Goal: Task Accomplishment & Management: Complete application form

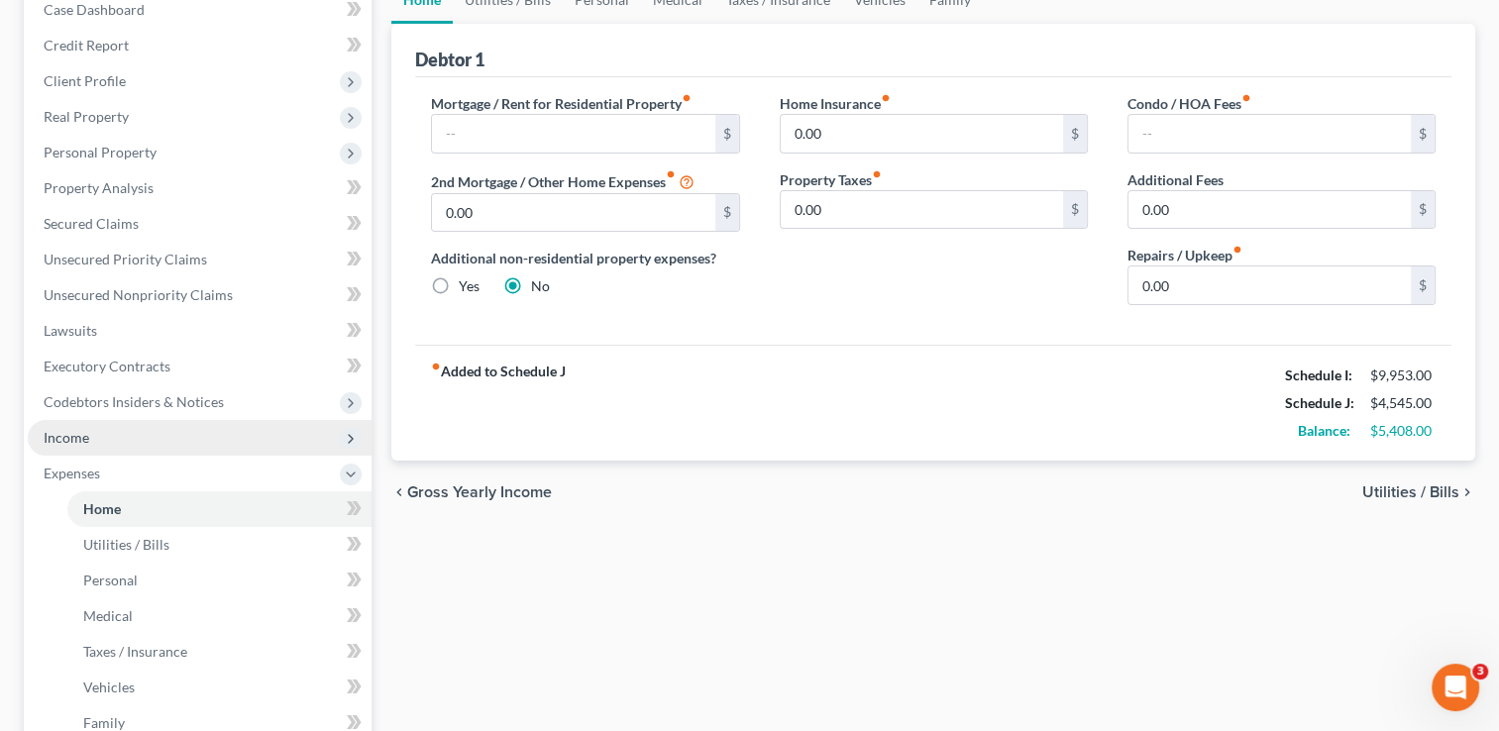
scroll to position [605, 0]
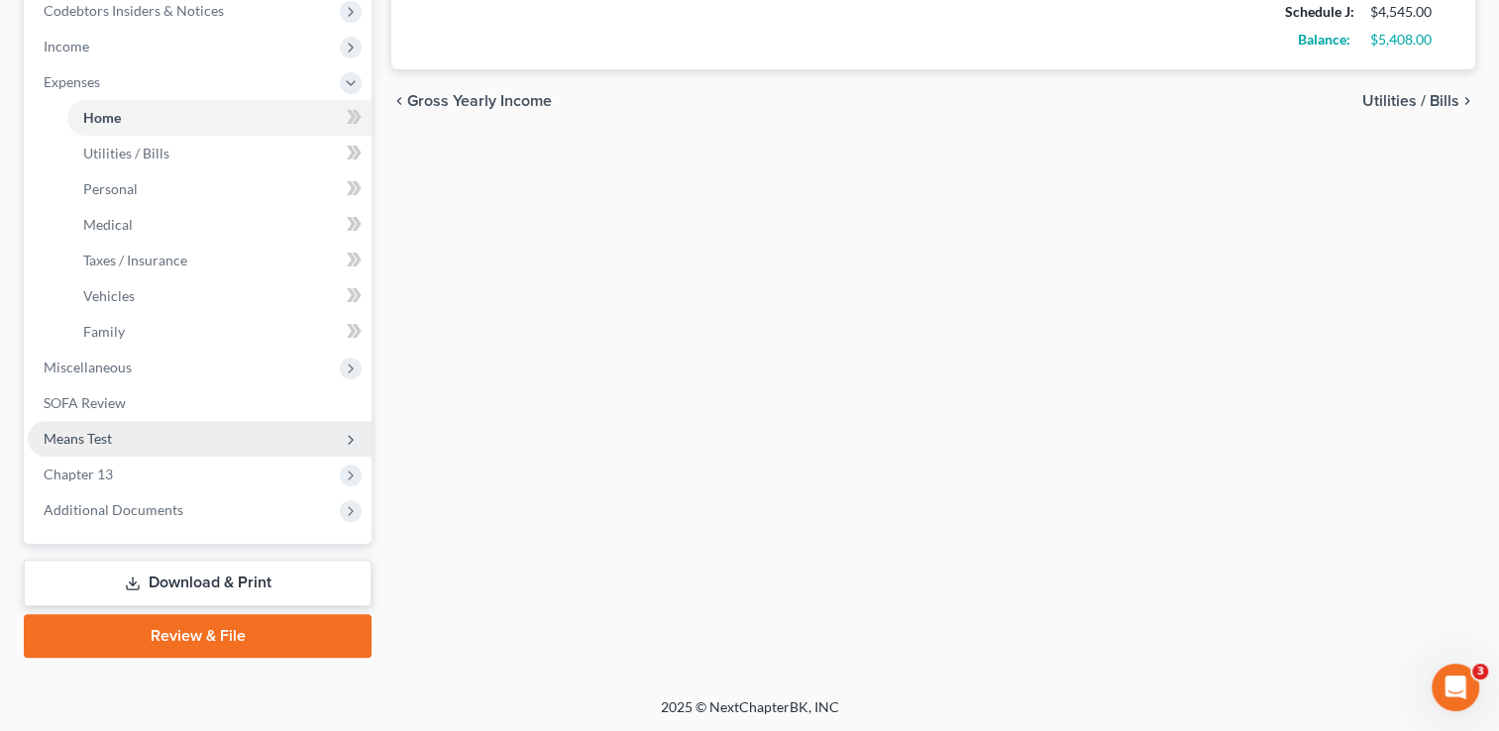
click at [95, 435] on span "Means Test" at bounding box center [78, 438] width 68 height 17
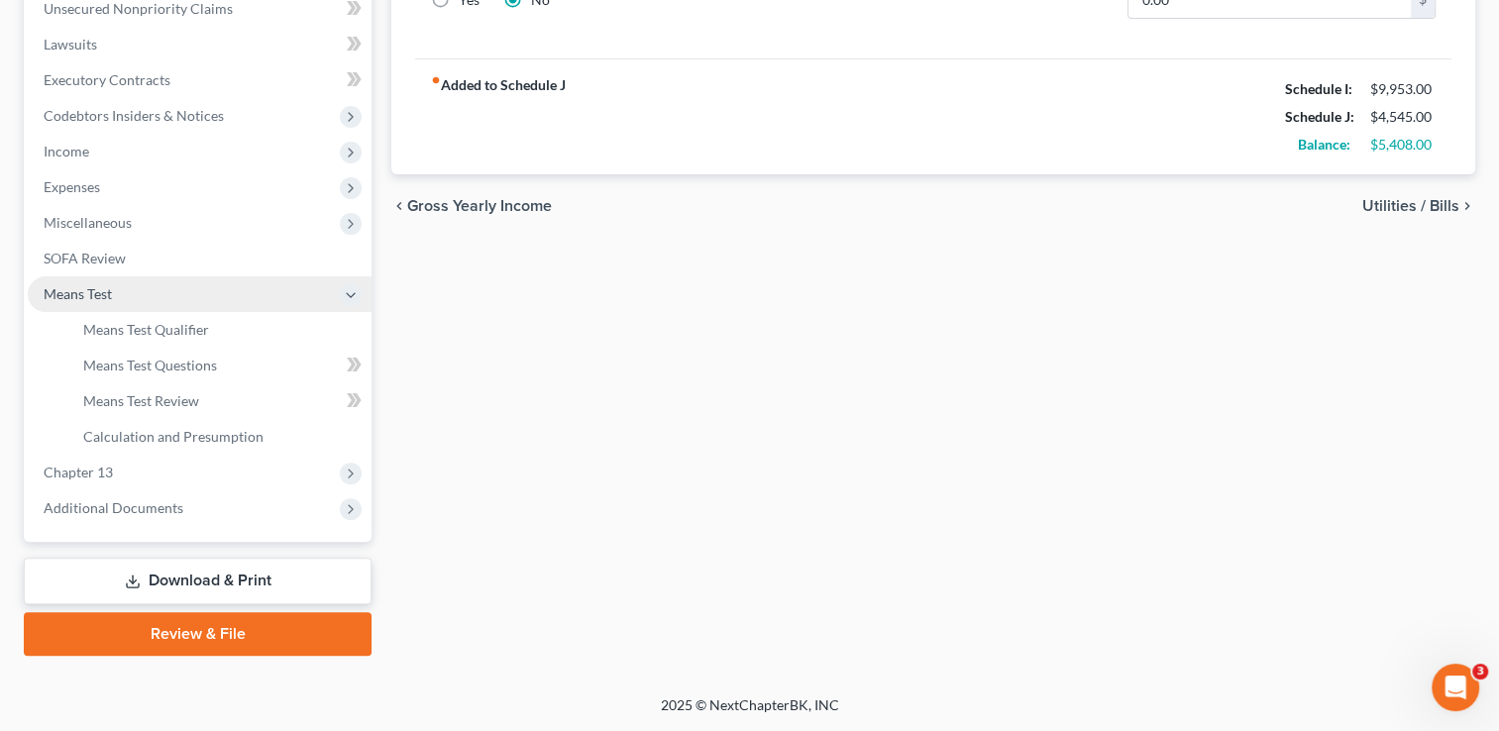
scroll to position [498, 0]
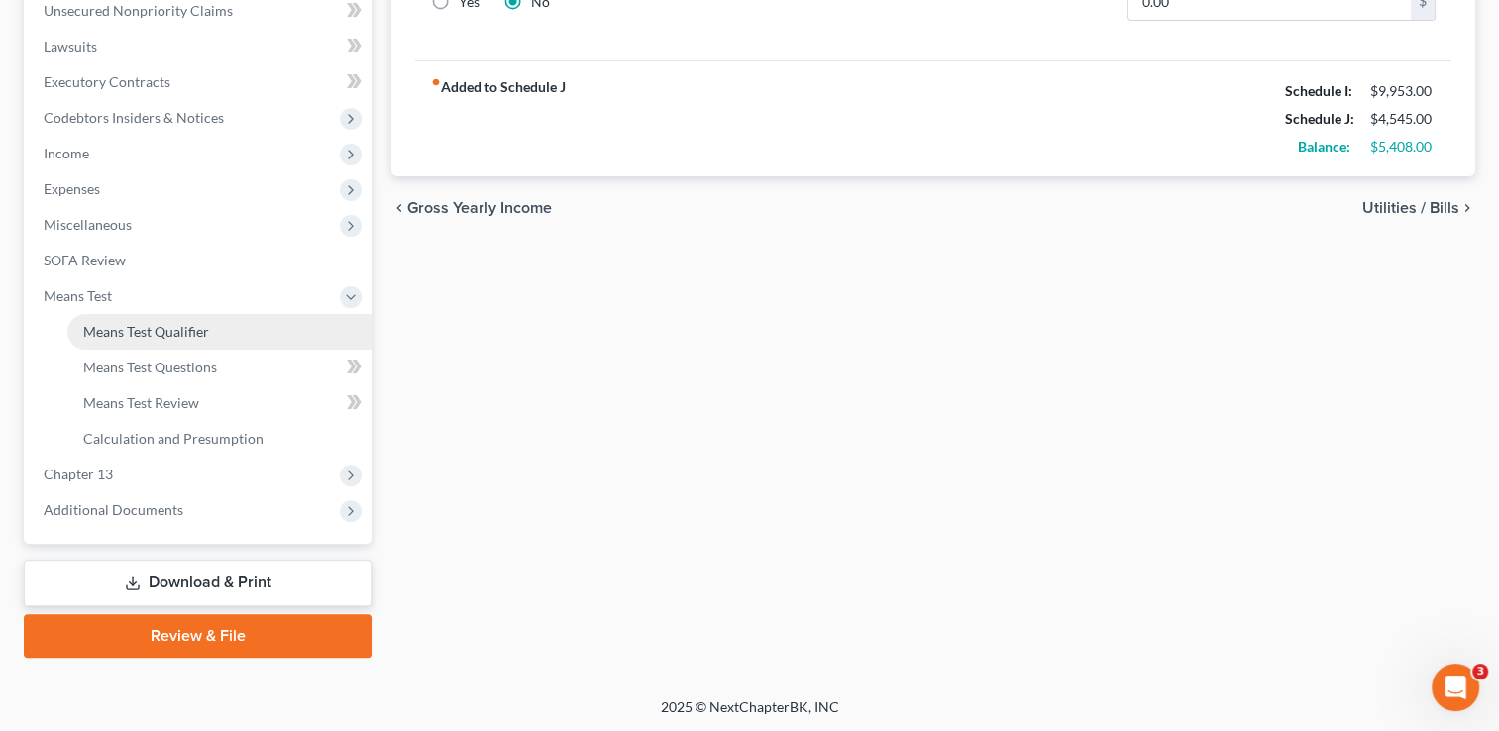
click at [118, 327] on span "Means Test Qualifier" at bounding box center [146, 331] width 126 height 17
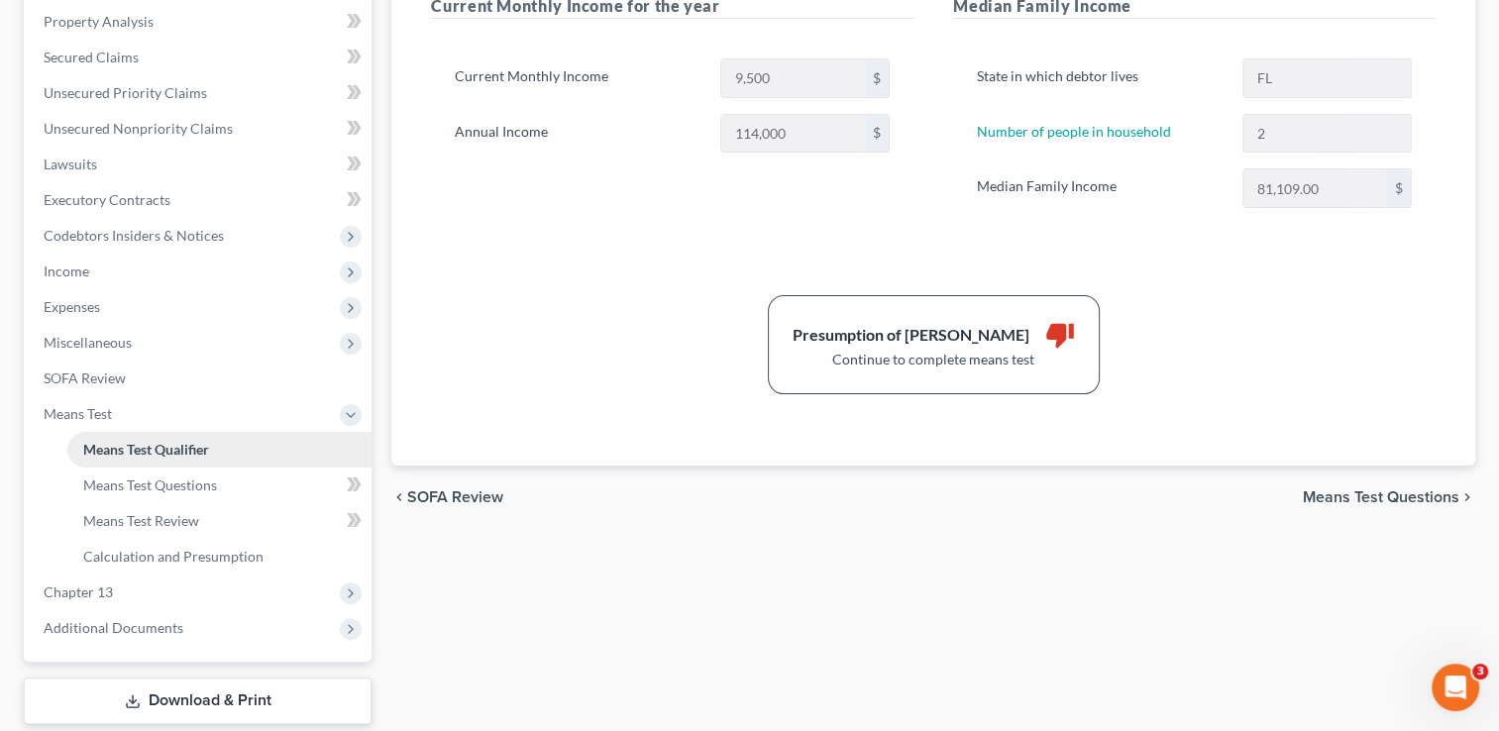
scroll to position [476, 0]
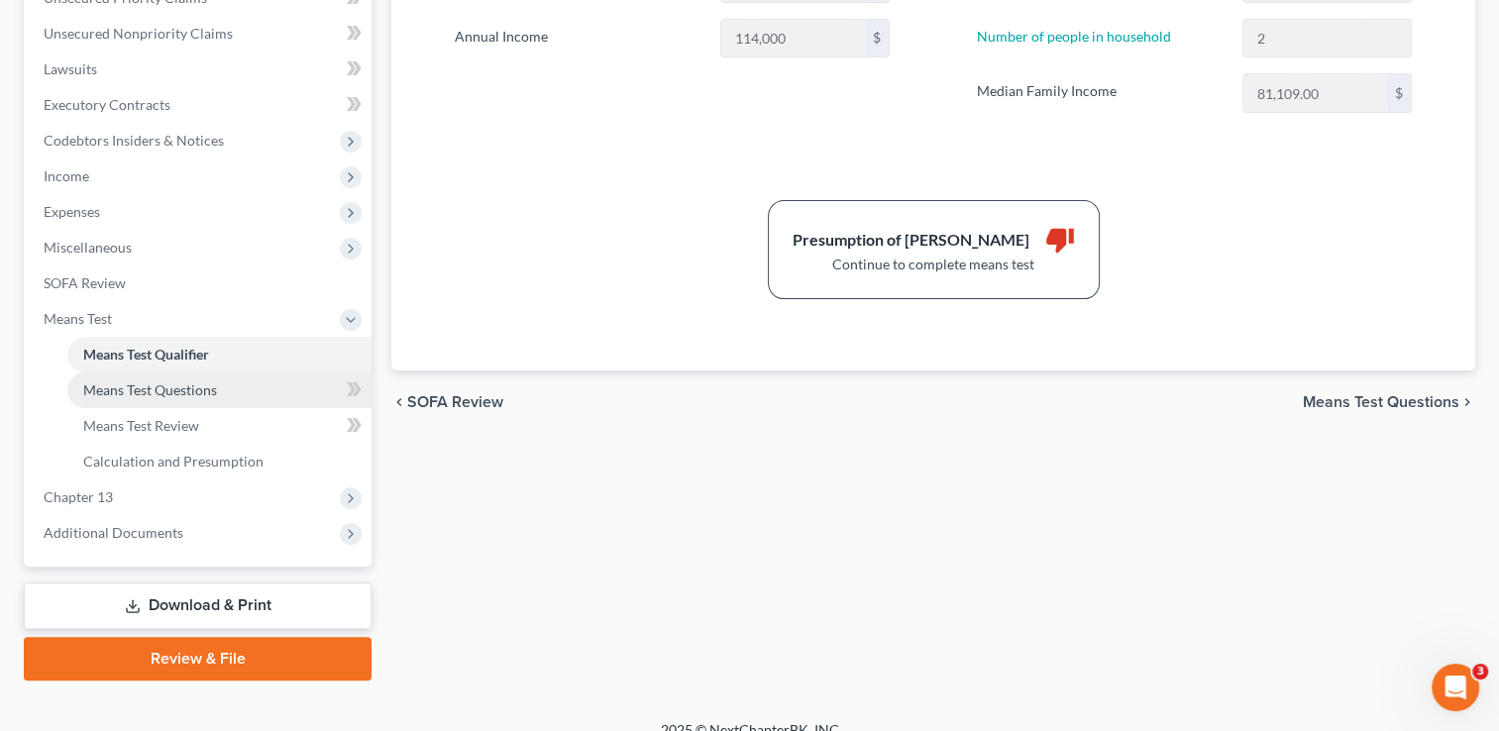
click at [139, 384] on span "Means Test Questions" at bounding box center [150, 390] width 134 height 17
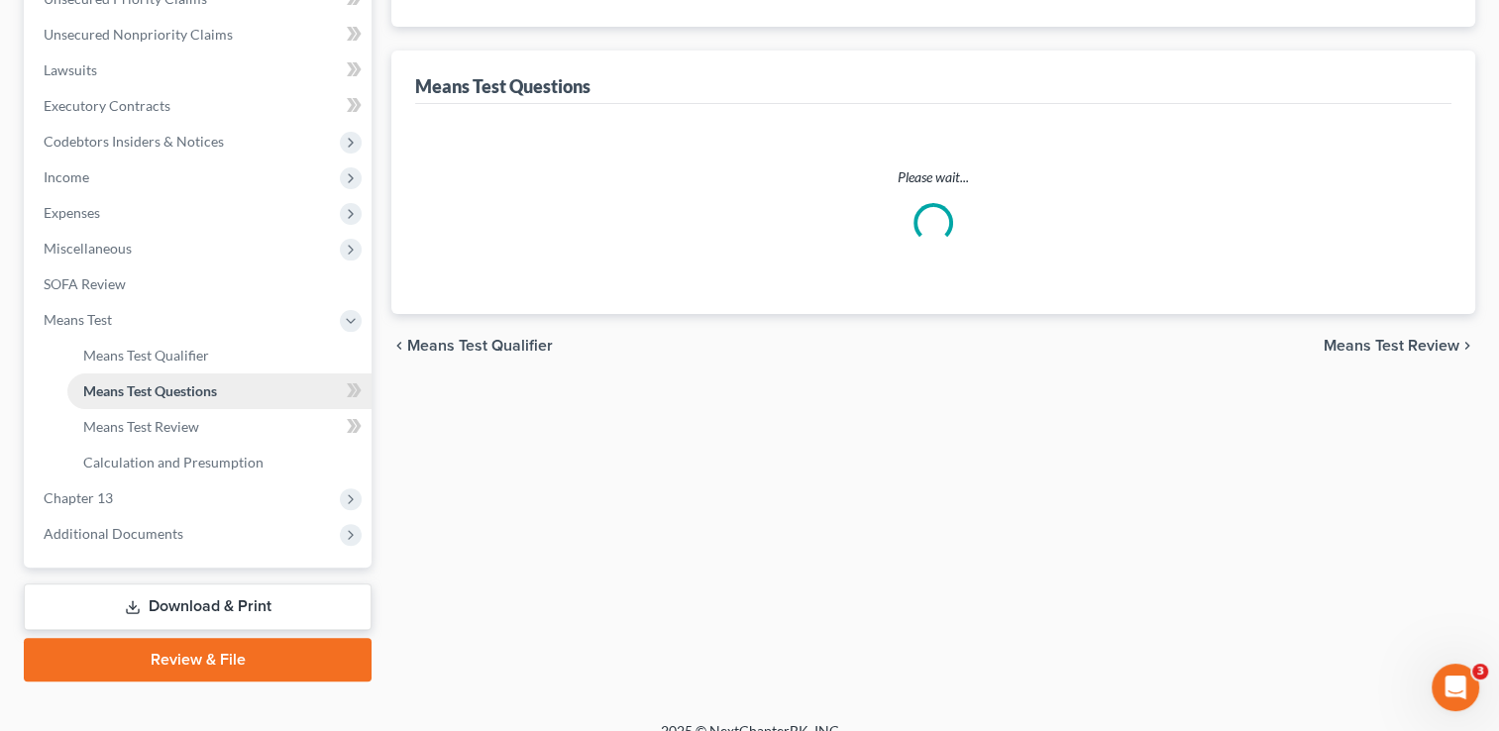
scroll to position [395, 0]
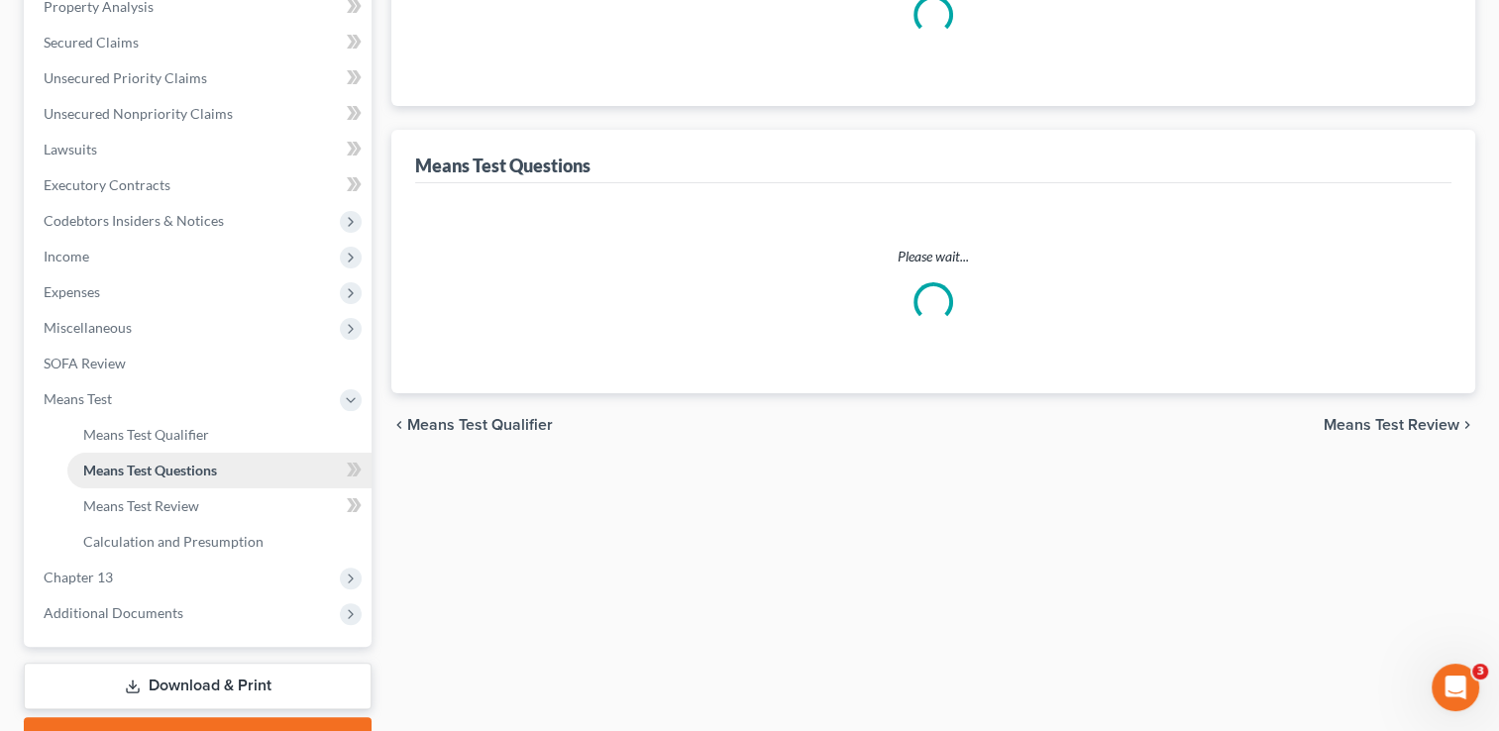
select select "0"
select select "60"
select select "0"
select select "60"
select select "1"
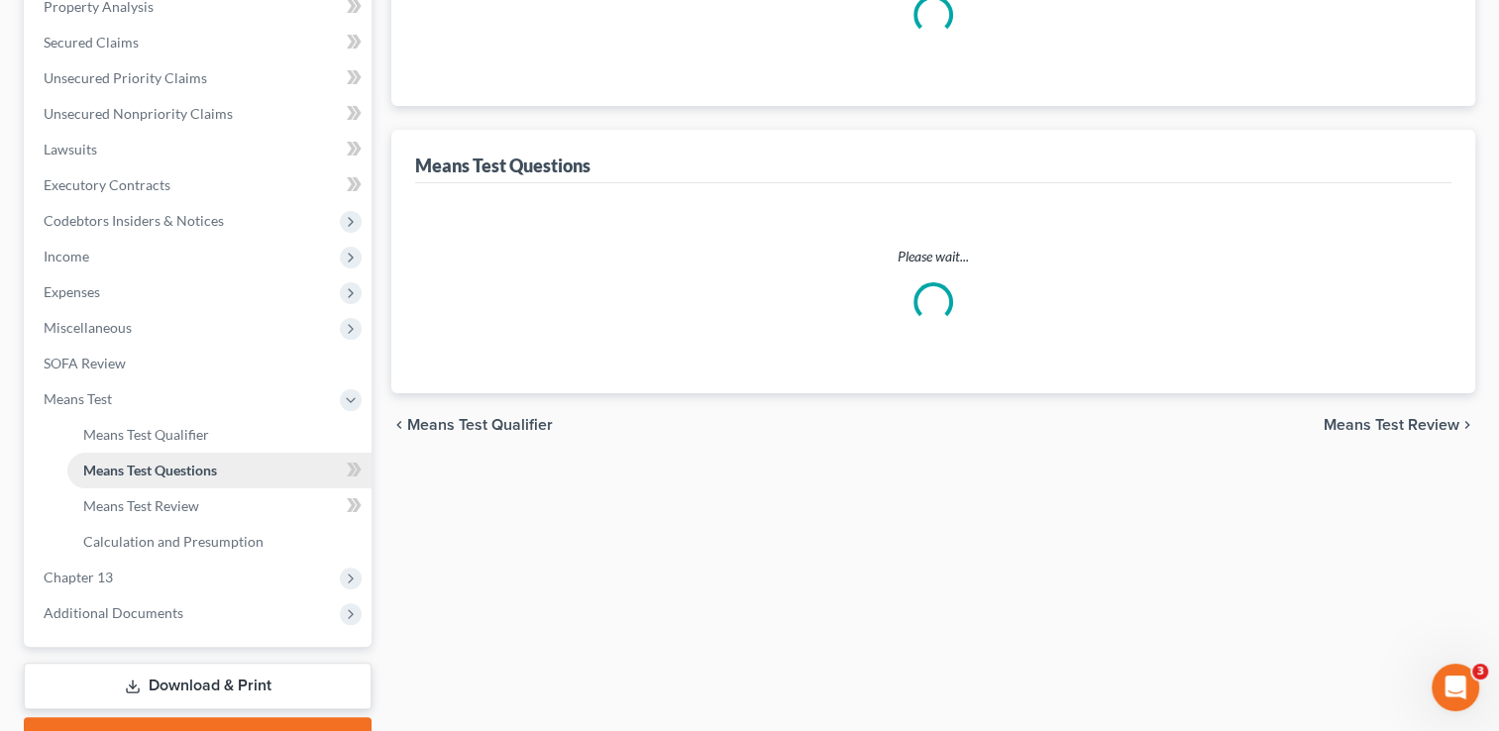
select select "60"
select select "1"
select select "60"
select select "3"
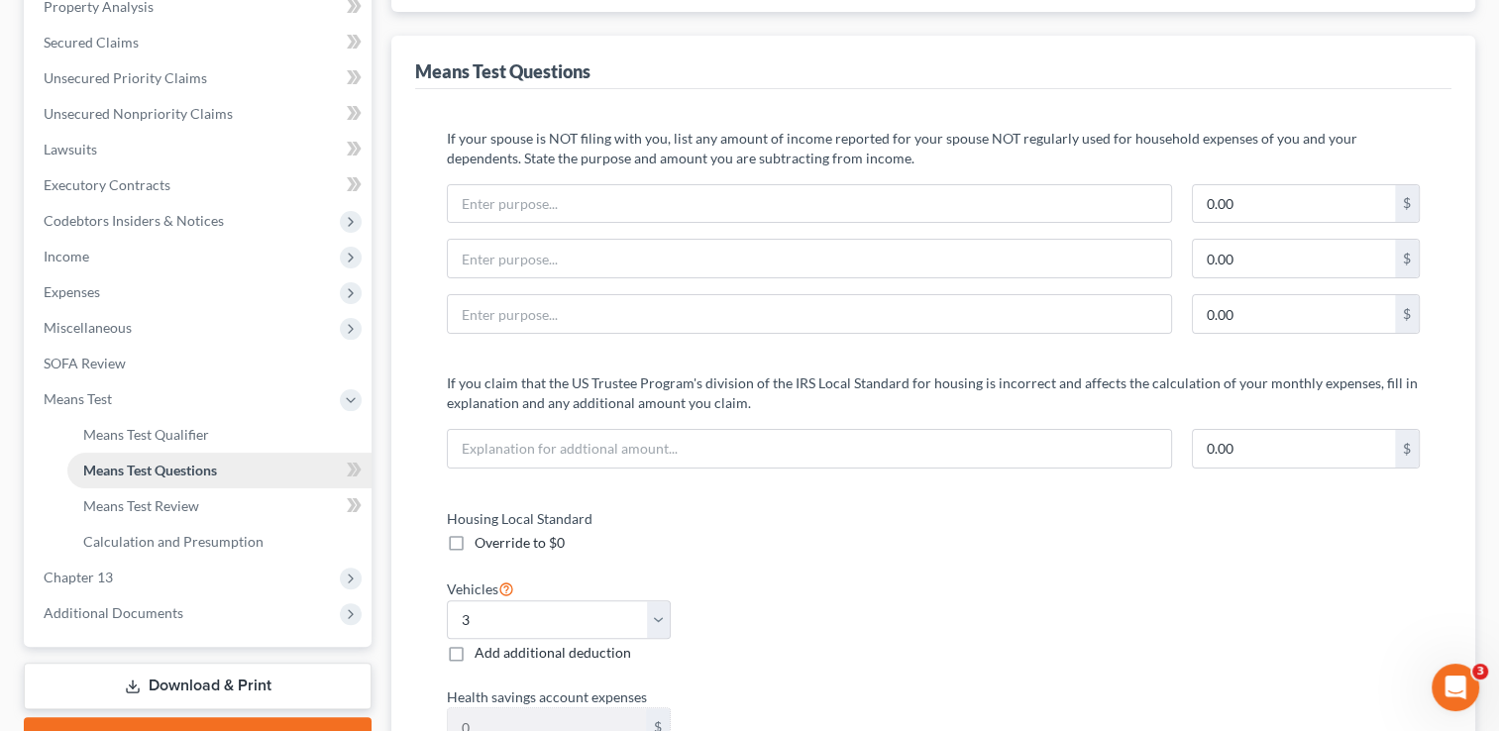
scroll to position [0, 0]
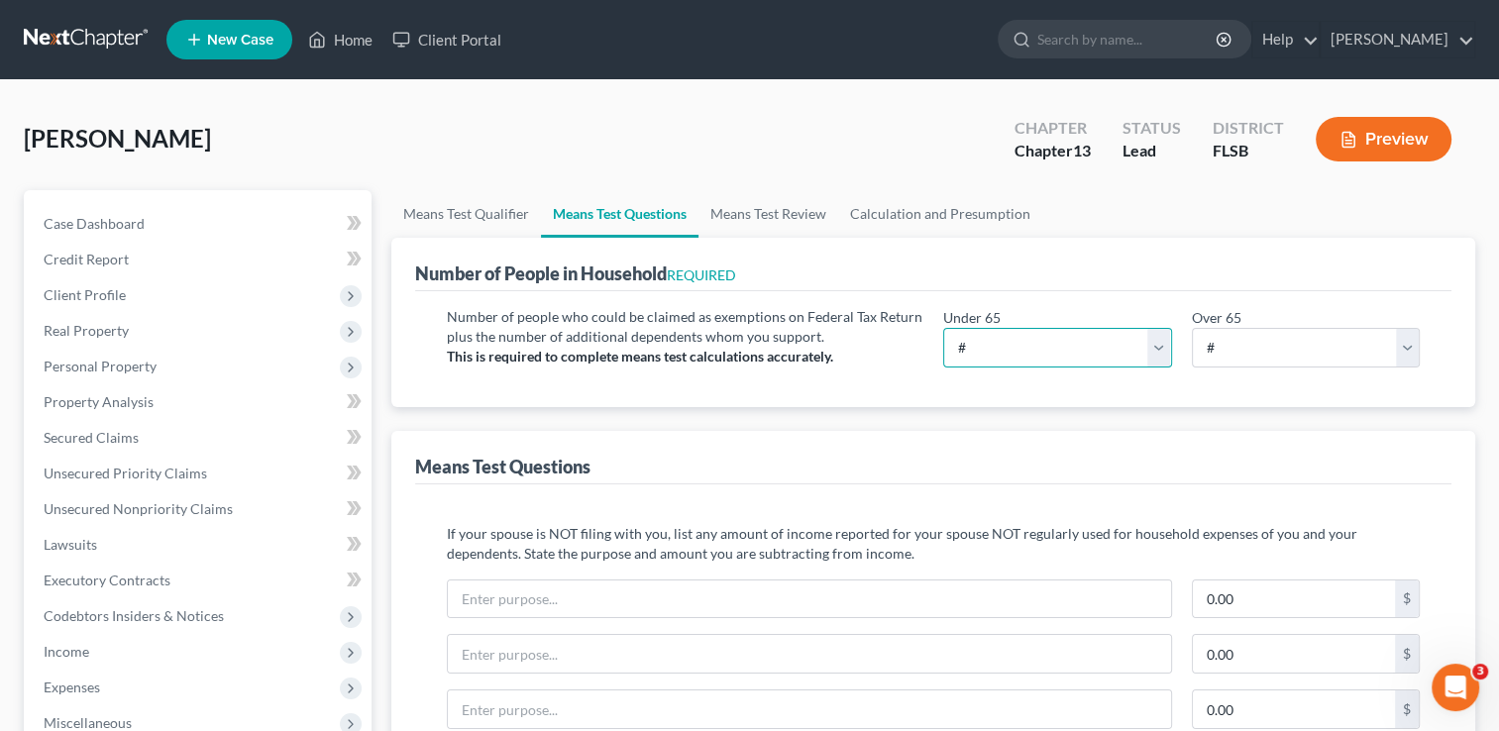
click at [984, 351] on select "# 0 1 2 3 4 5 6 7 8 9 10" at bounding box center [1057, 348] width 228 height 40
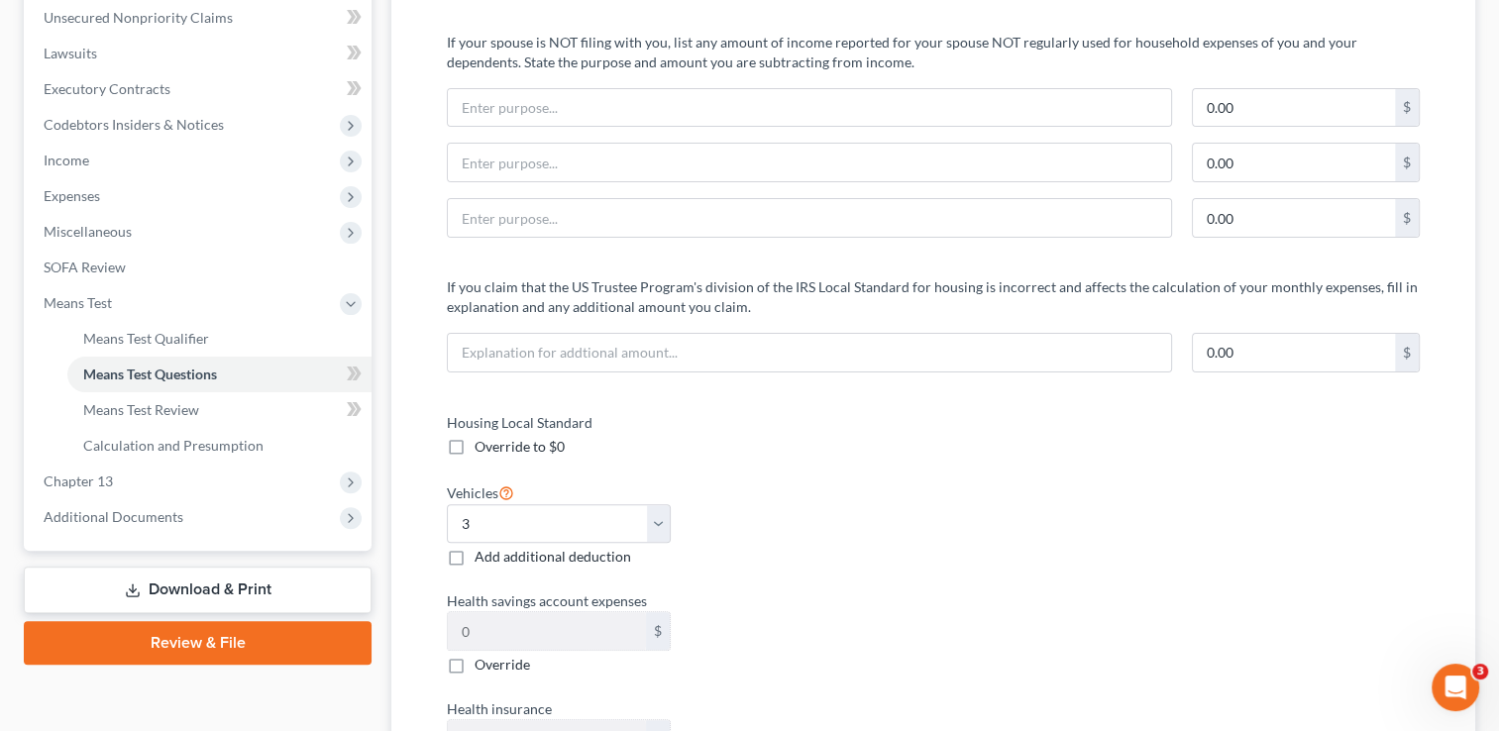
scroll to position [492, 0]
click at [103, 299] on span "Means Test" at bounding box center [78, 302] width 68 height 17
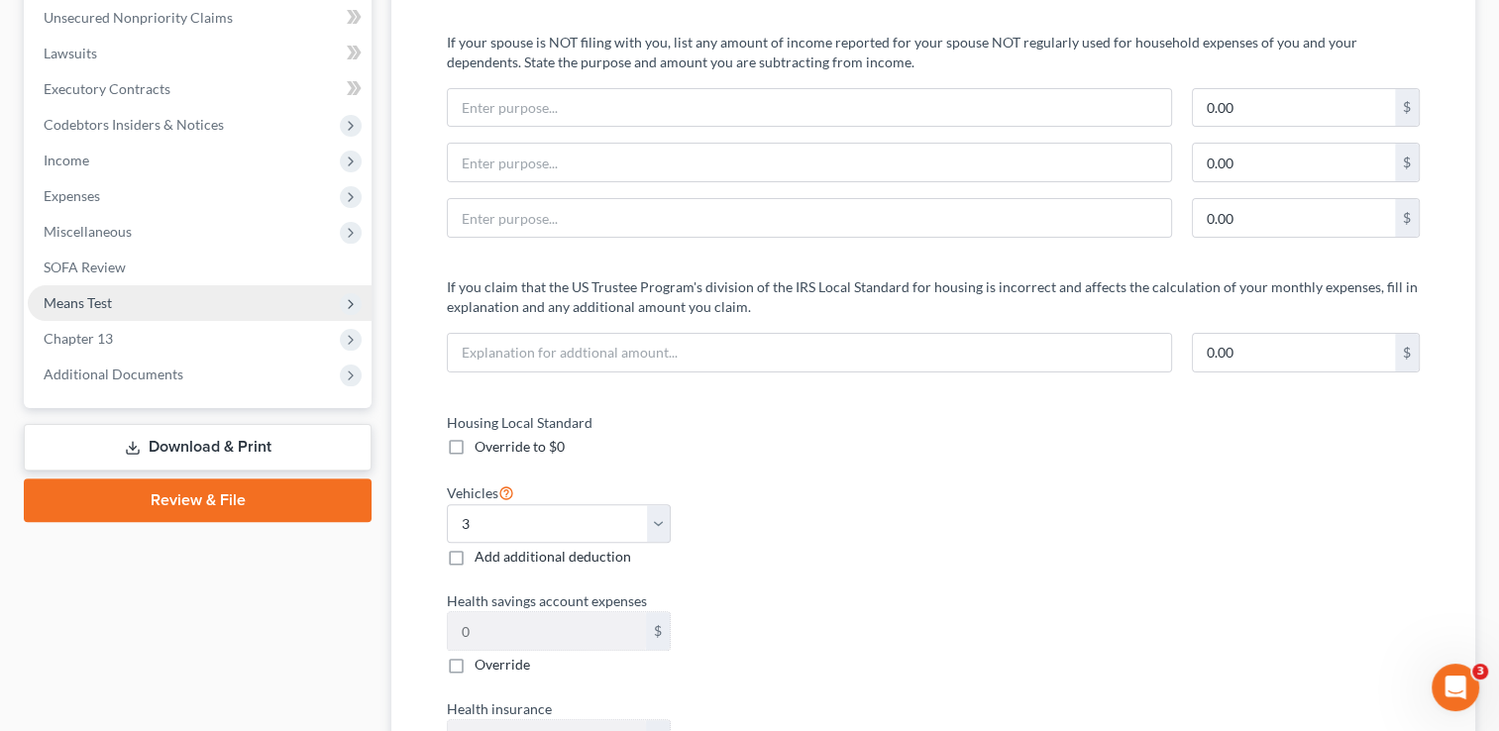
click at [99, 302] on span "Means Test" at bounding box center [78, 302] width 68 height 17
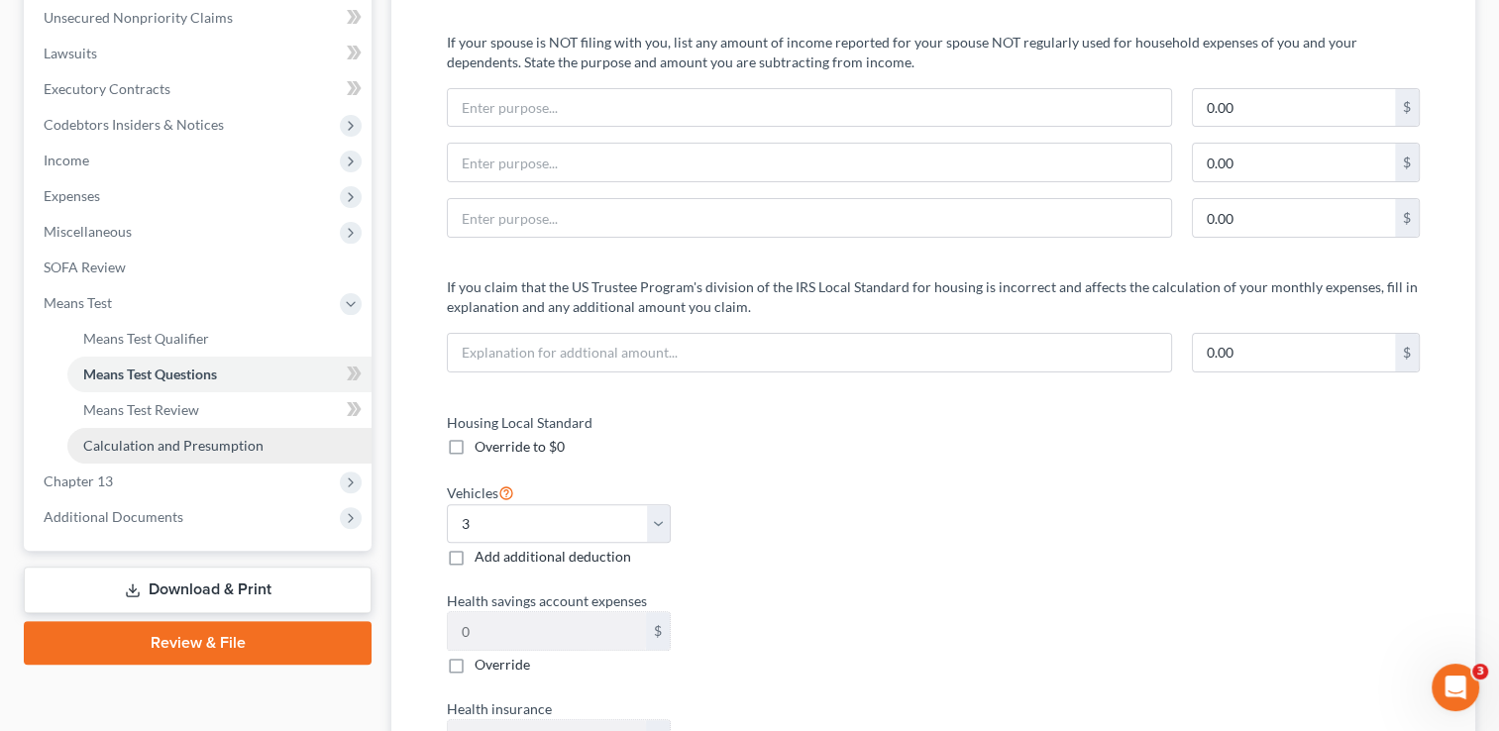
click at [134, 438] on span "Calculation and Presumption" at bounding box center [173, 445] width 180 height 17
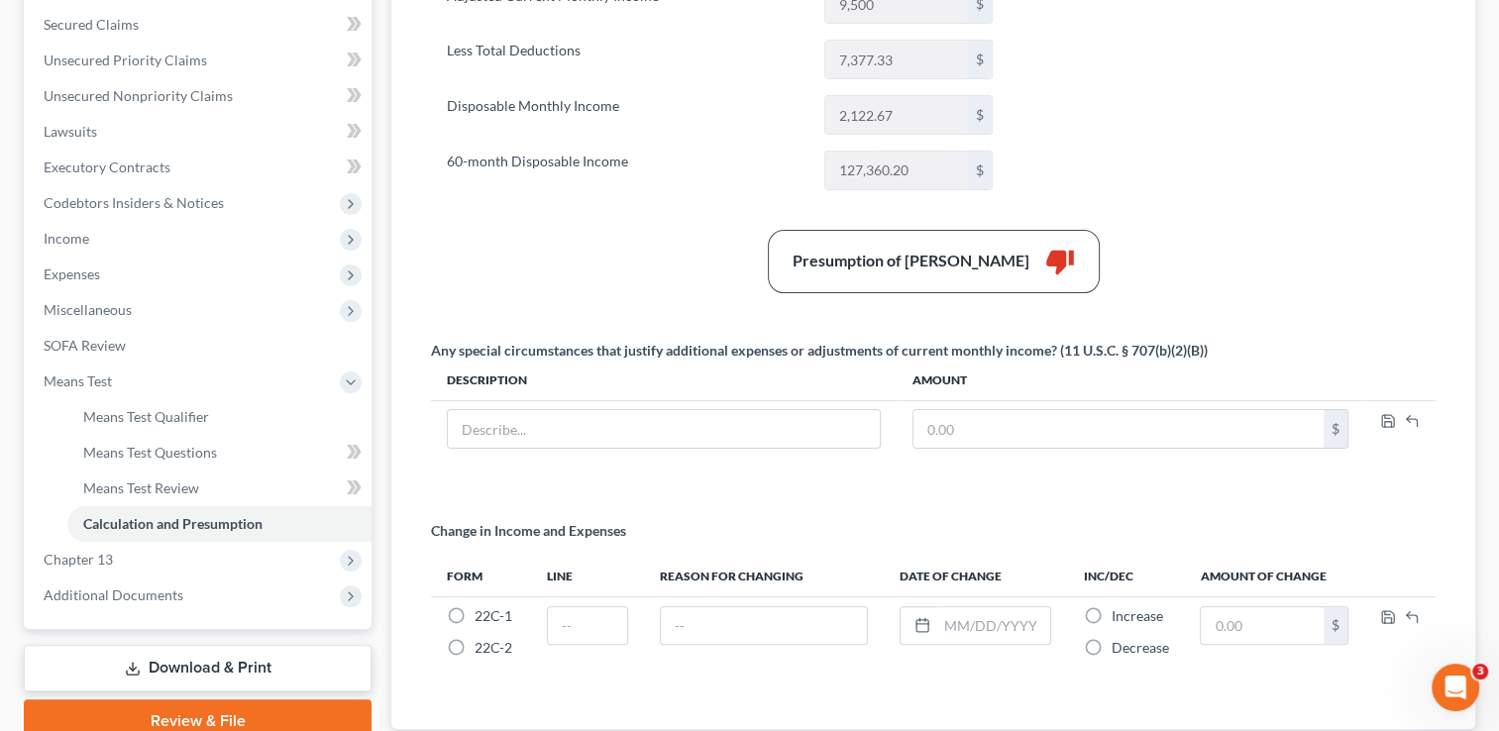
scroll to position [406, 0]
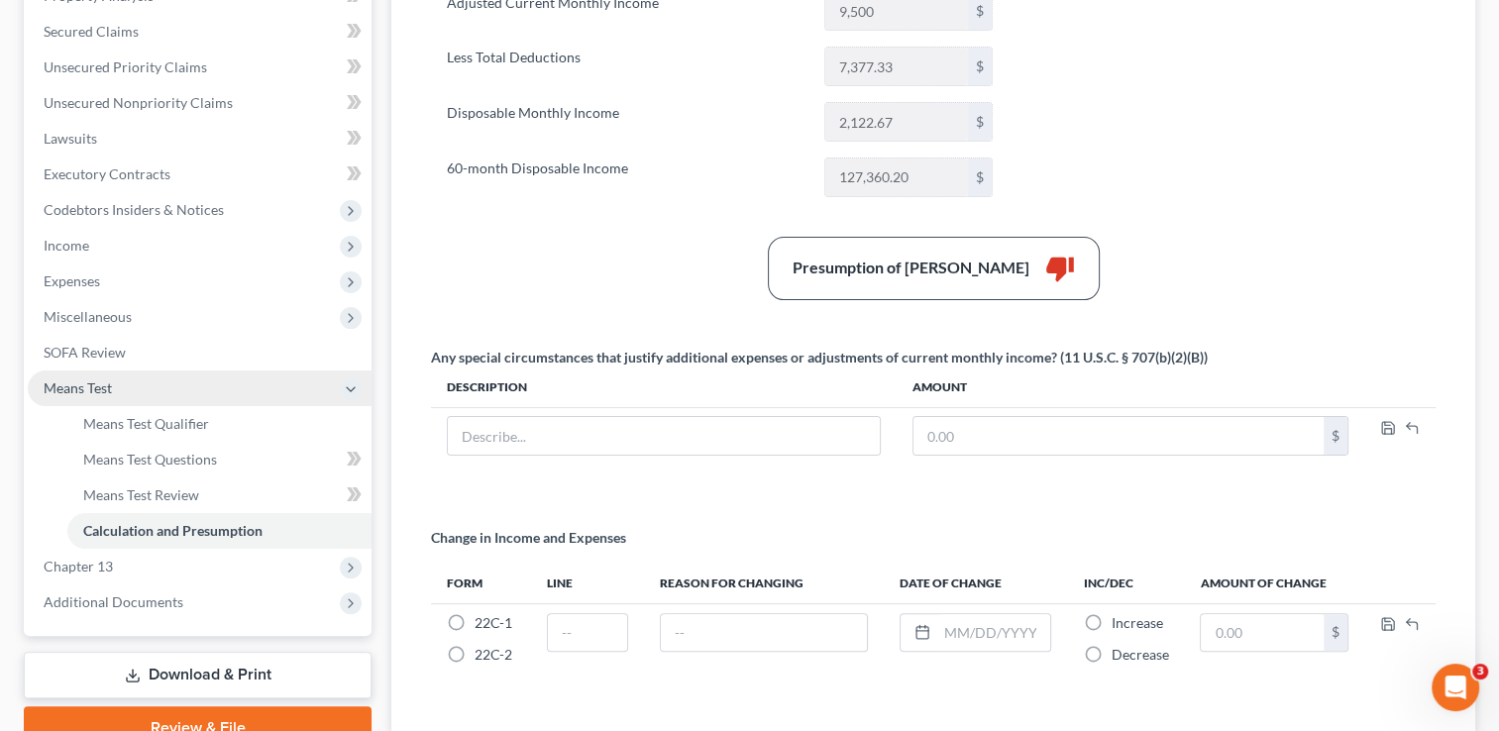
click at [83, 389] on span "Means Test" at bounding box center [78, 388] width 68 height 17
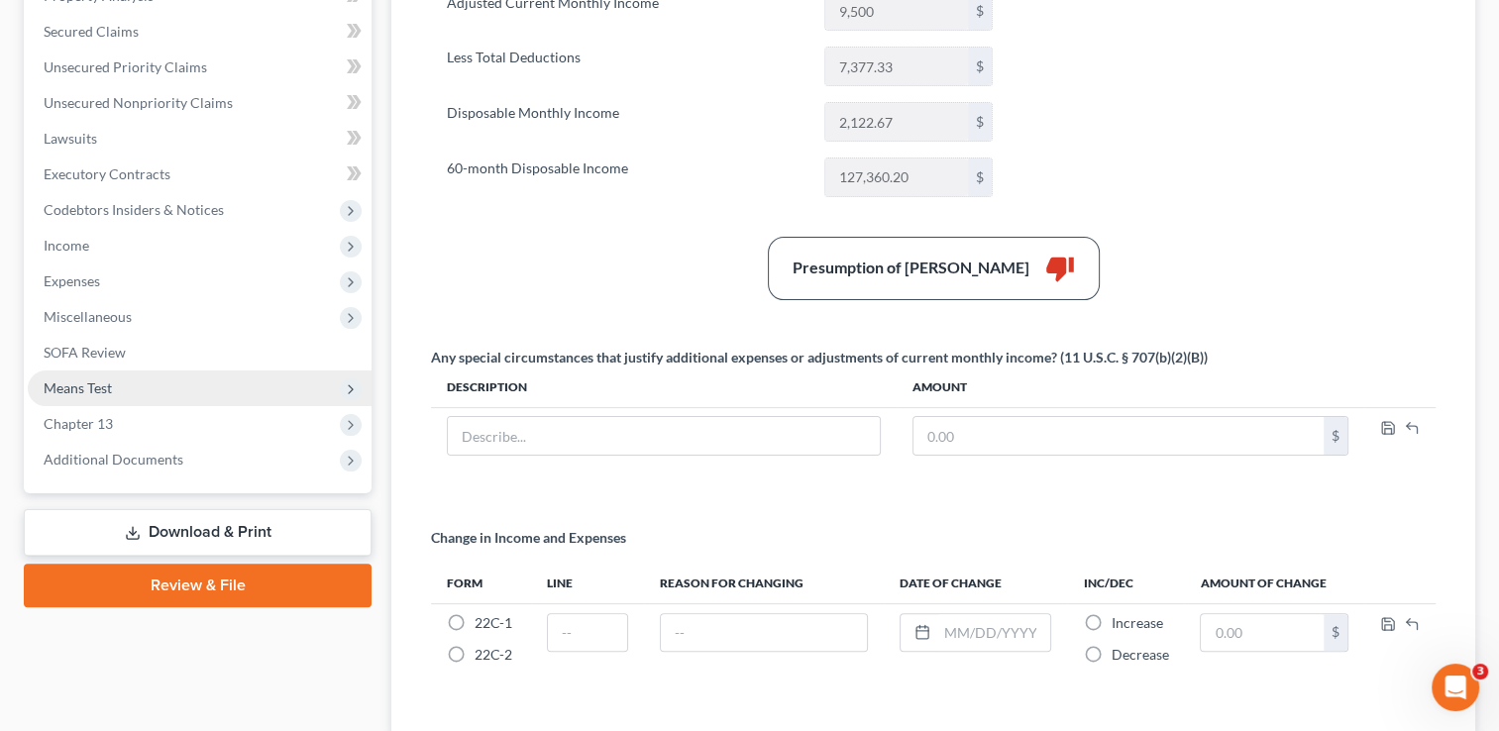
click at [83, 389] on span "Means Test" at bounding box center [78, 388] width 68 height 17
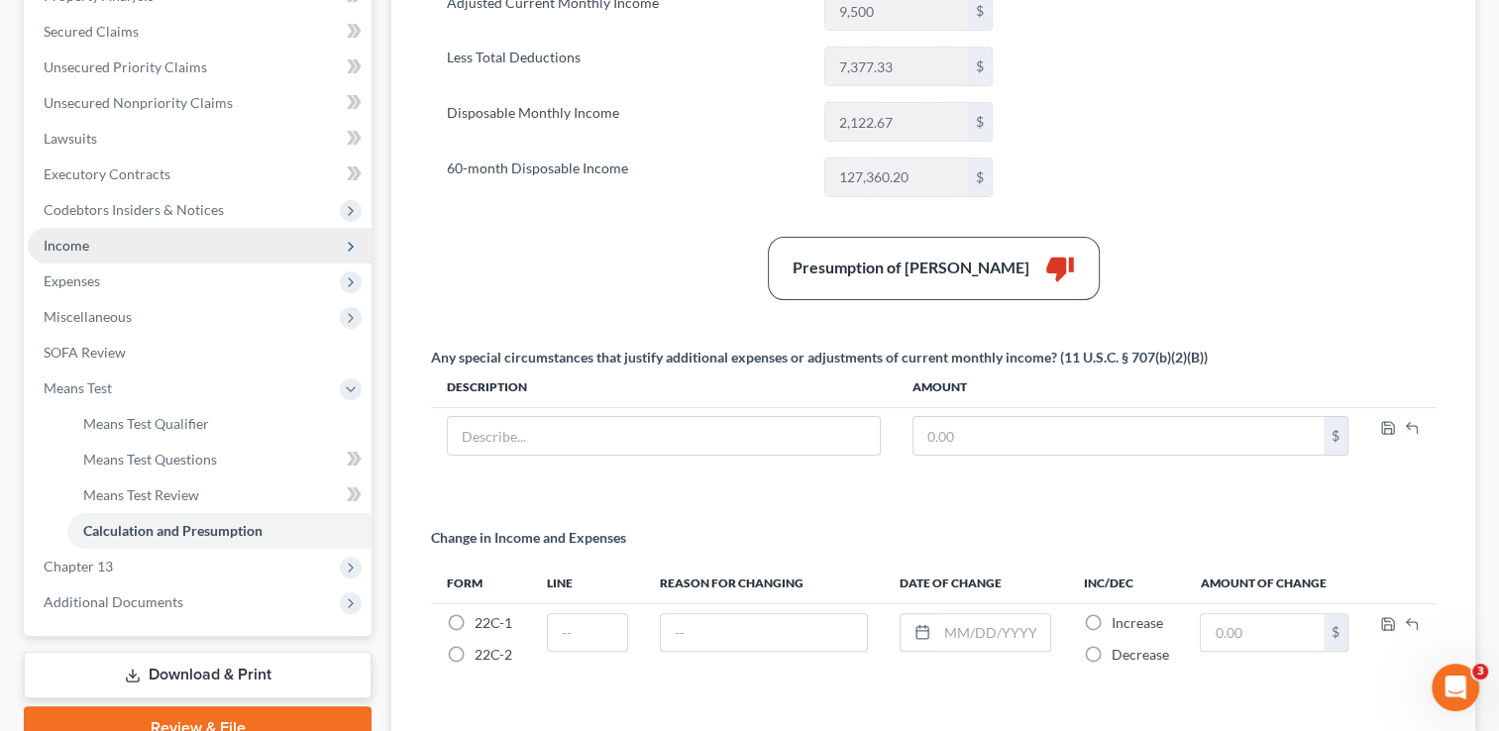
click at [71, 248] on span "Income" at bounding box center [67, 245] width 46 height 17
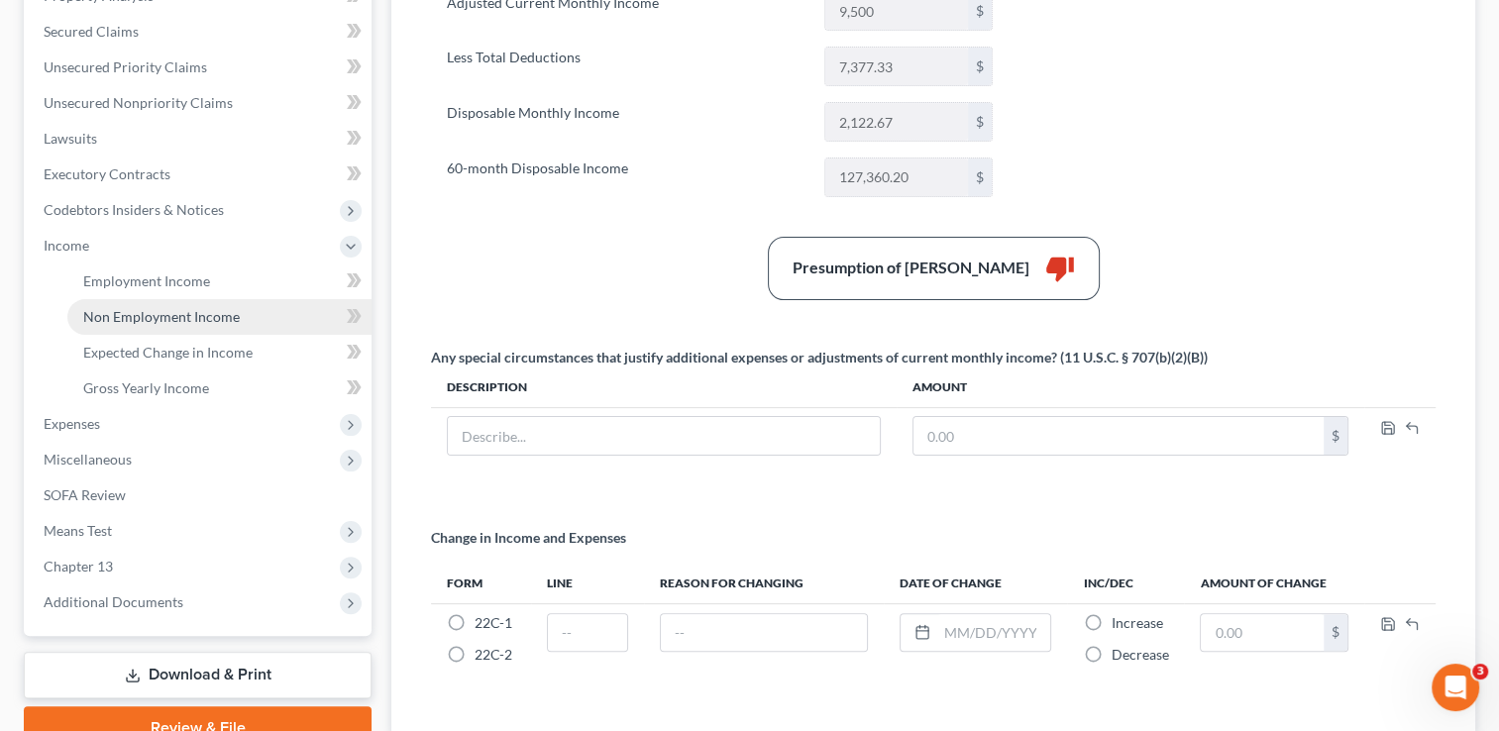
click at [178, 310] on span "Non Employment Income" at bounding box center [161, 316] width 157 height 17
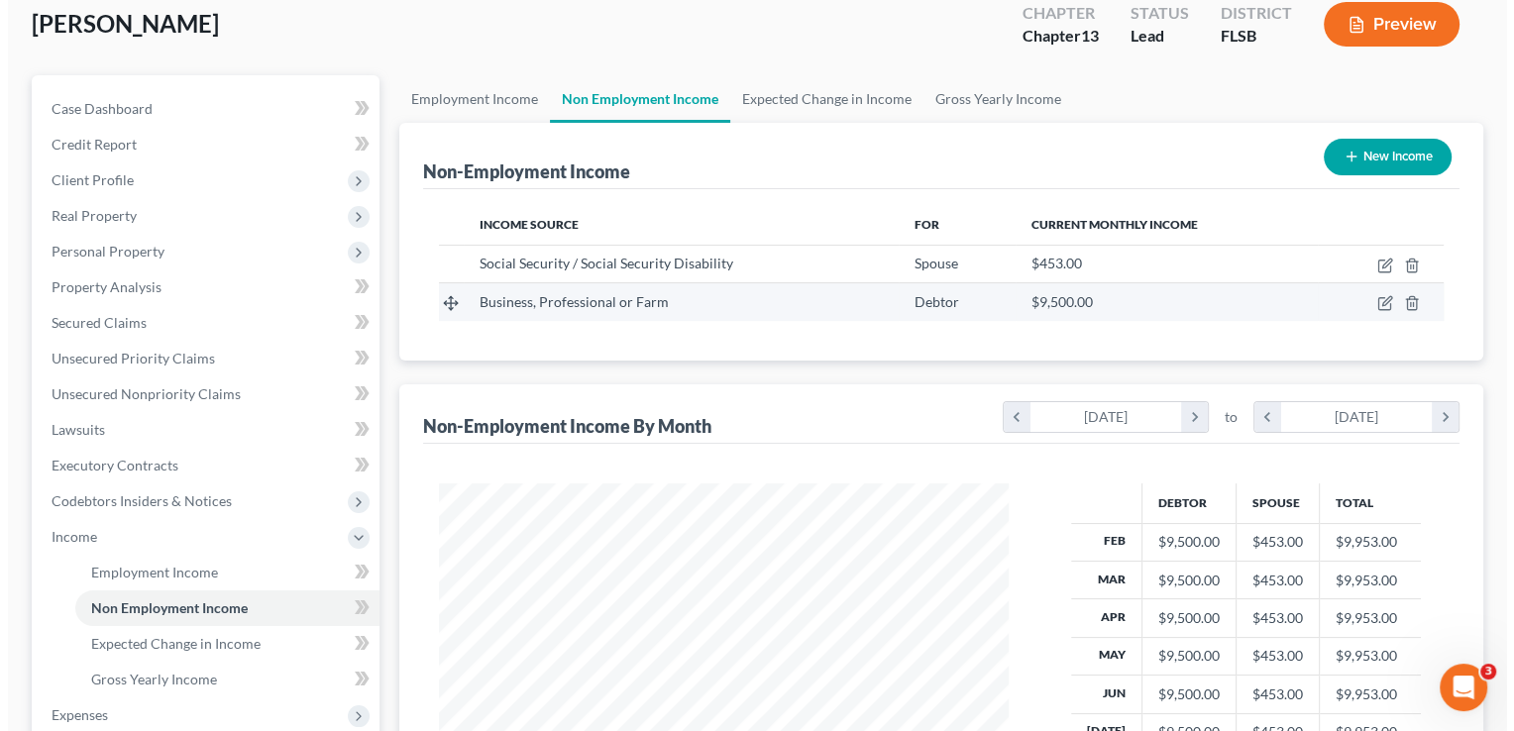
scroll to position [119, 0]
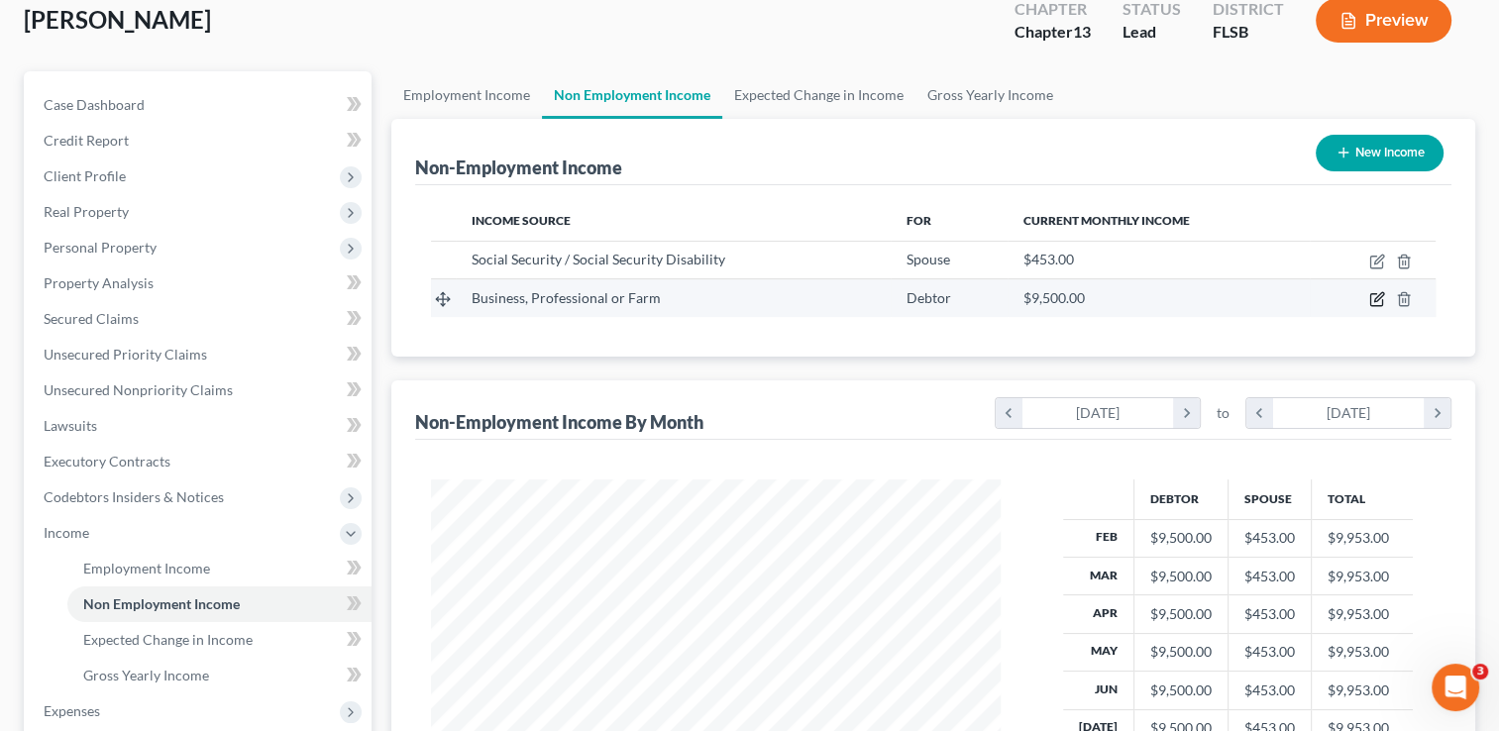
click at [1374, 297] on icon "button" at bounding box center [1378, 299] width 16 height 16
select select "10"
select select "0"
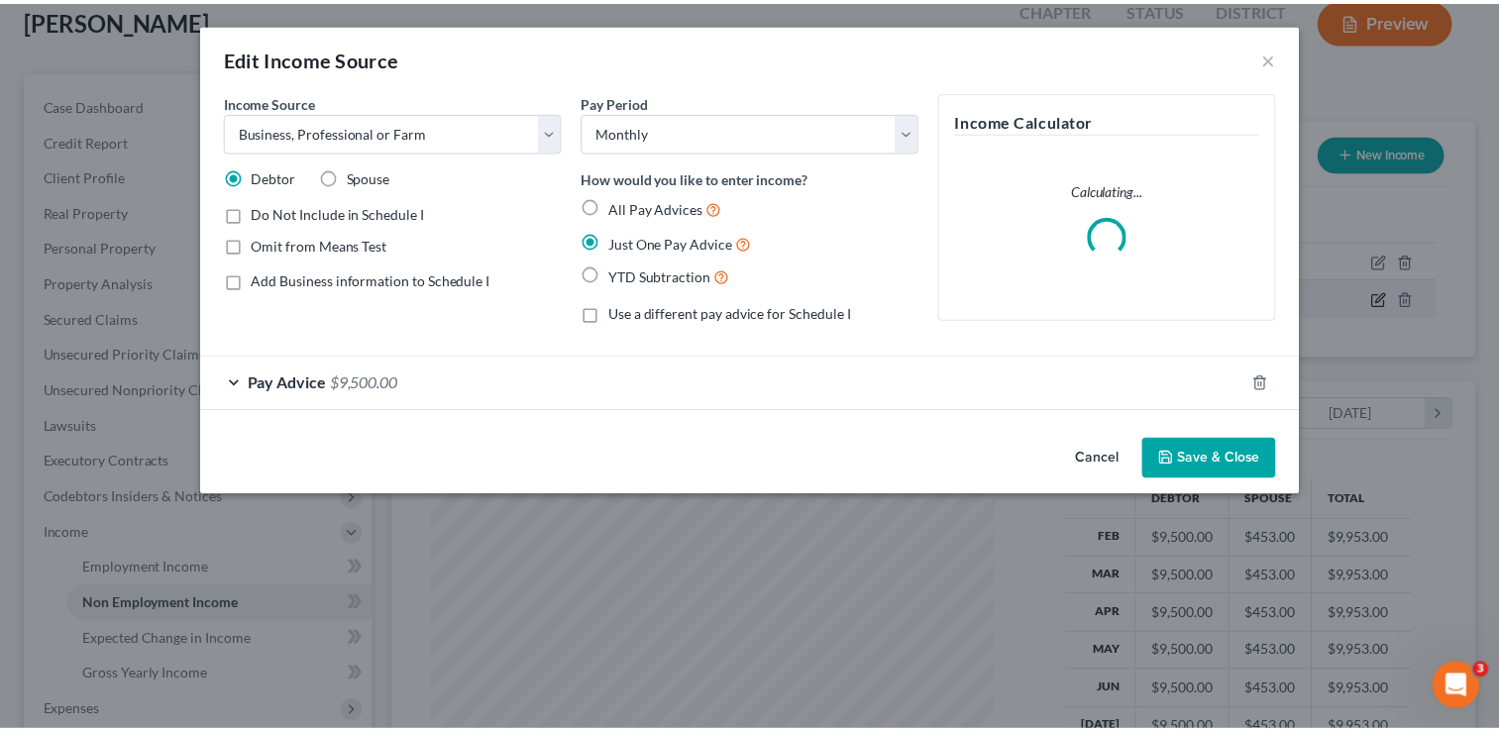
scroll to position [353, 614]
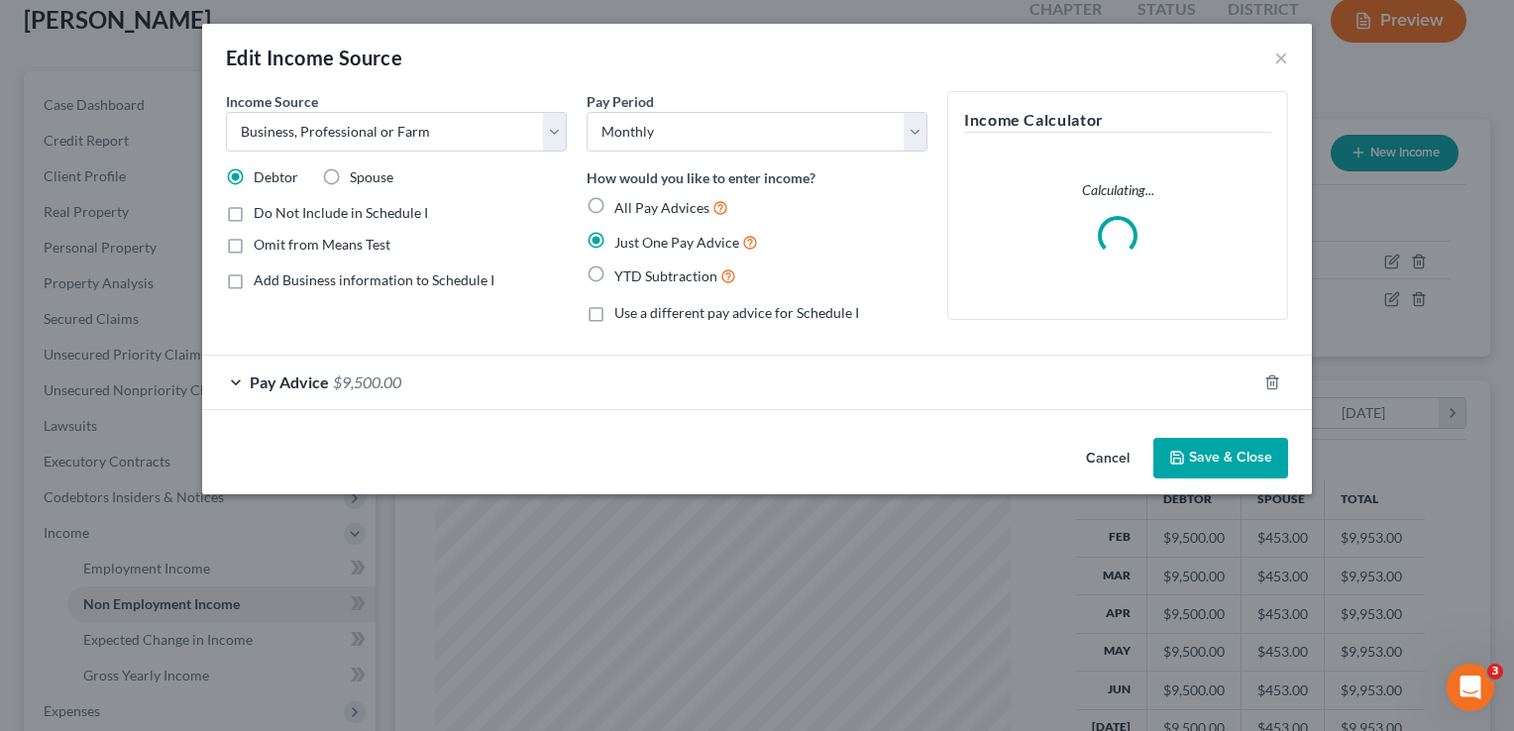
click at [251, 383] on span "Pay Advice" at bounding box center [289, 382] width 79 height 19
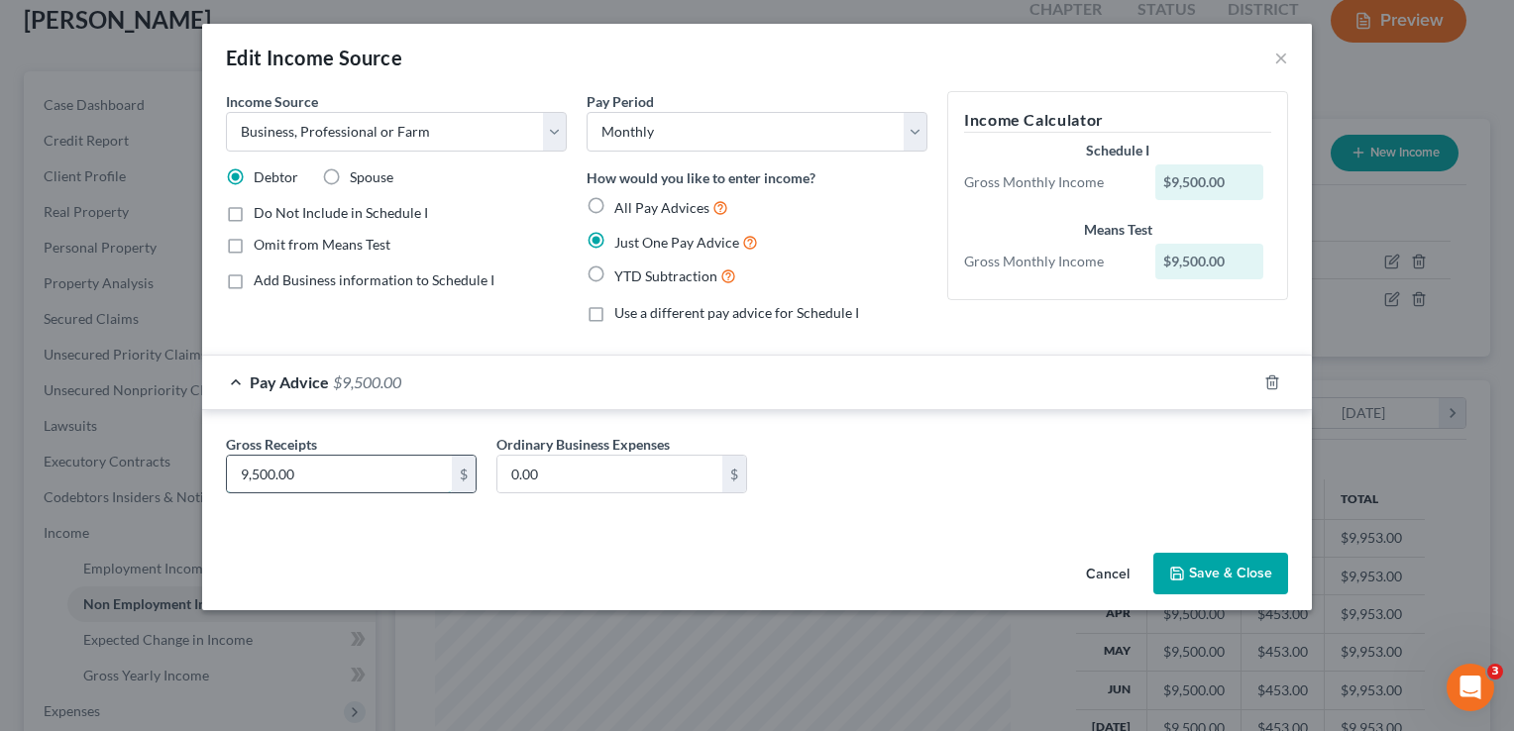
click at [309, 472] on input "9,500.00" at bounding box center [339, 475] width 225 height 38
type input "6,233"
click at [1177, 569] on icon "button" at bounding box center [1177, 574] width 16 height 16
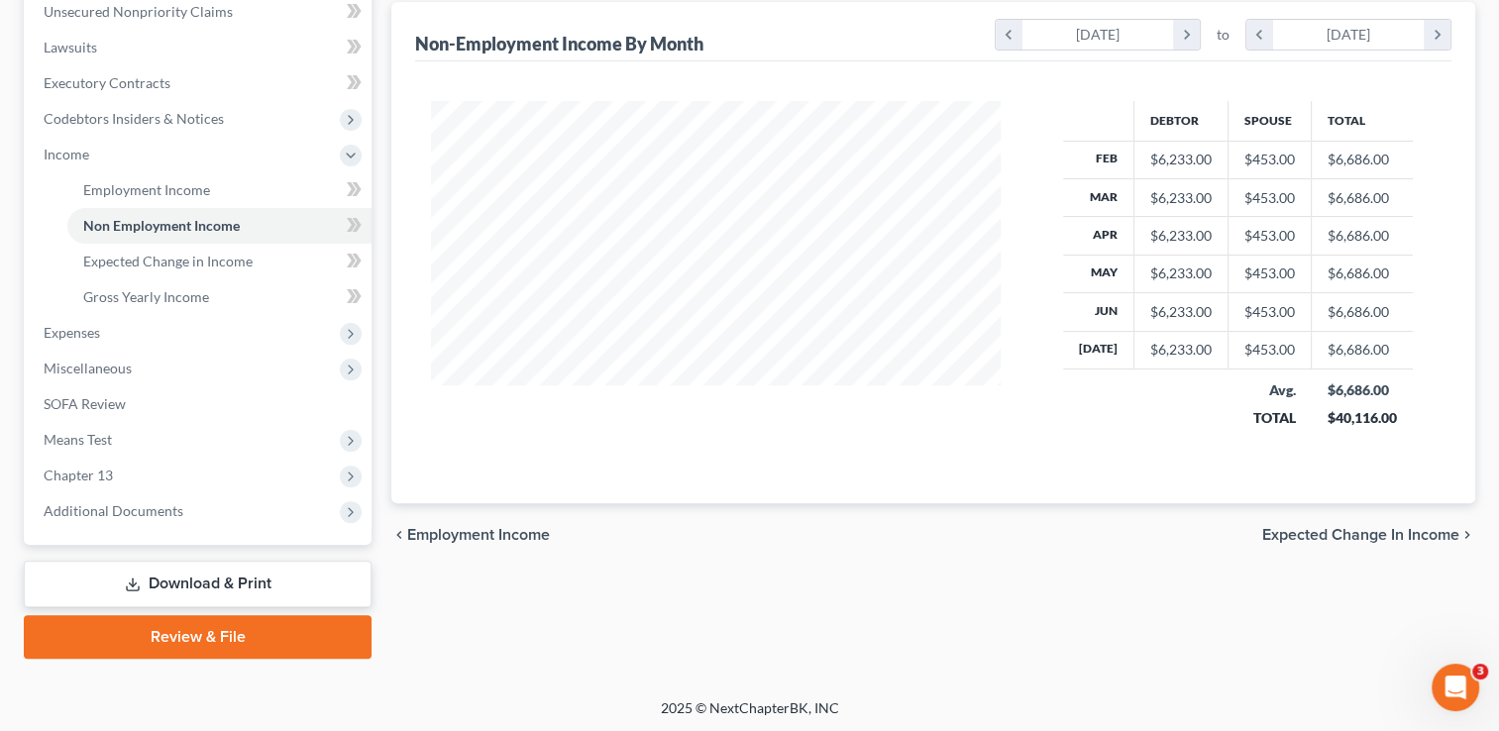
scroll to position [498, 0]
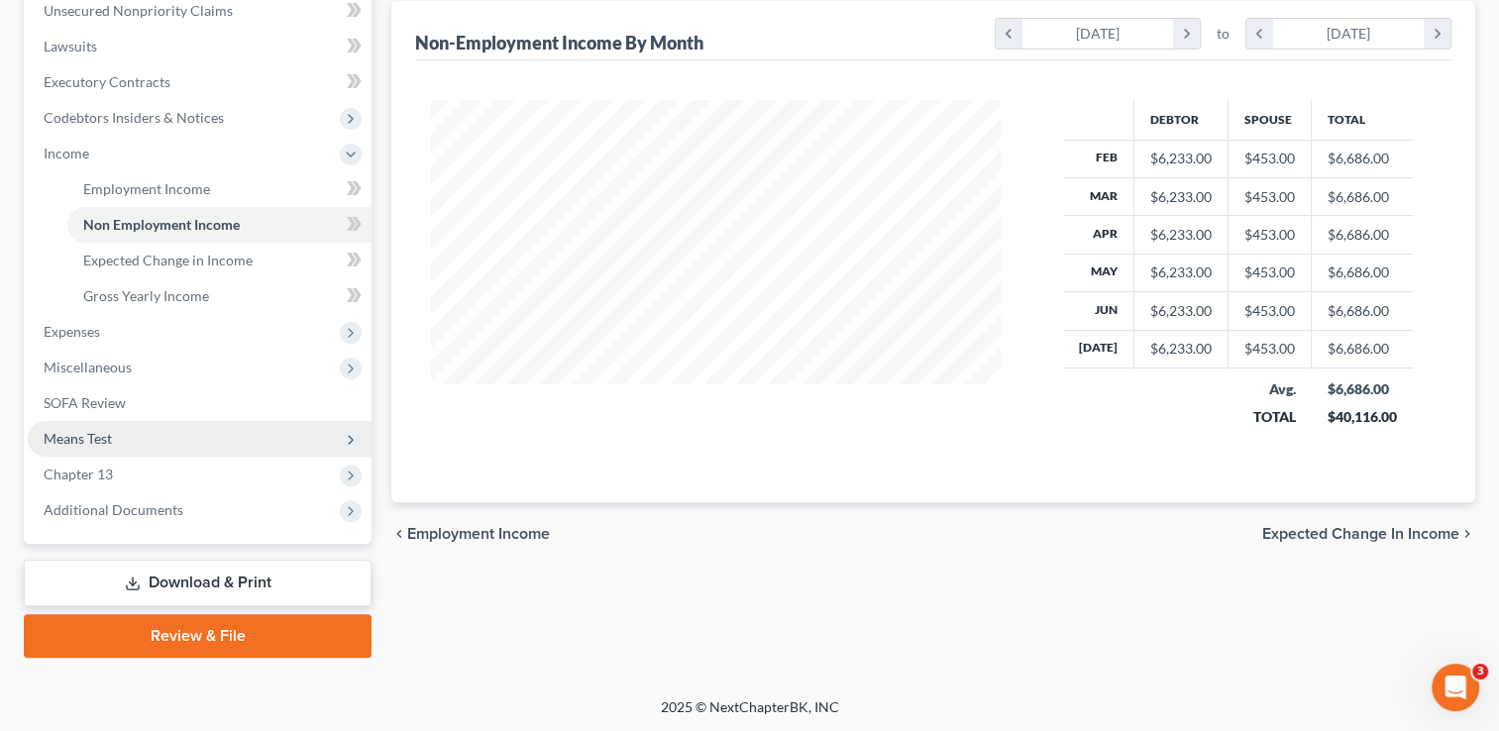
click at [83, 439] on span "Means Test" at bounding box center [78, 438] width 68 height 17
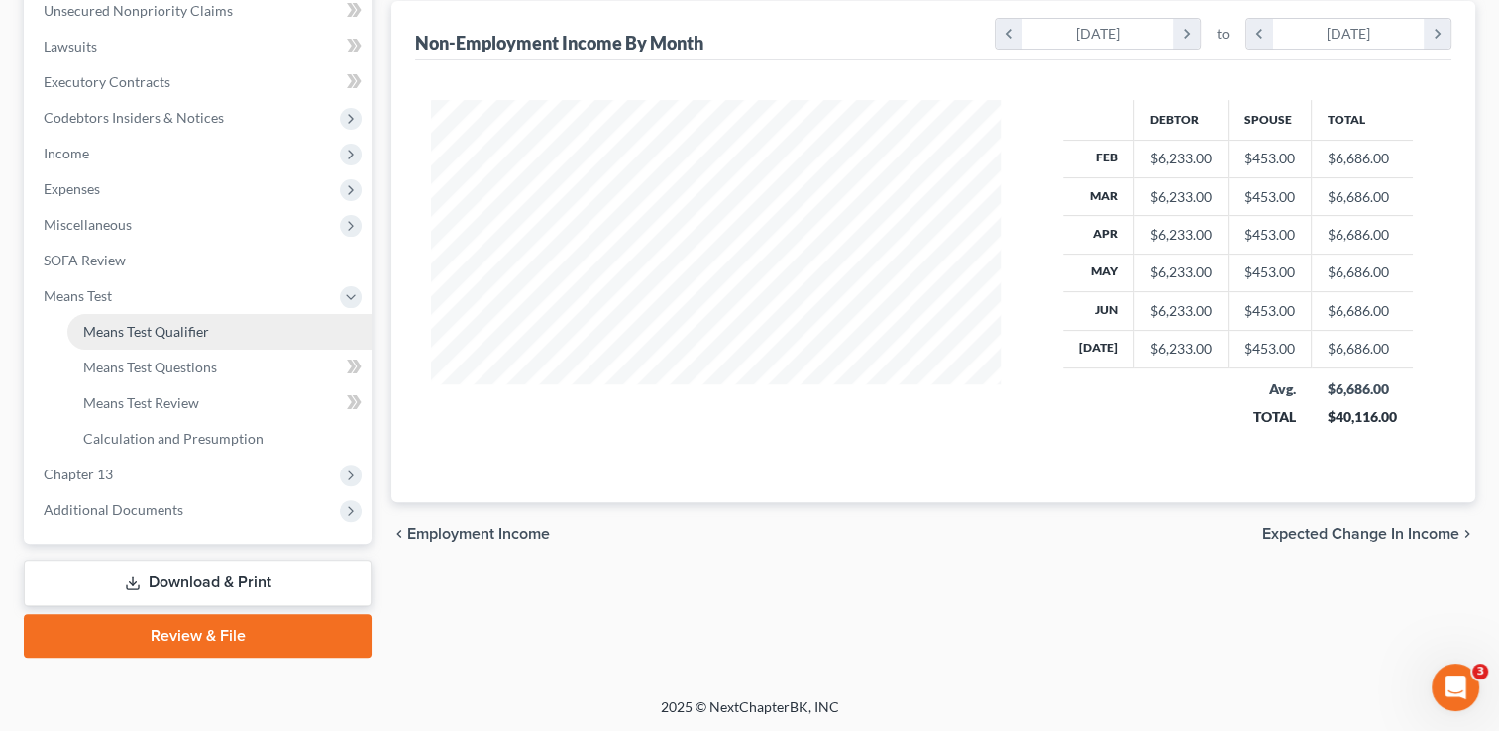
click at [155, 335] on span "Means Test Qualifier" at bounding box center [146, 331] width 126 height 17
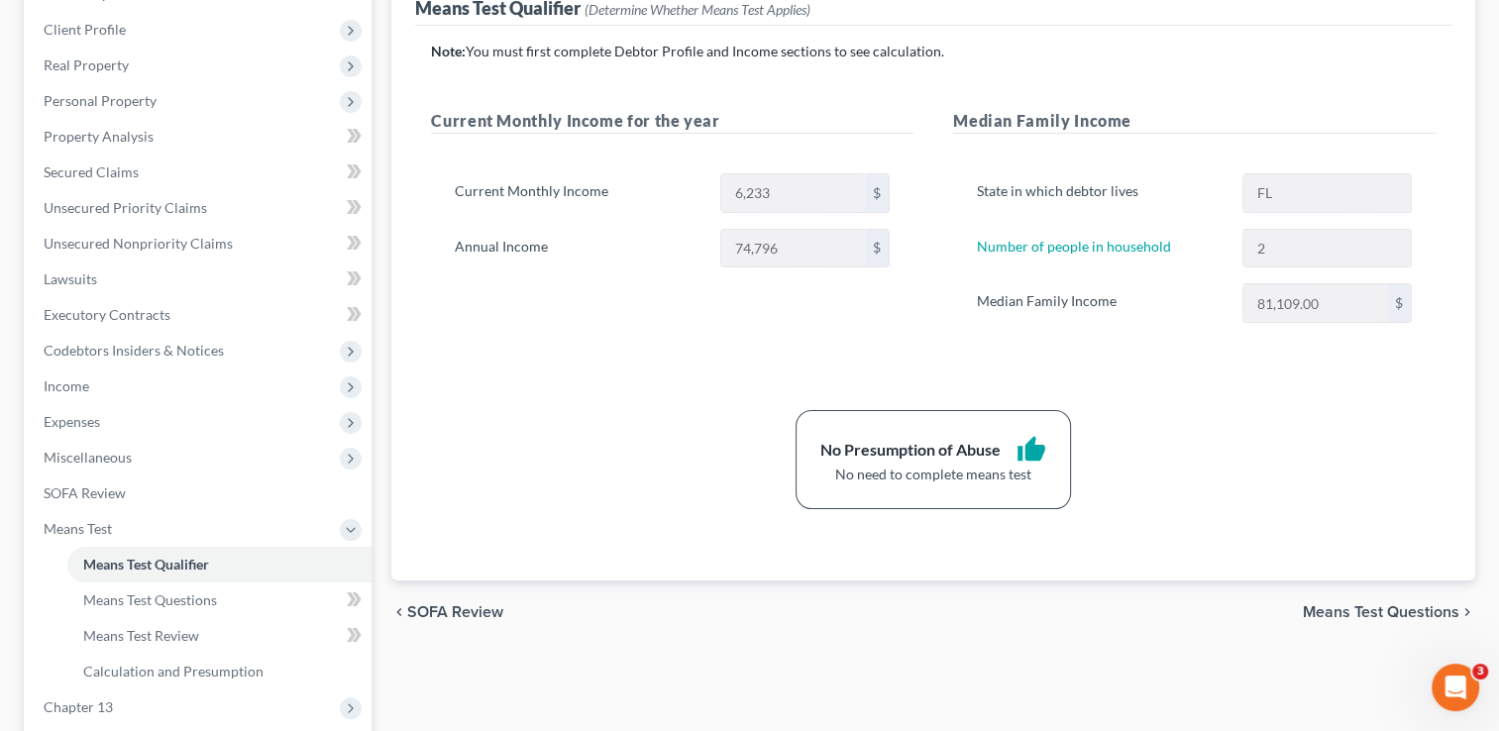
scroll to position [498, 0]
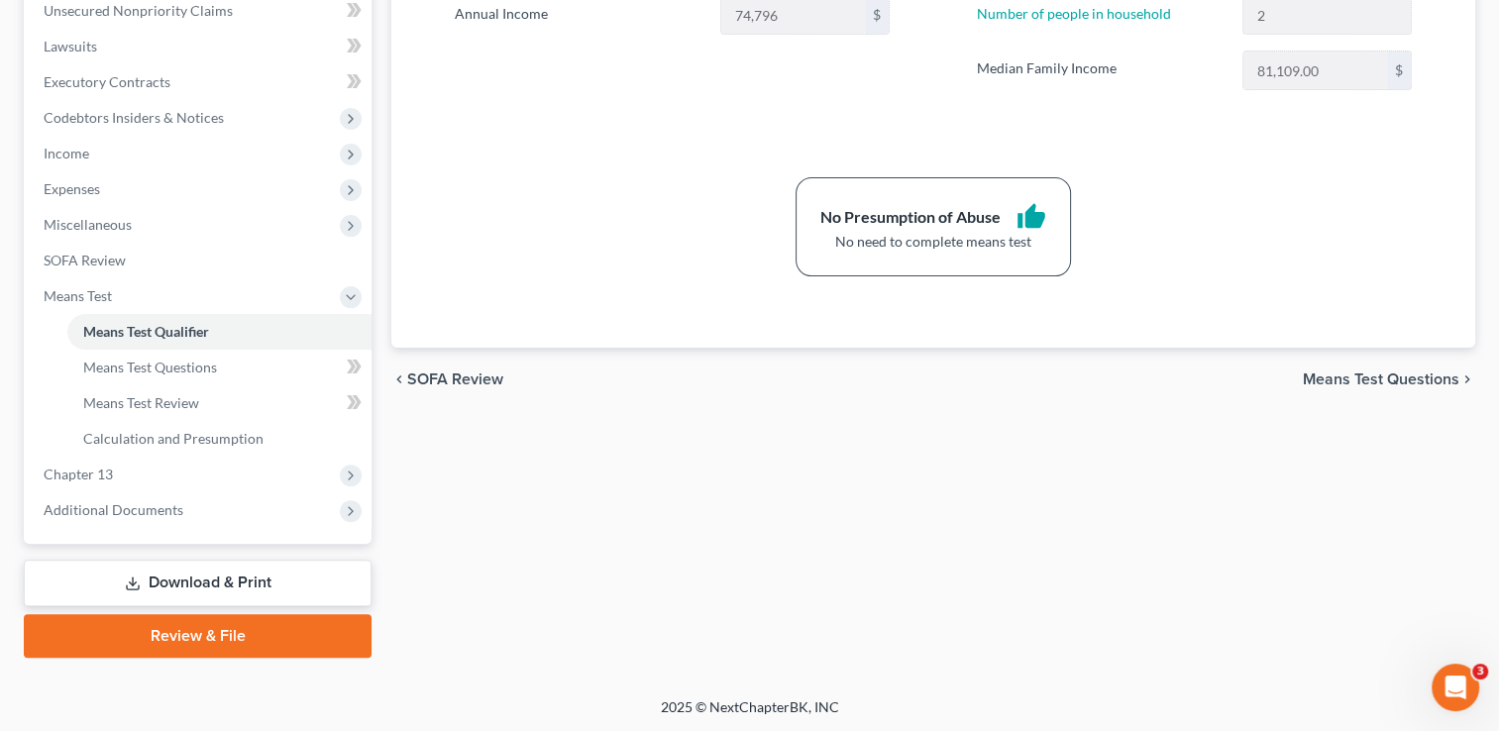
click at [247, 581] on link "Download & Print" at bounding box center [198, 583] width 348 height 47
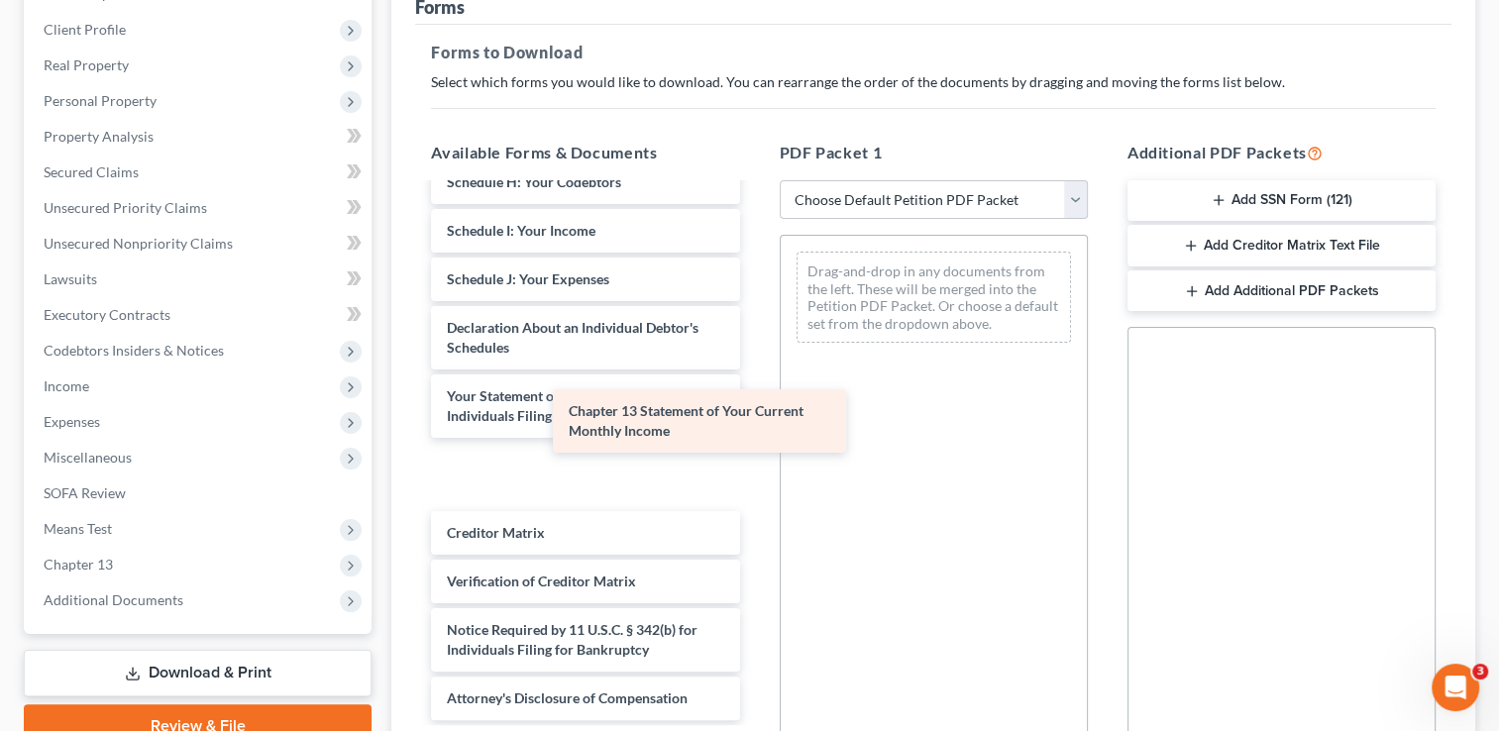
scroll to position [394, 0]
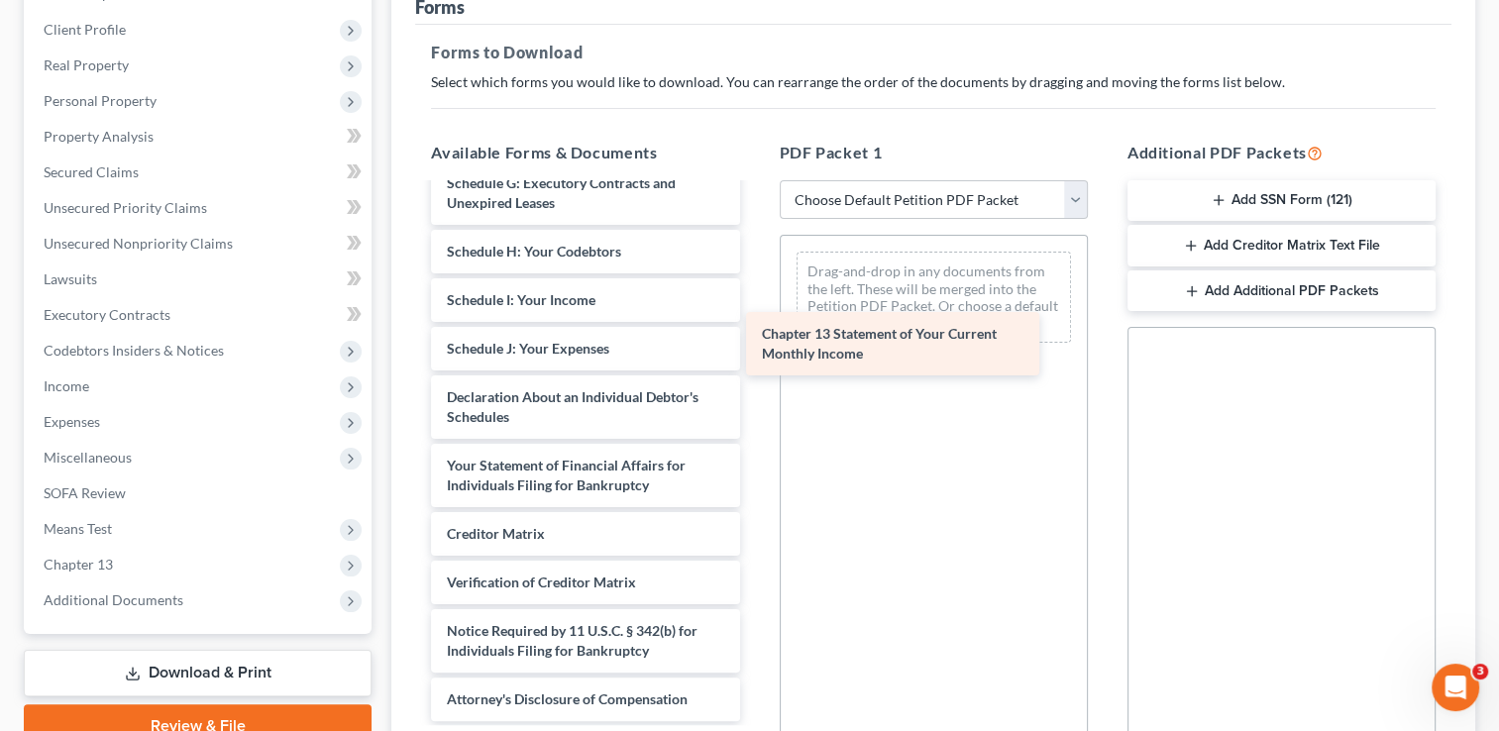
drag, startPoint x: 542, startPoint y: 475, endPoint x: 857, endPoint y: 346, distance: 340.4
click at [755, 346] on div "Chapter 13 Statement of Your Current Monthly Income Voluntary Petition for Indi…" at bounding box center [585, 256] width 340 height 931
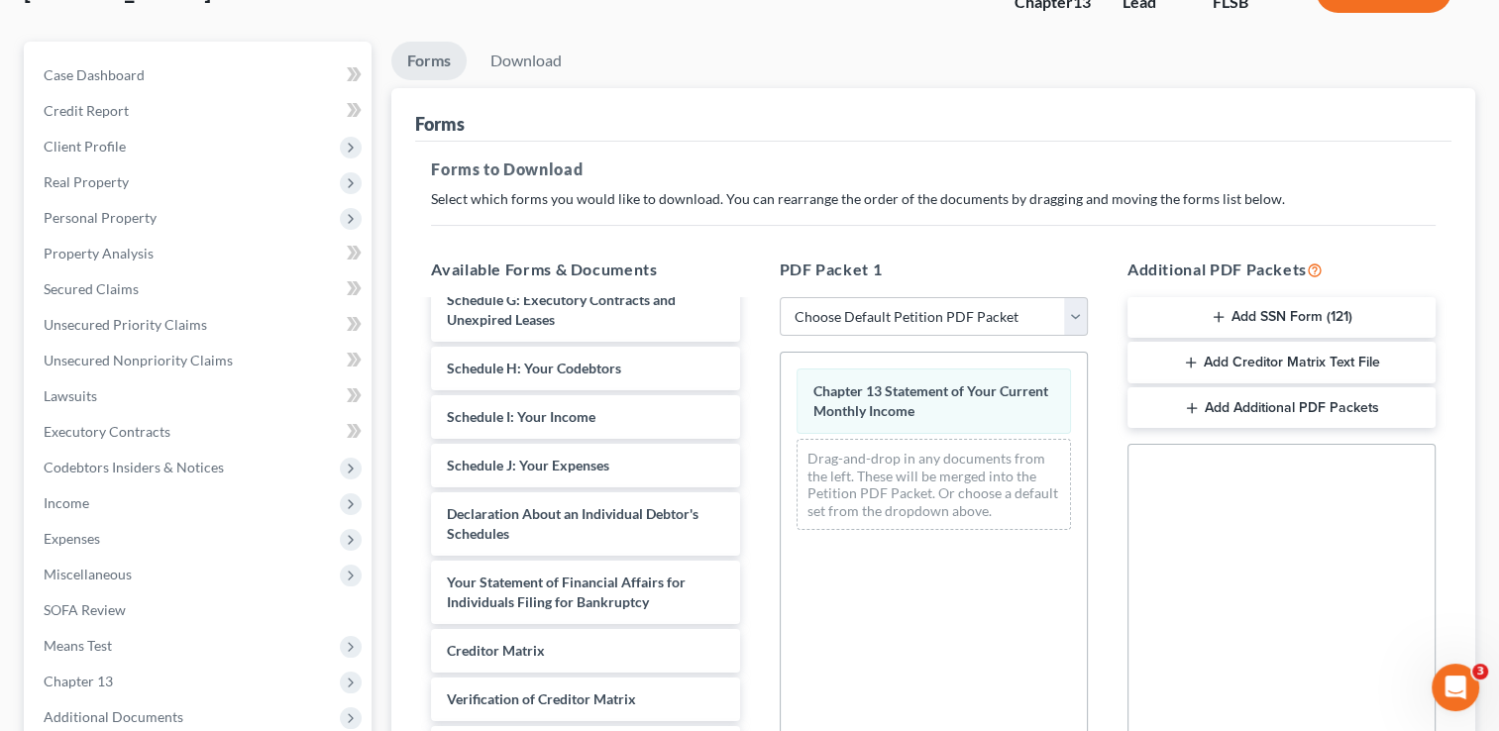
scroll to position [0, 0]
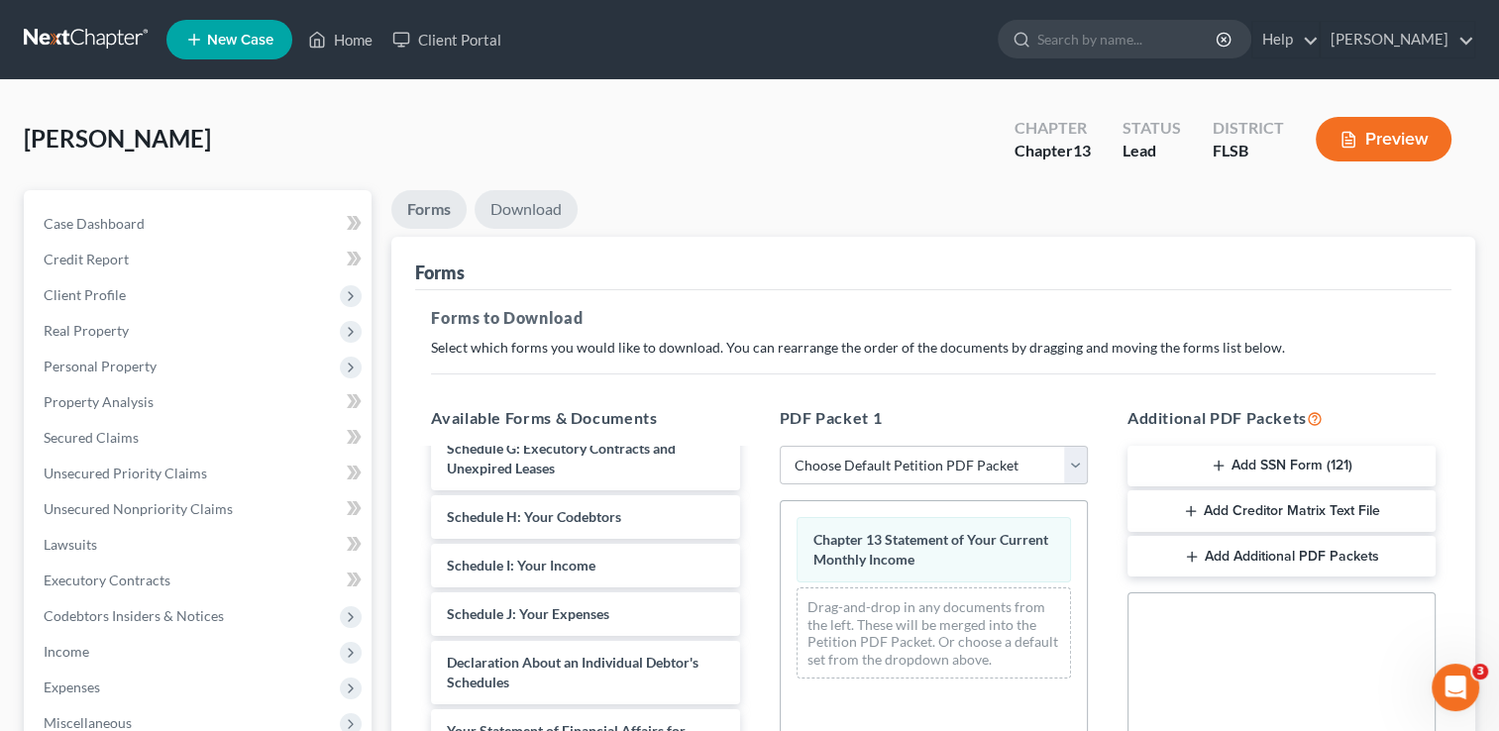
click at [533, 208] on link "Download" at bounding box center [526, 209] width 103 height 39
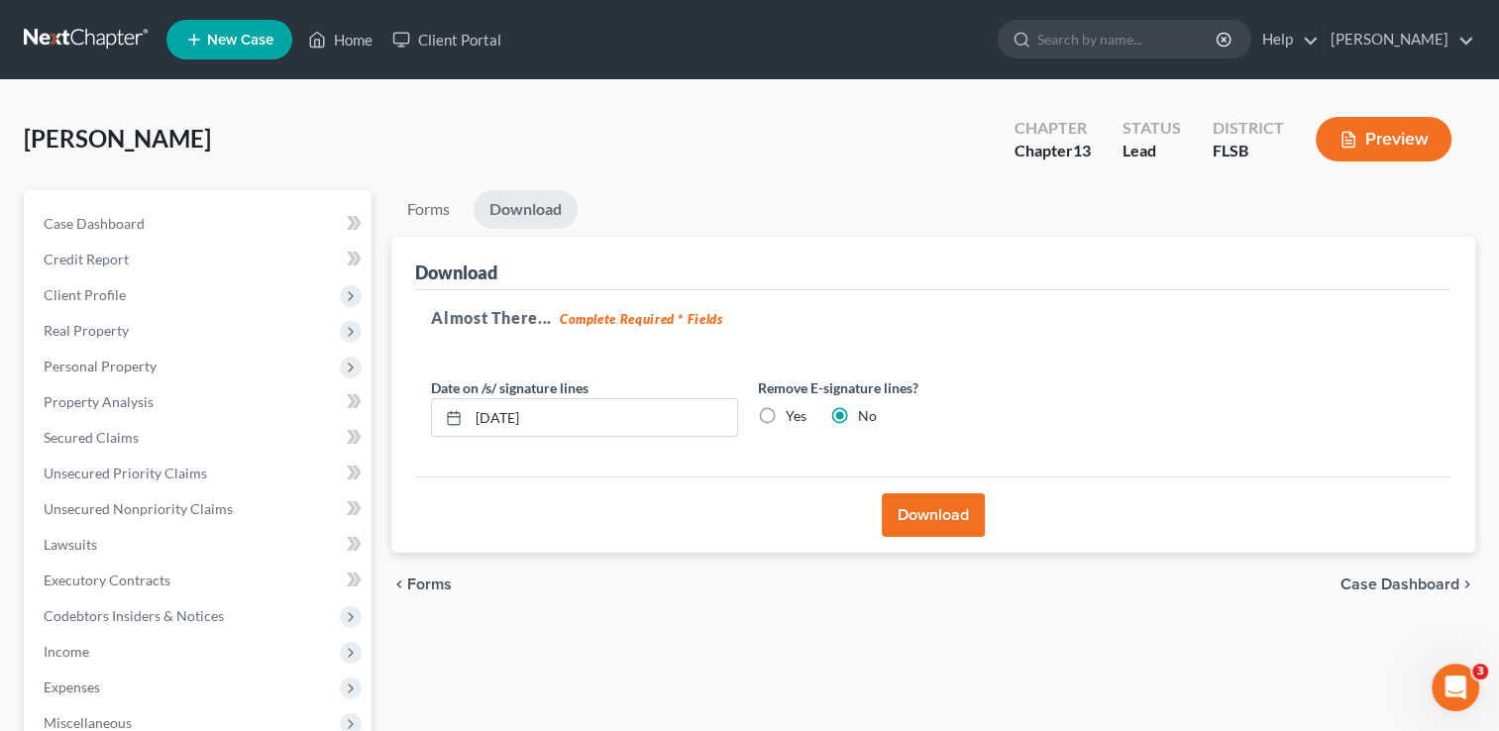
click at [940, 518] on button "Download" at bounding box center [933, 516] width 103 height 44
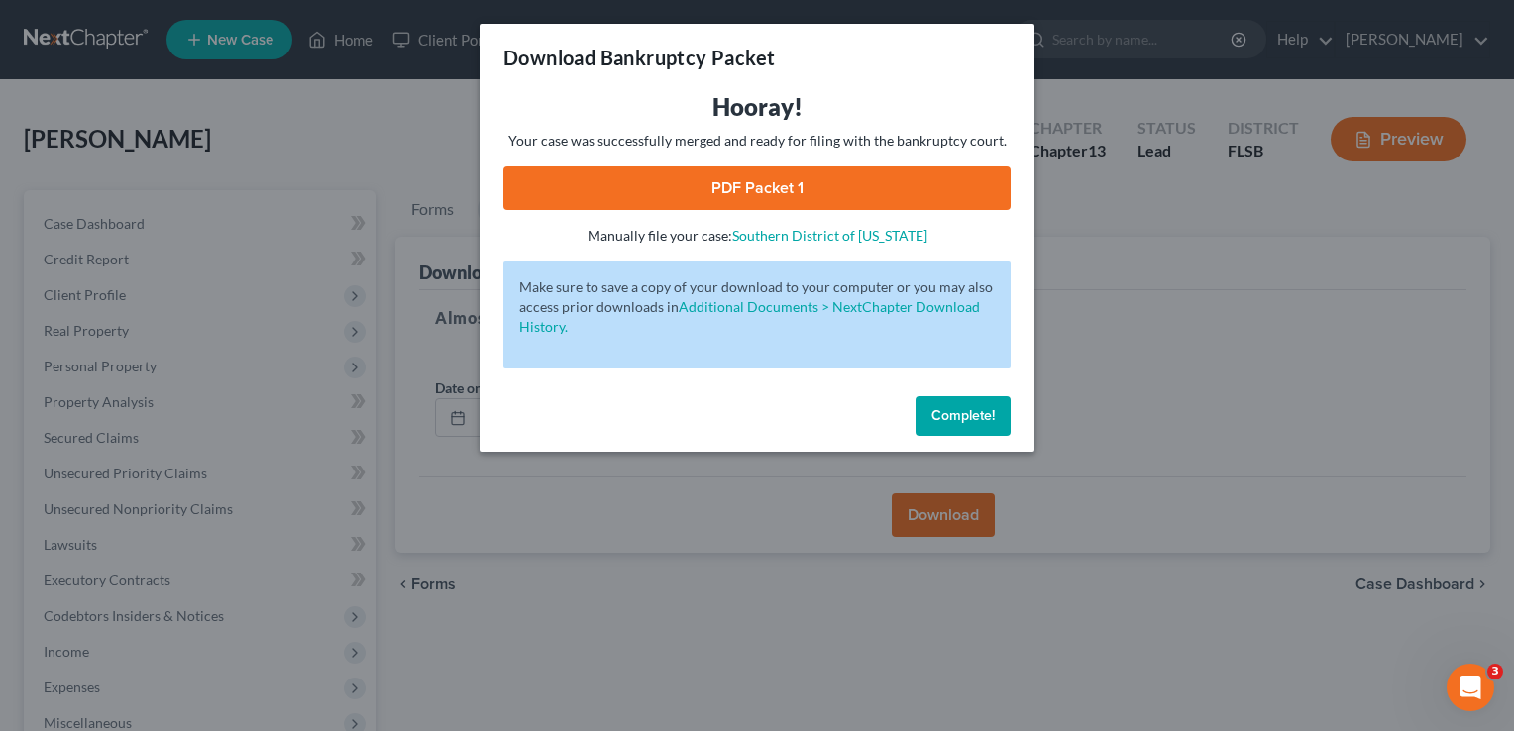
click at [741, 192] on link "PDF Packet 1" at bounding box center [756, 188] width 507 height 44
click at [972, 410] on span "Complete!" at bounding box center [963, 415] width 63 height 17
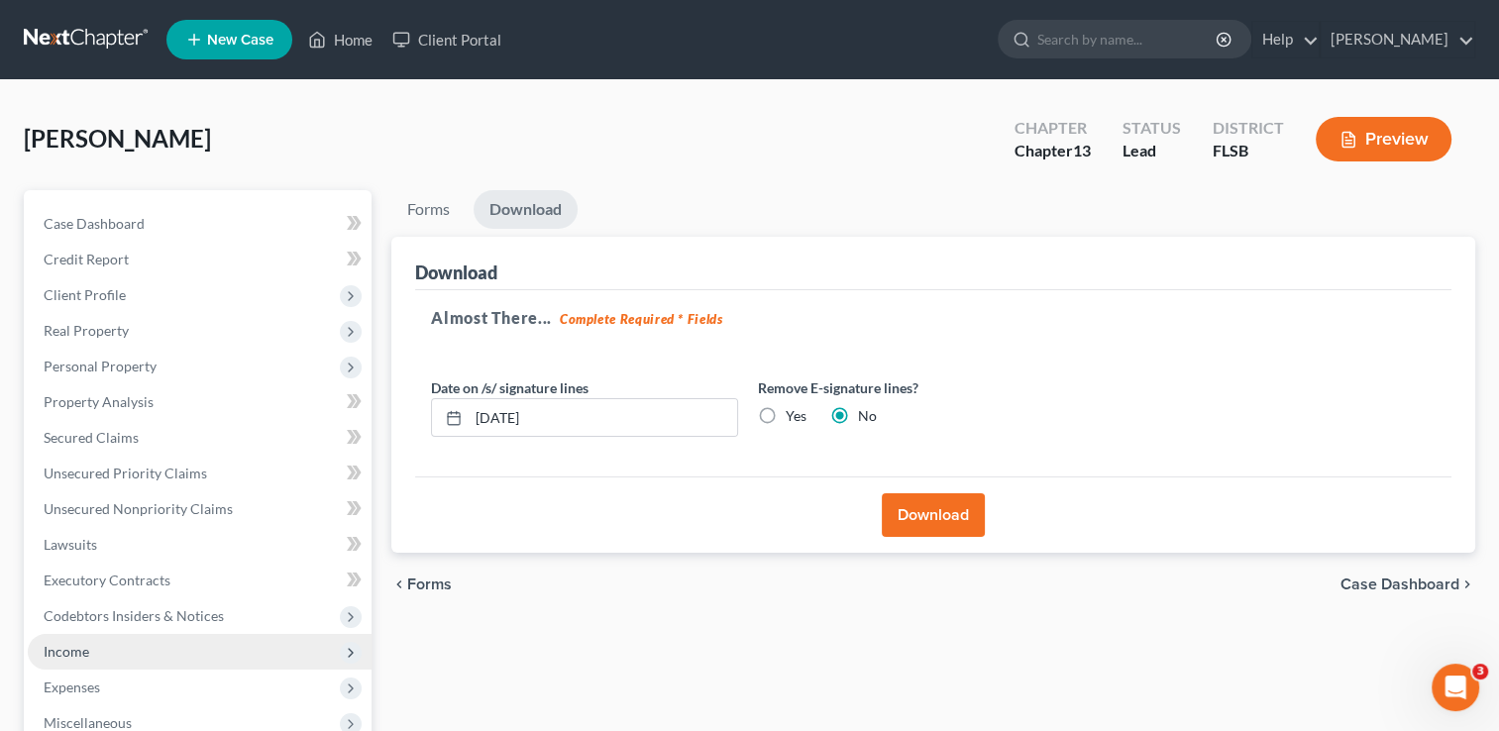
click at [69, 648] on span "Income" at bounding box center [67, 651] width 46 height 17
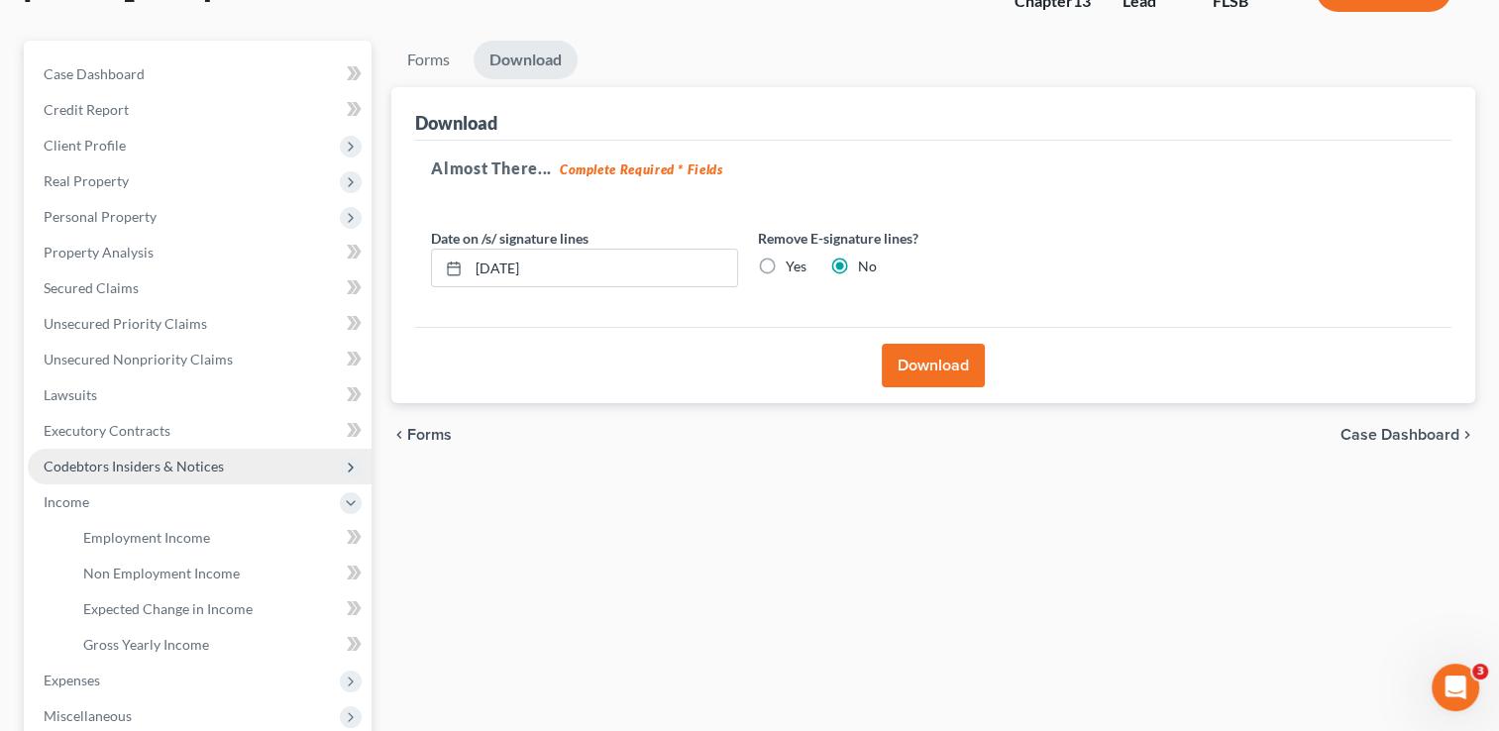
scroll to position [170, 0]
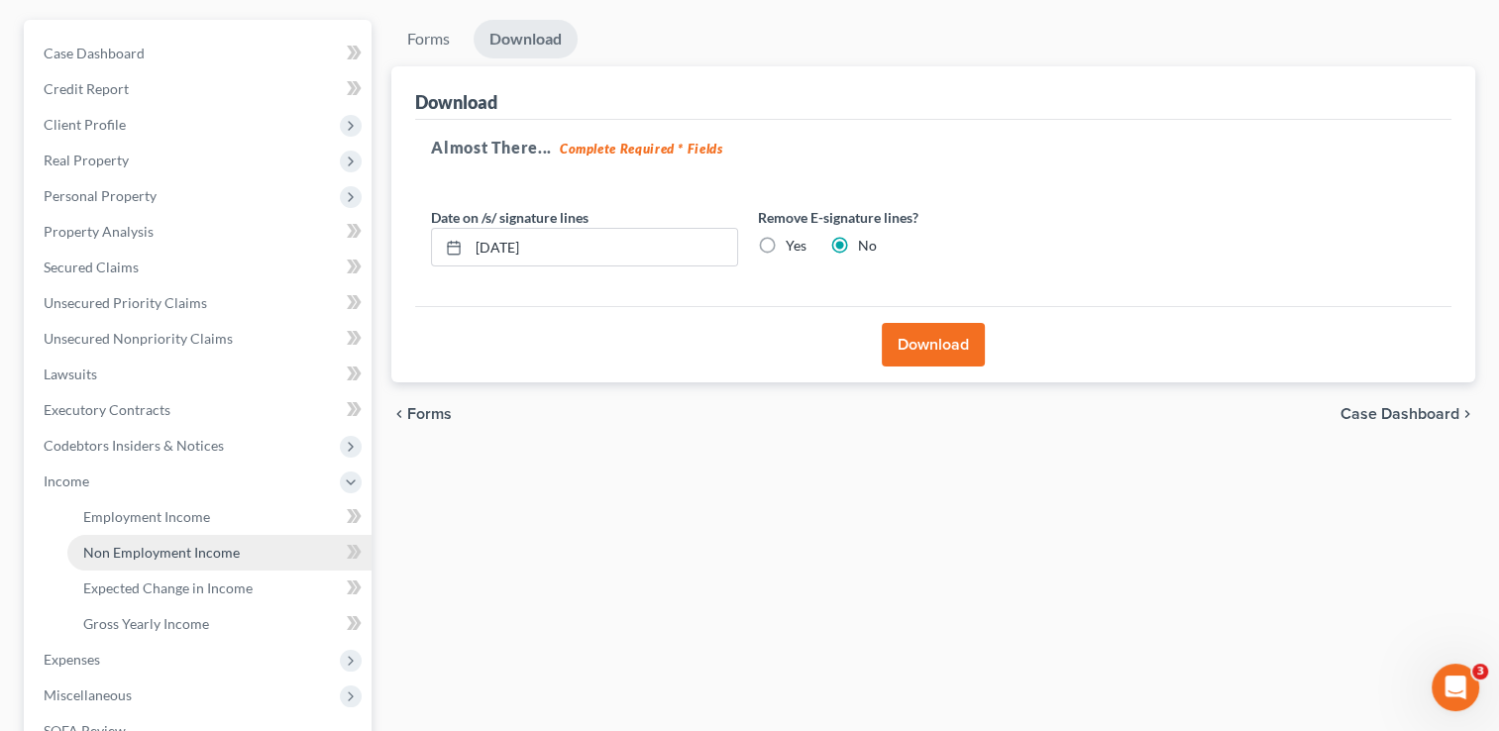
click at [177, 550] on span "Non Employment Income" at bounding box center [161, 552] width 157 height 17
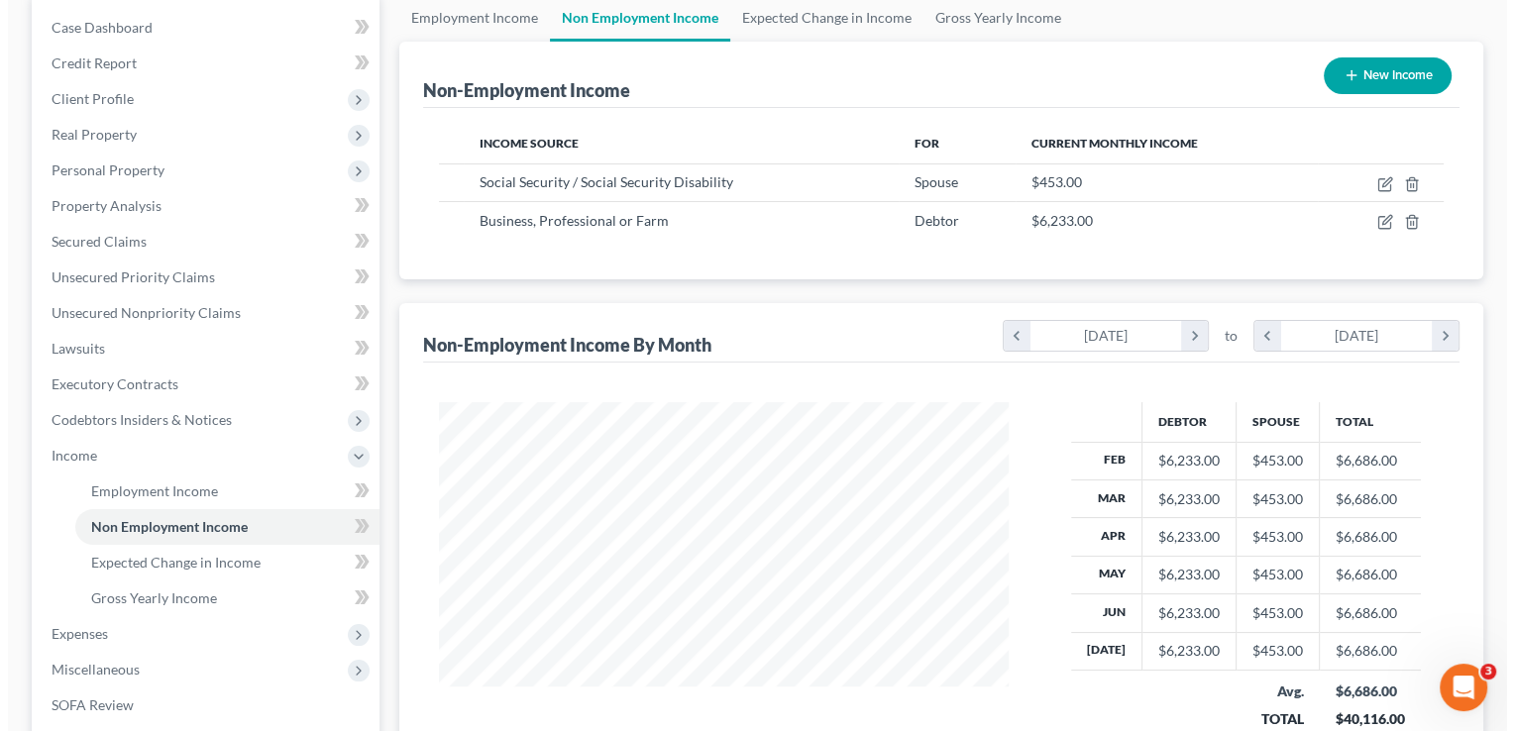
scroll to position [190, 0]
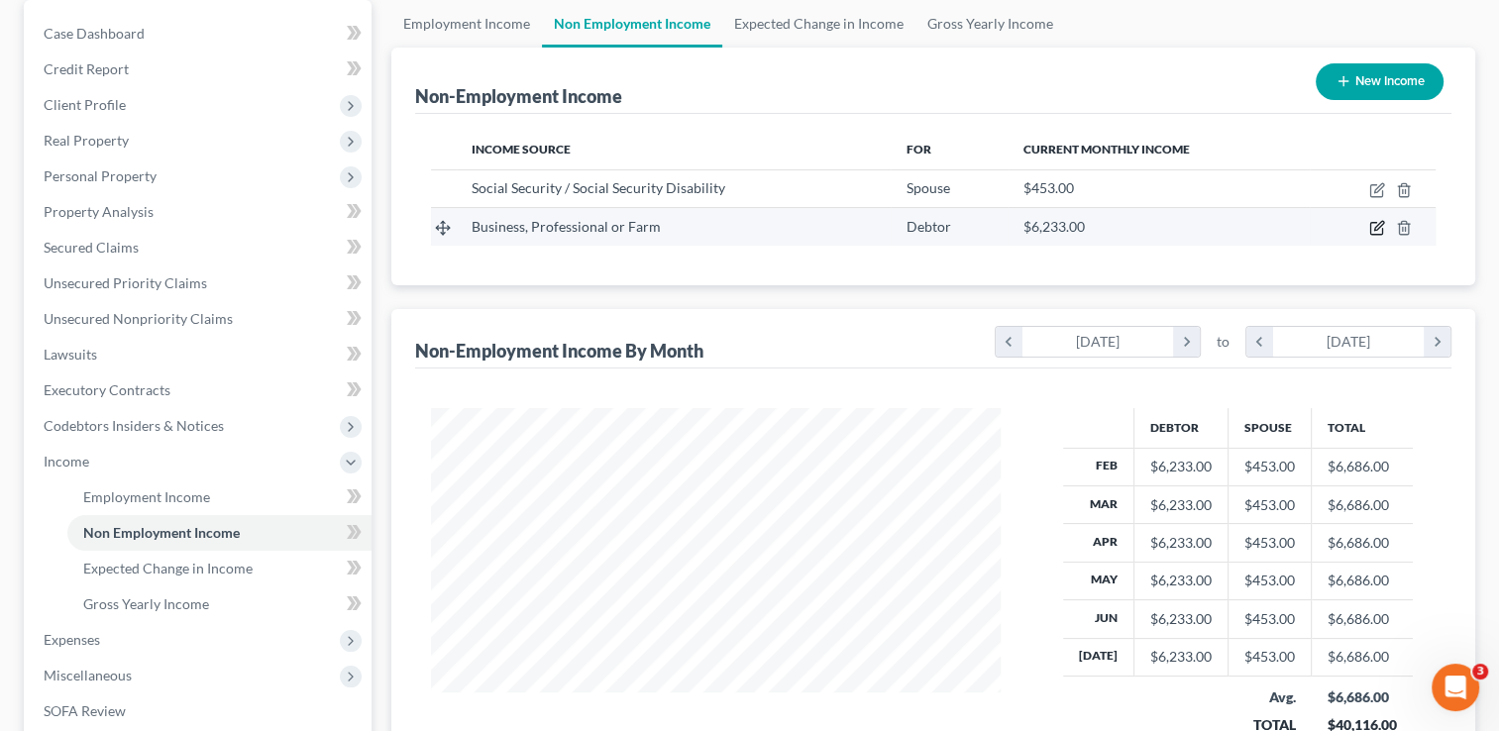
click at [1377, 226] on icon "button" at bounding box center [1378, 228] width 16 height 16
select select "10"
select select "0"
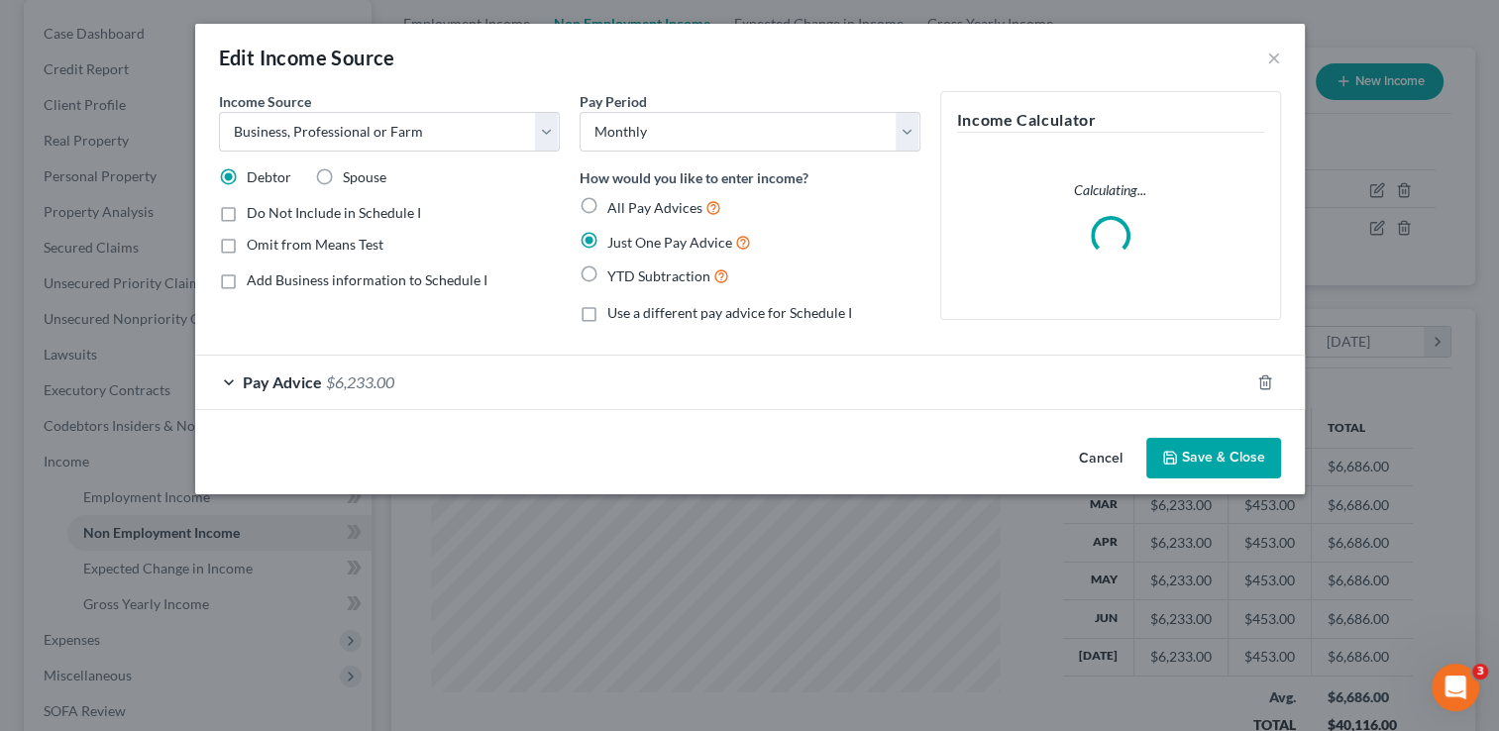
scroll to position [353, 614]
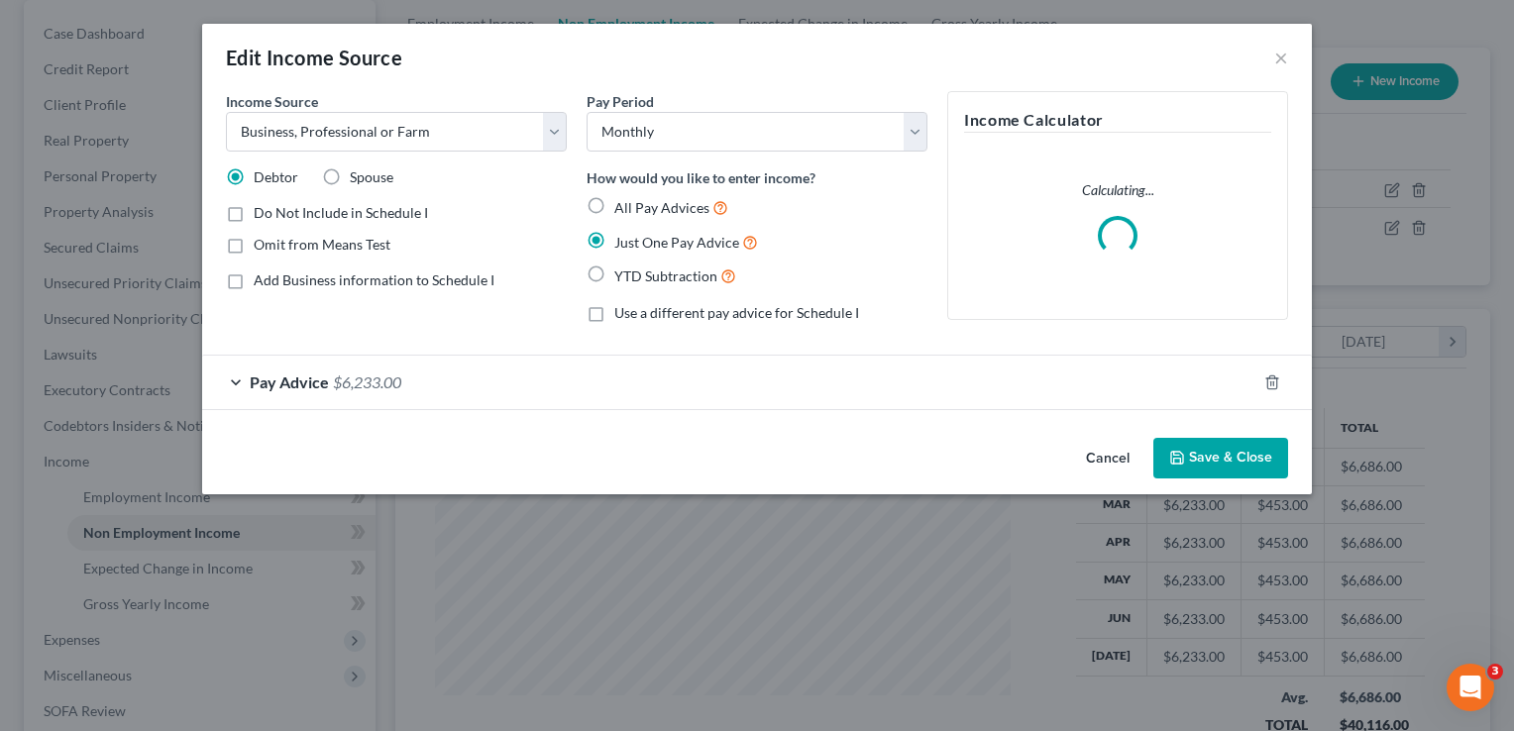
click at [288, 373] on span "Pay Advice" at bounding box center [289, 382] width 79 height 19
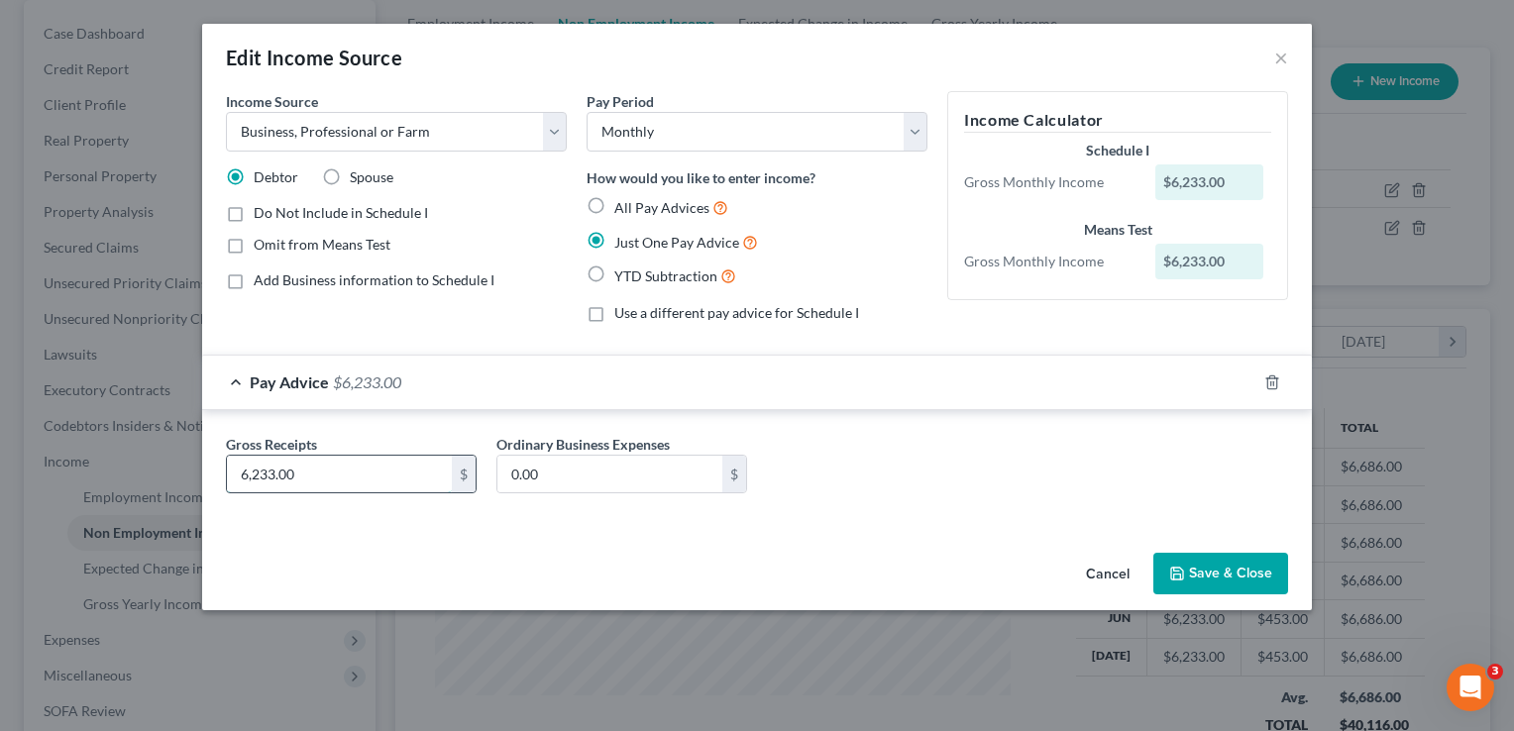
click at [301, 474] on input "6,233.00" at bounding box center [339, 475] width 225 height 38
type input "9,500"
click at [1208, 576] on button "Save & Close" at bounding box center [1220, 574] width 135 height 42
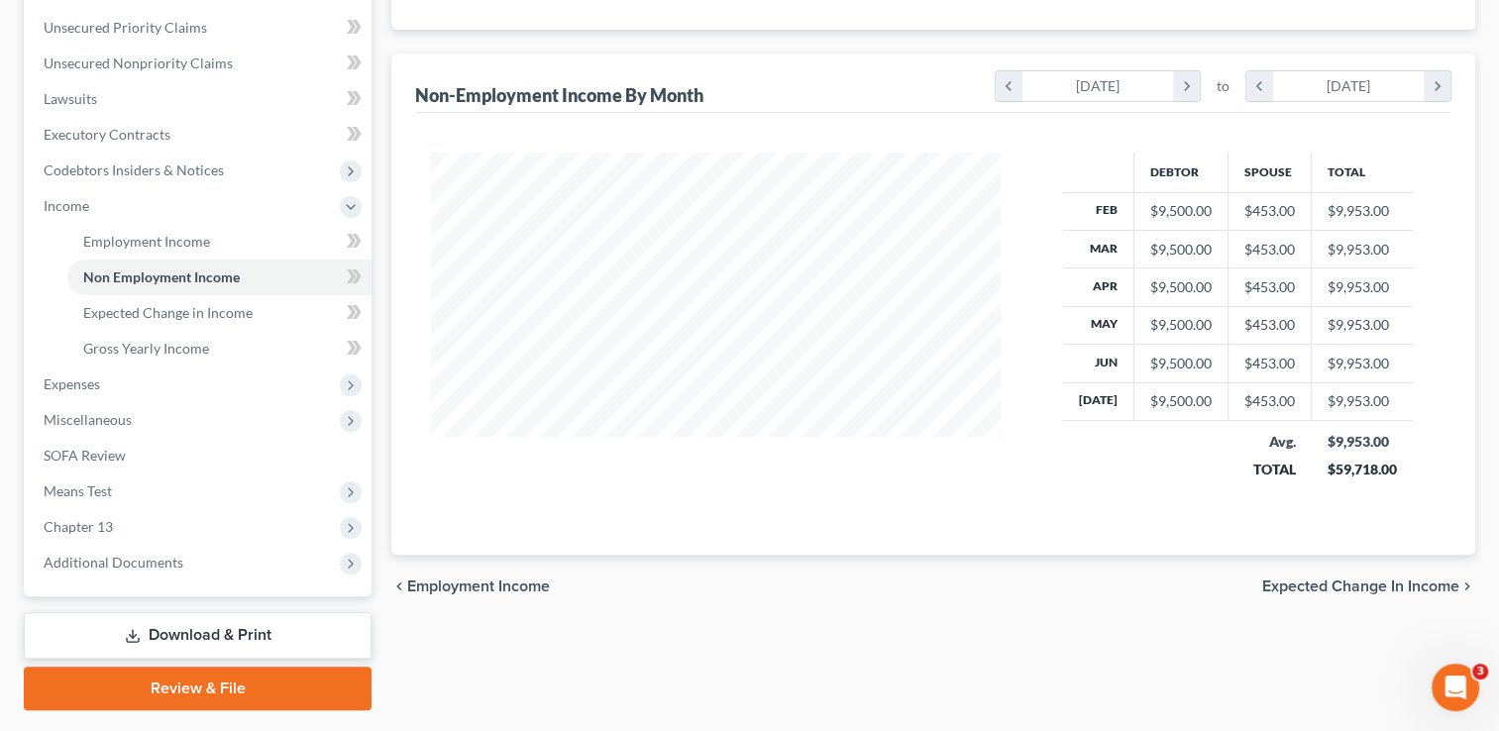
scroll to position [456, 0]
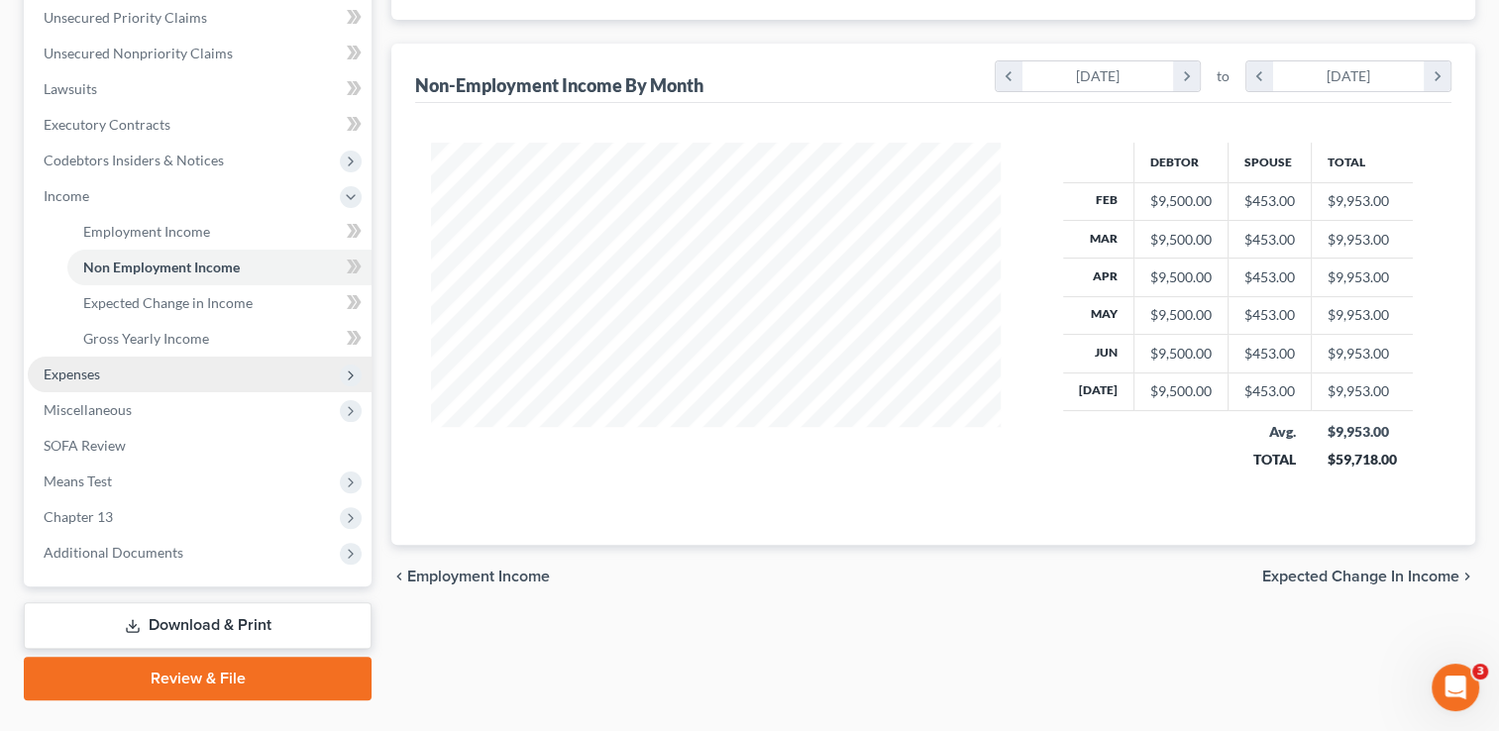
click at [58, 378] on span "Expenses" at bounding box center [72, 374] width 56 height 17
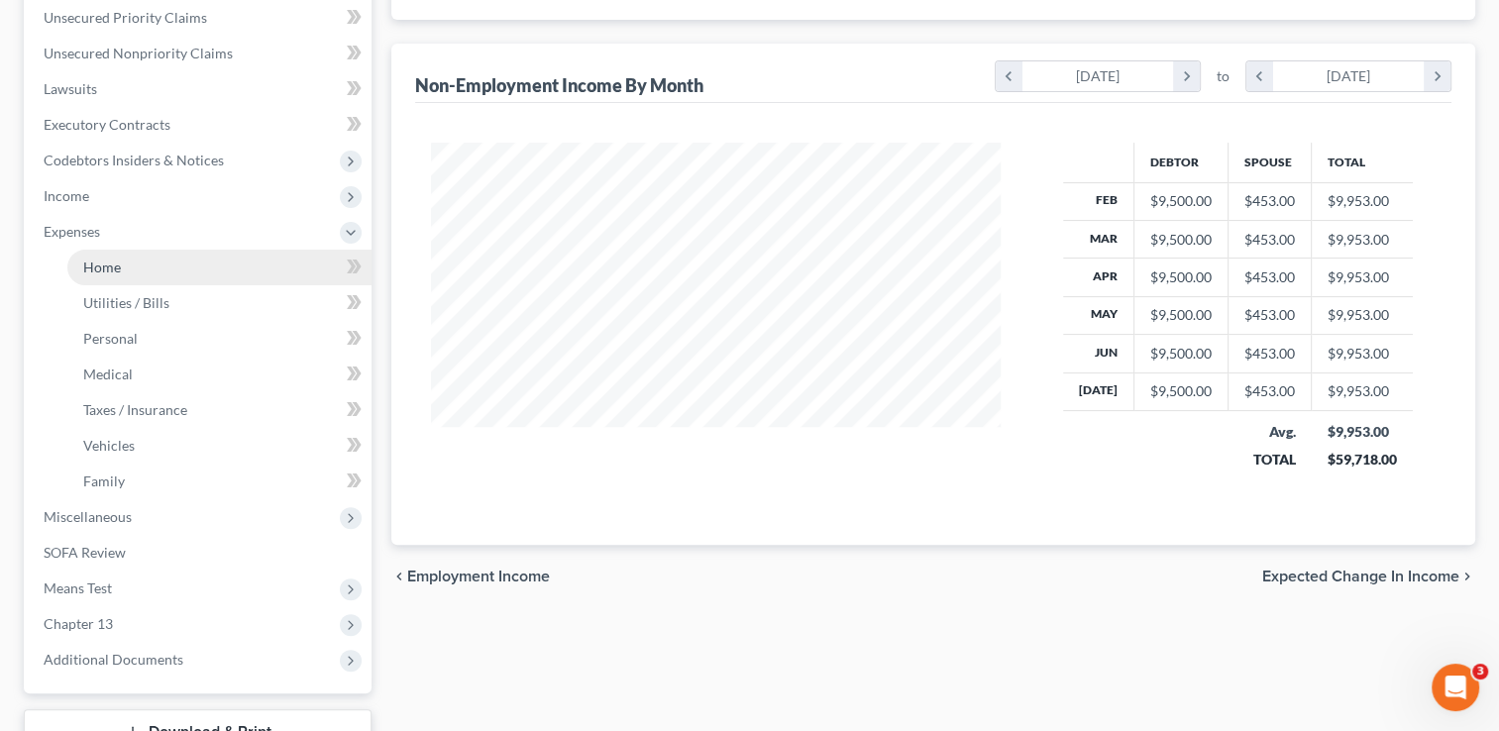
click at [92, 265] on span "Home" at bounding box center [102, 267] width 38 height 17
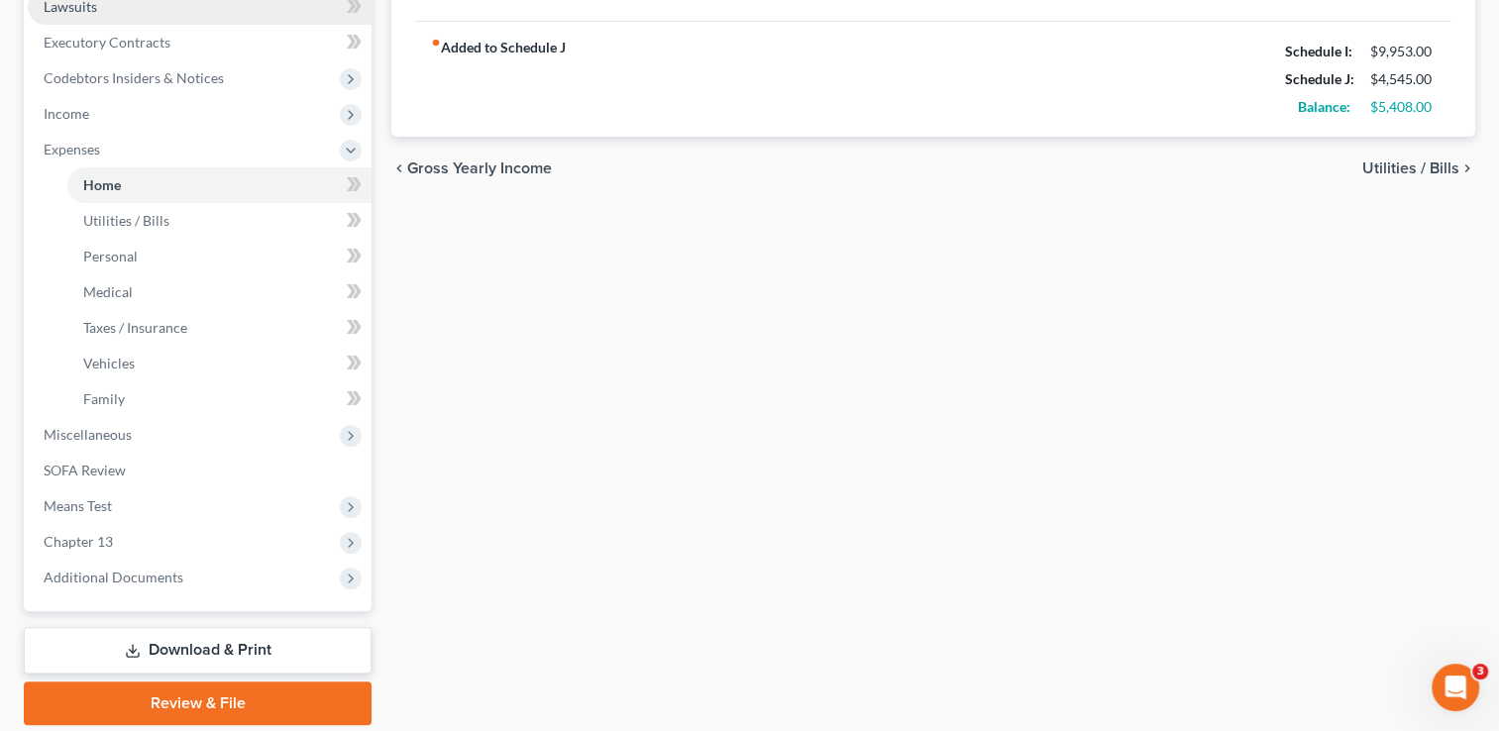
scroll to position [605, 0]
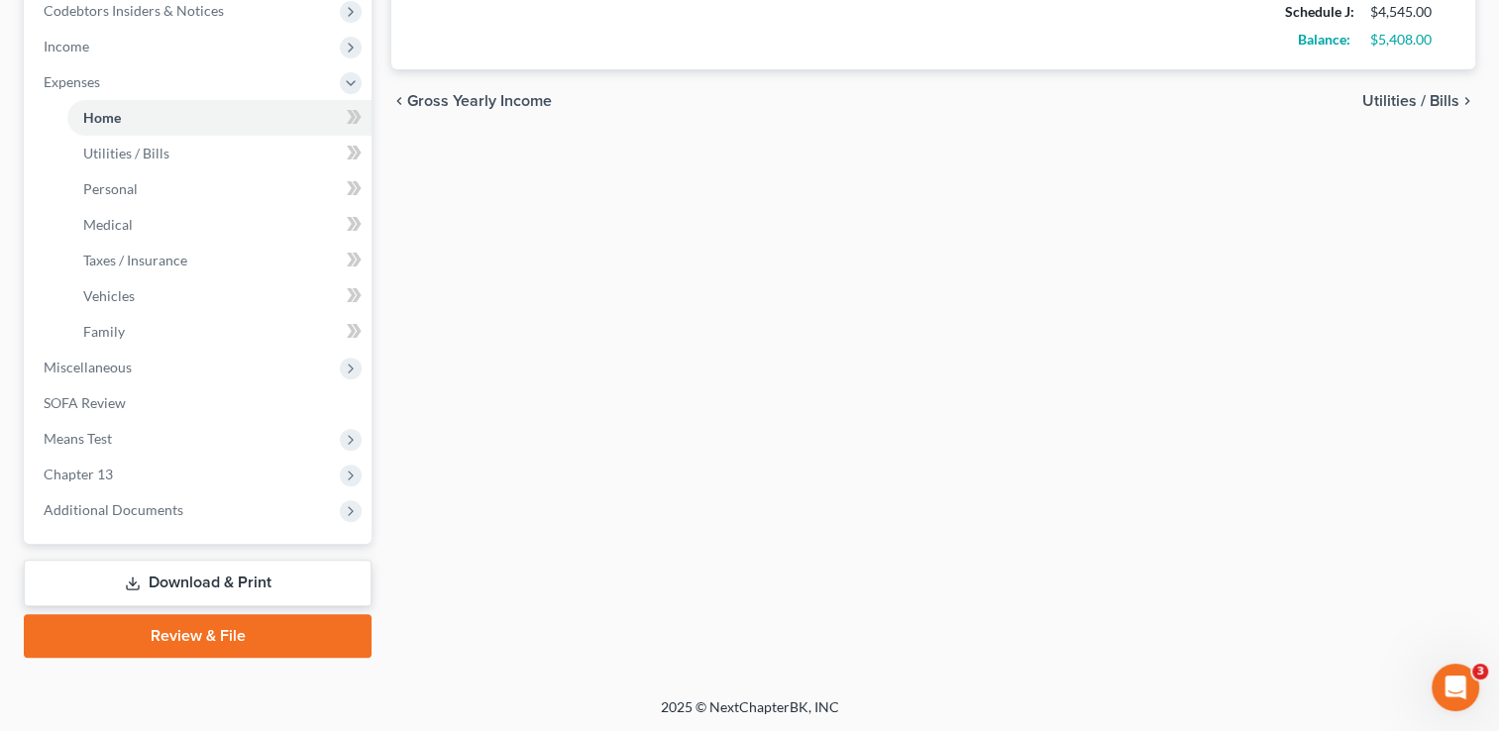
click at [198, 580] on link "Download & Print" at bounding box center [198, 583] width 348 height 47
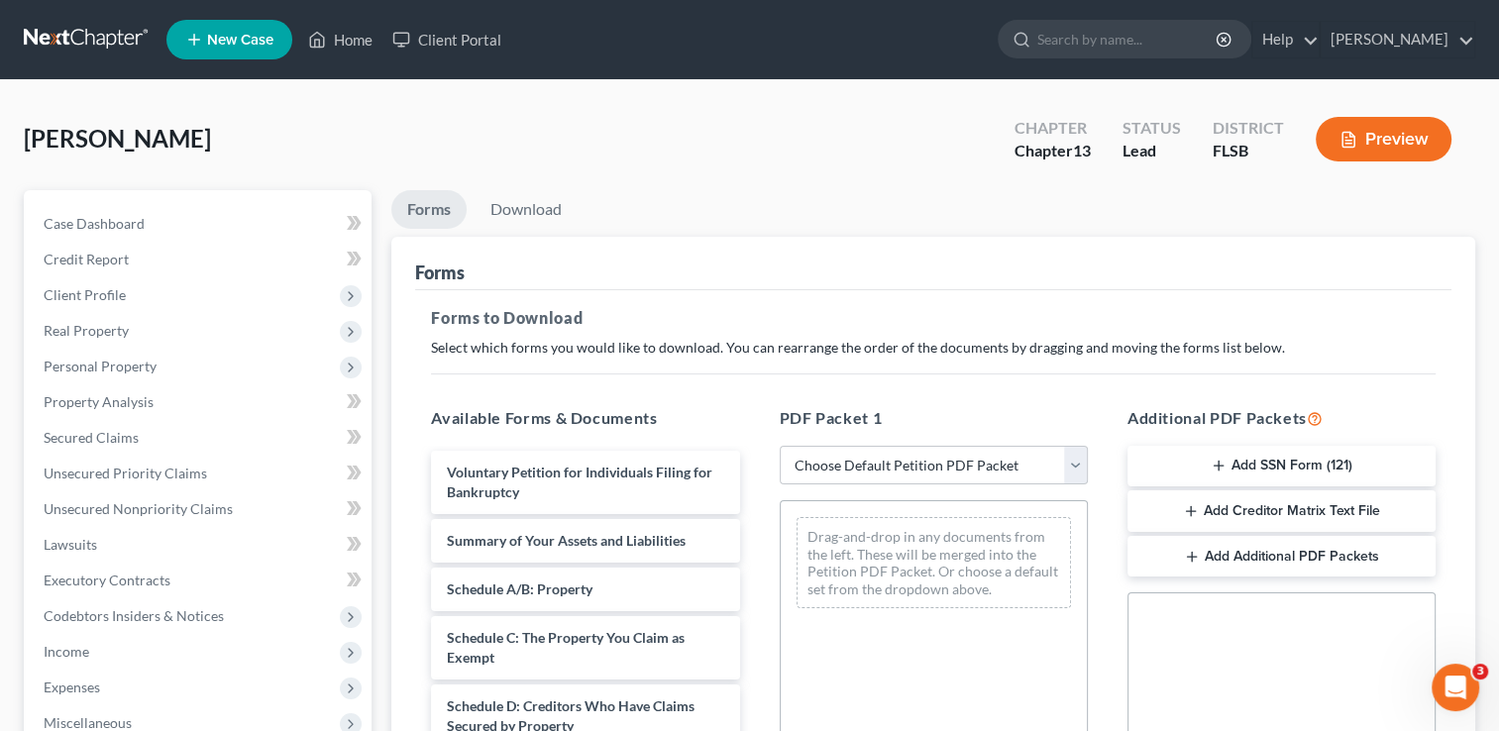
click at [1264, 461] on button "Add SSN Form (121)" at bounding box center [1282, 467] width 308 height 42
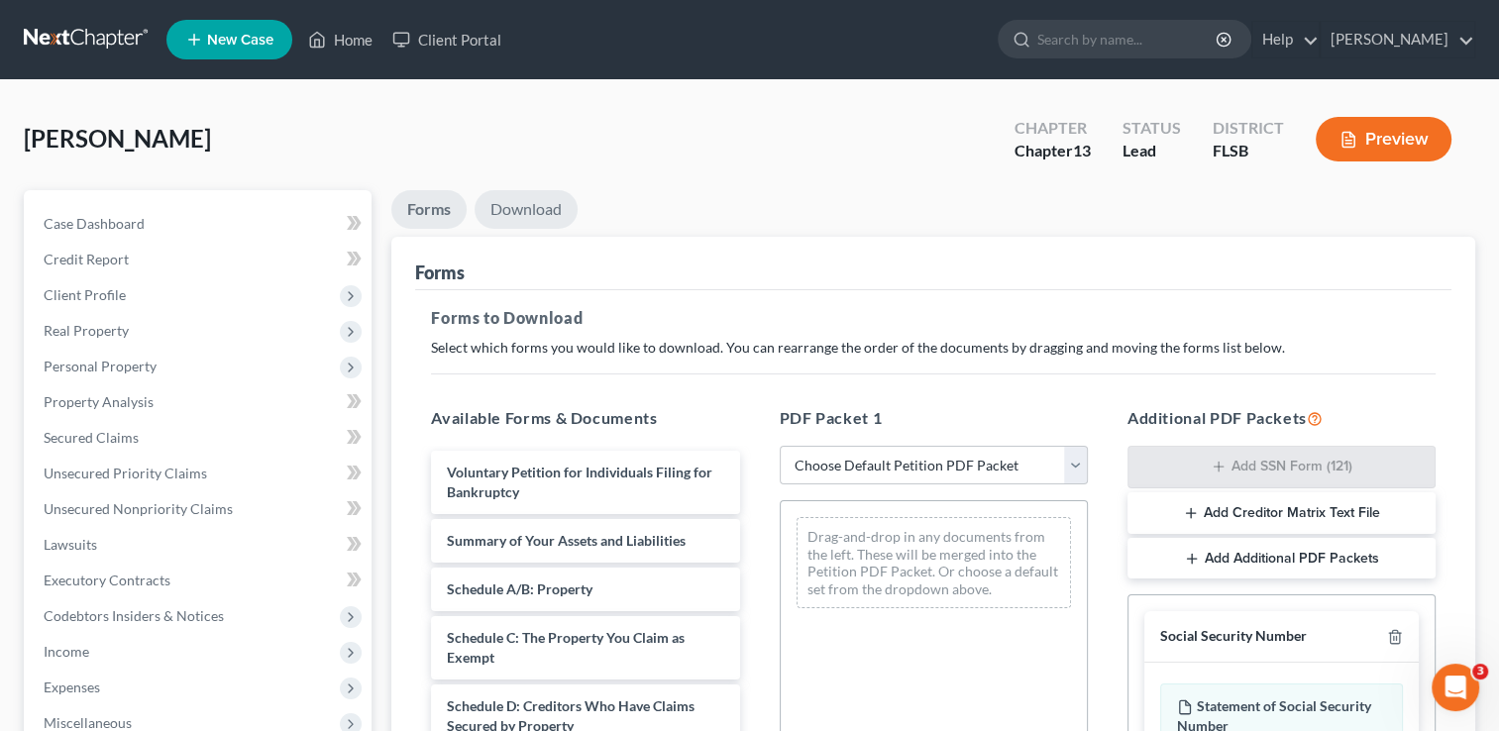
click at [517, 204] on link "Download" at bounding box center [526, 209] width 103 height 39
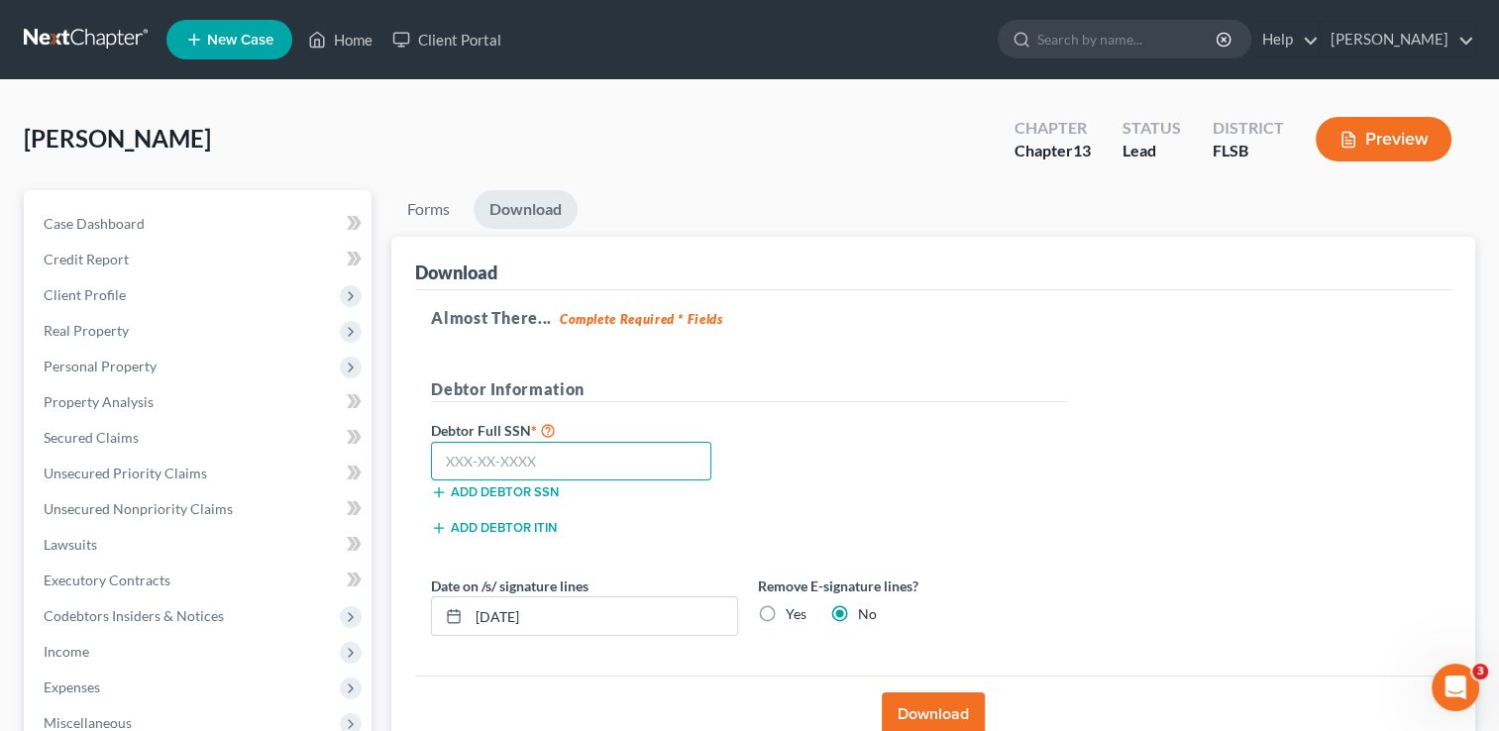
click at [535, 461] on input "text" at bounding box center [571, 462] width 280 height 40
type input "589-93-6982"
click at [927, 704] on button "Download" at bounding box center [933, 715] width 103 height 44
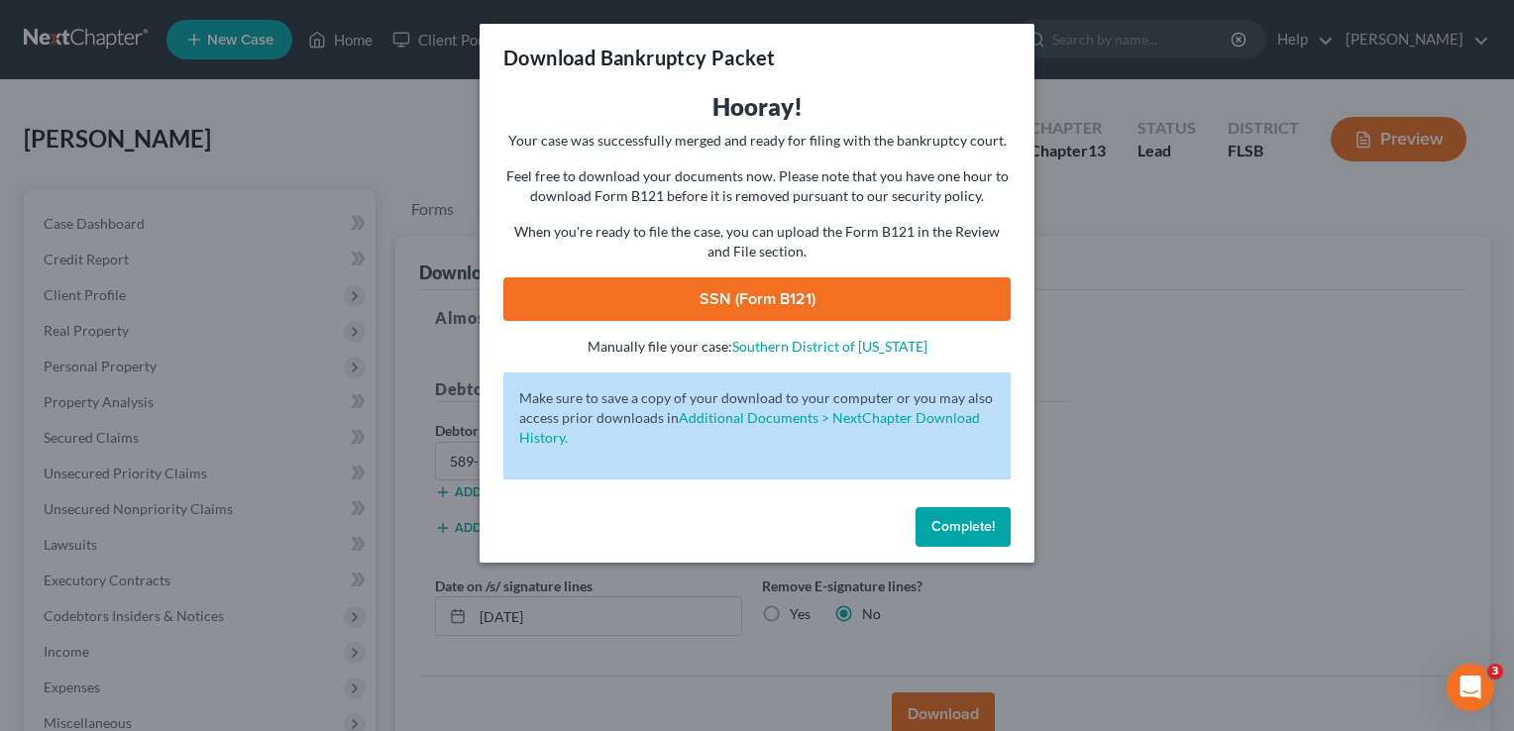
click at [742, 307] on link "SSN (Form B121)" at bounding box center [756, 299] width 507 height 44
click at [935, 514] on button "Complete!" at bounding box center [963, 527] width 95 height 40
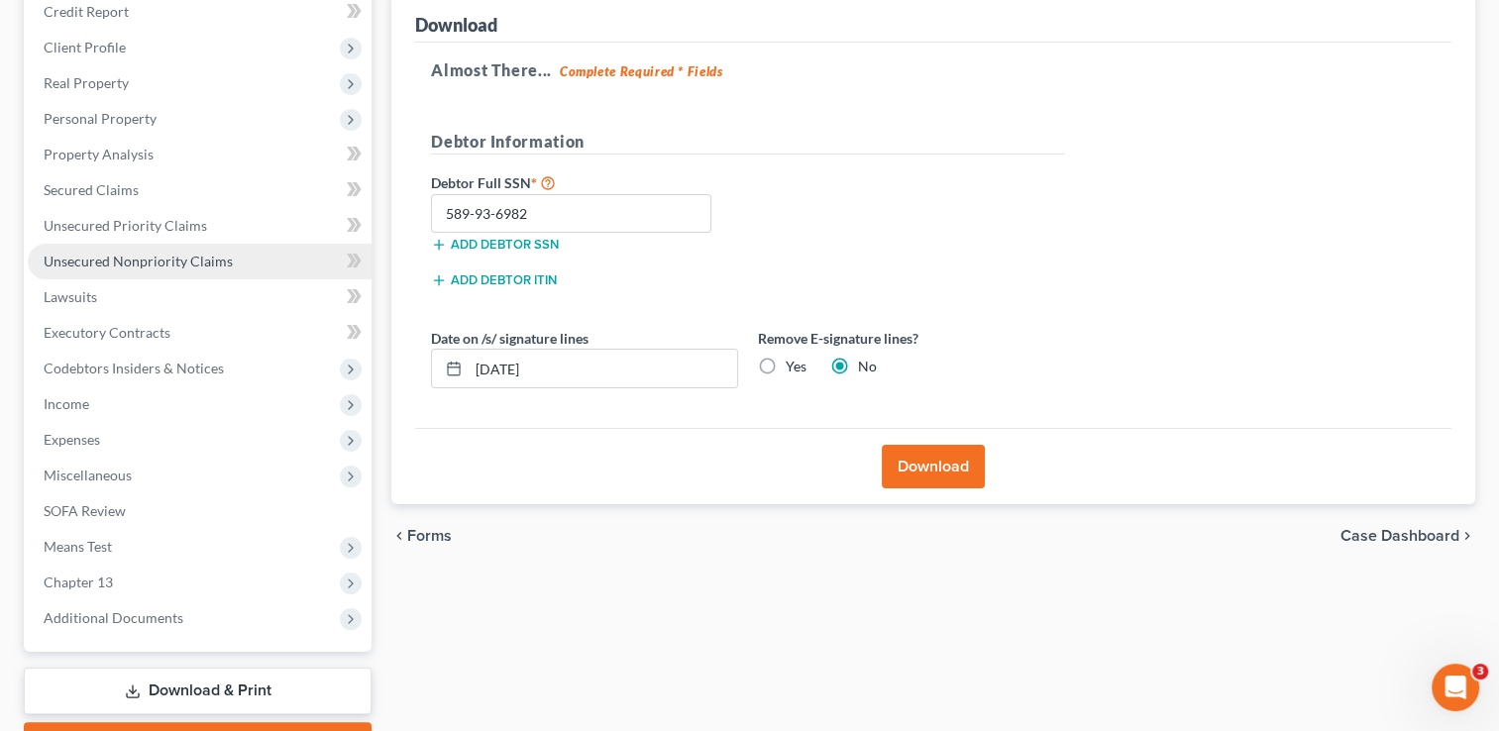
scroll to position [275, 0]
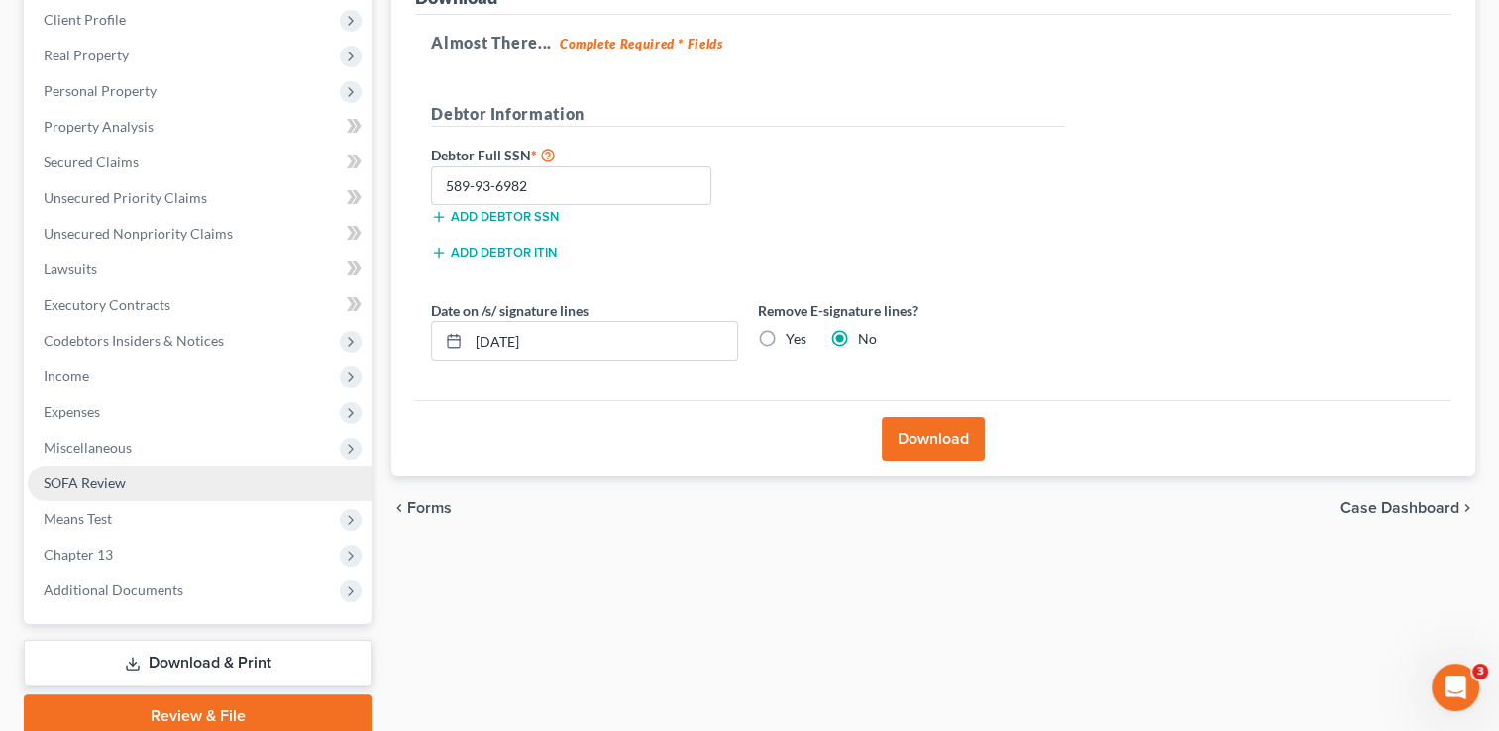
click at [100, 484] on span "SOFA Review" at bounding box center [85, 483] width 82 height 17
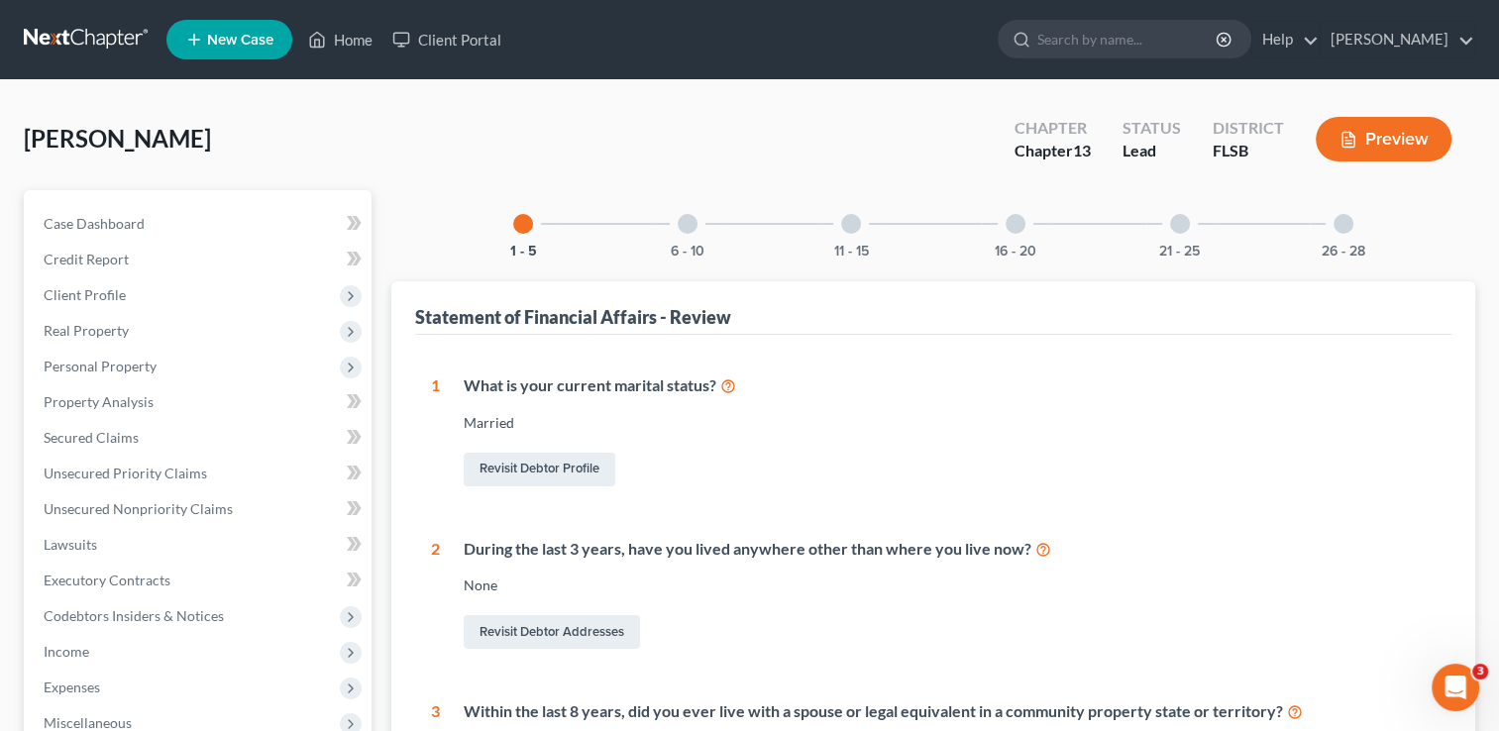
click at [694, 230] on div at bounding box center [688, 224] width 20 height 20
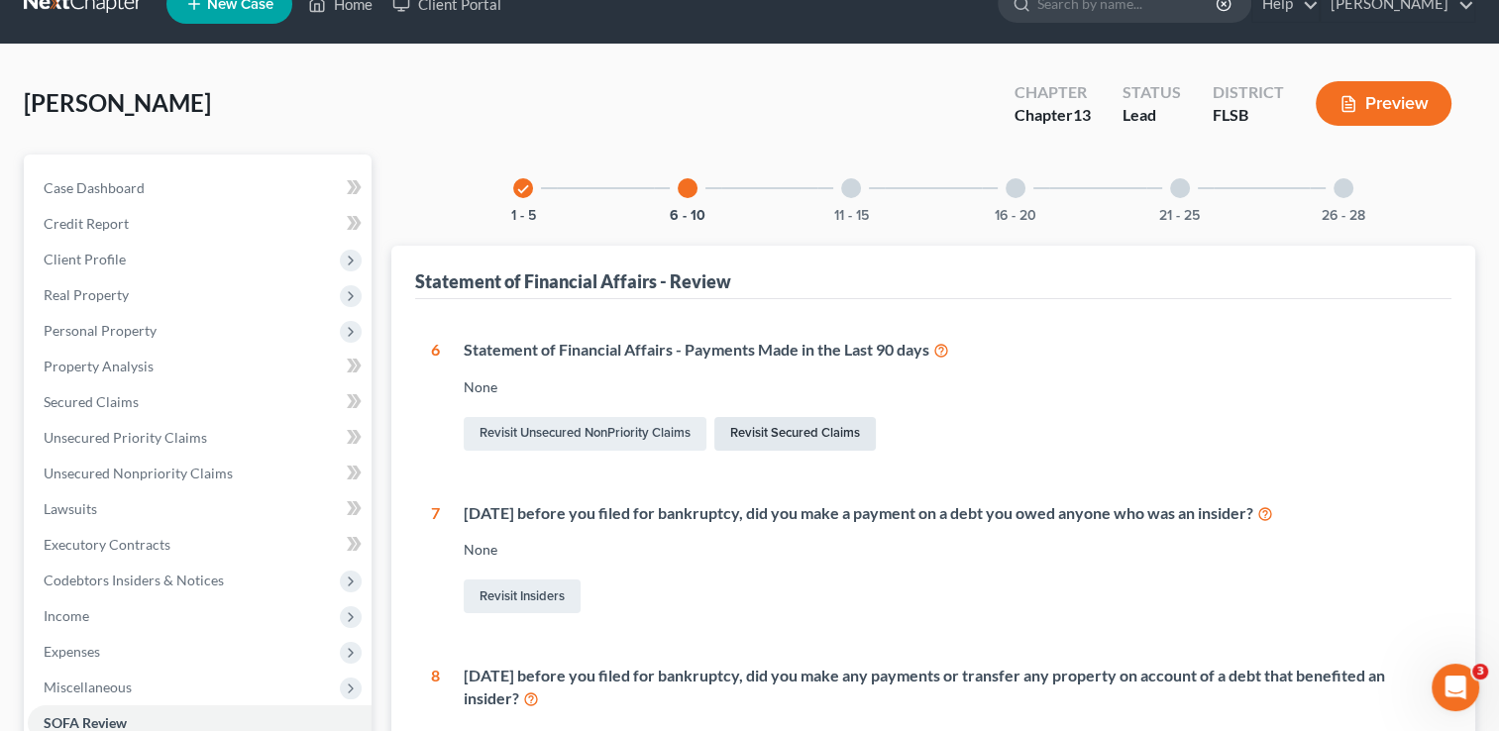
scroll to position [34, 0]
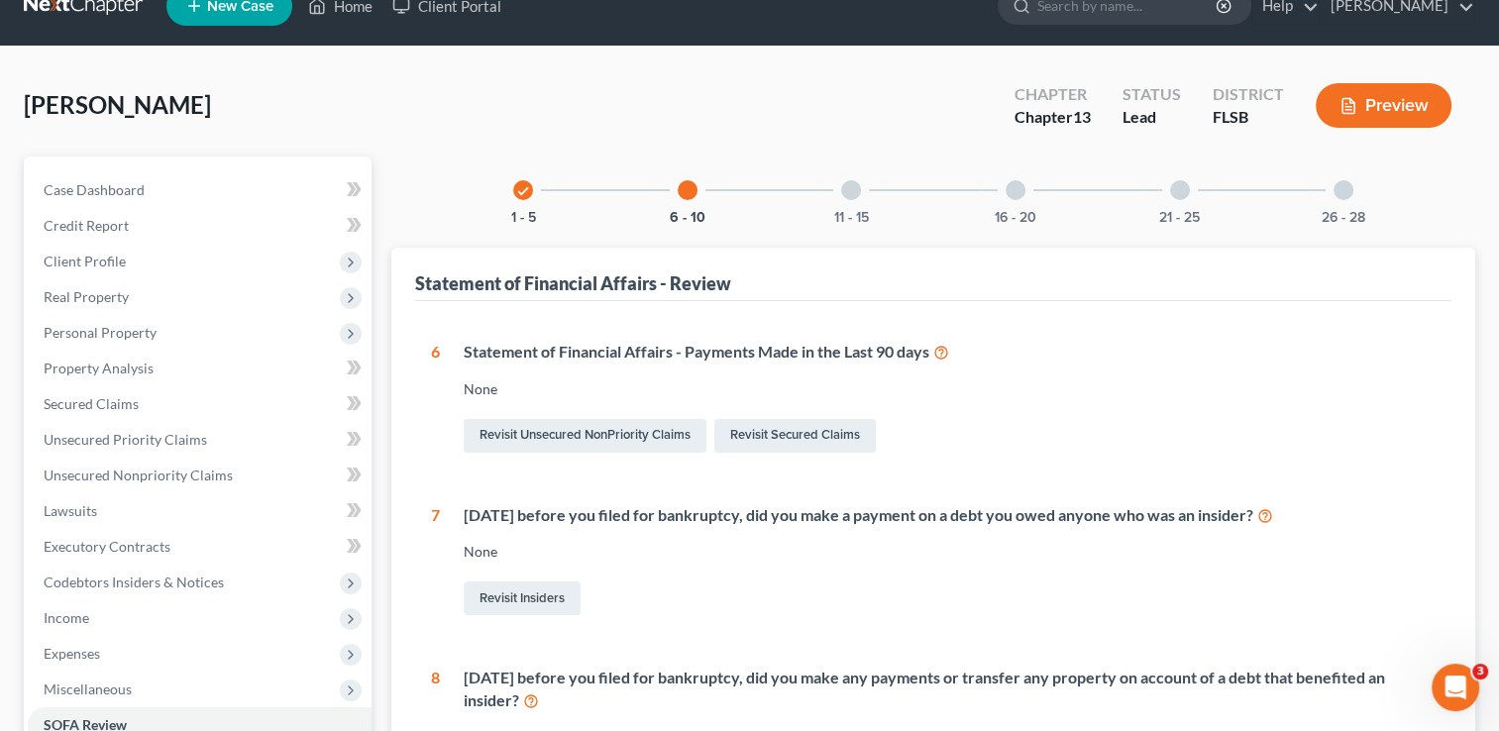
click at [853, 189] on div at bounding box center [851, 190] width 20 height 20
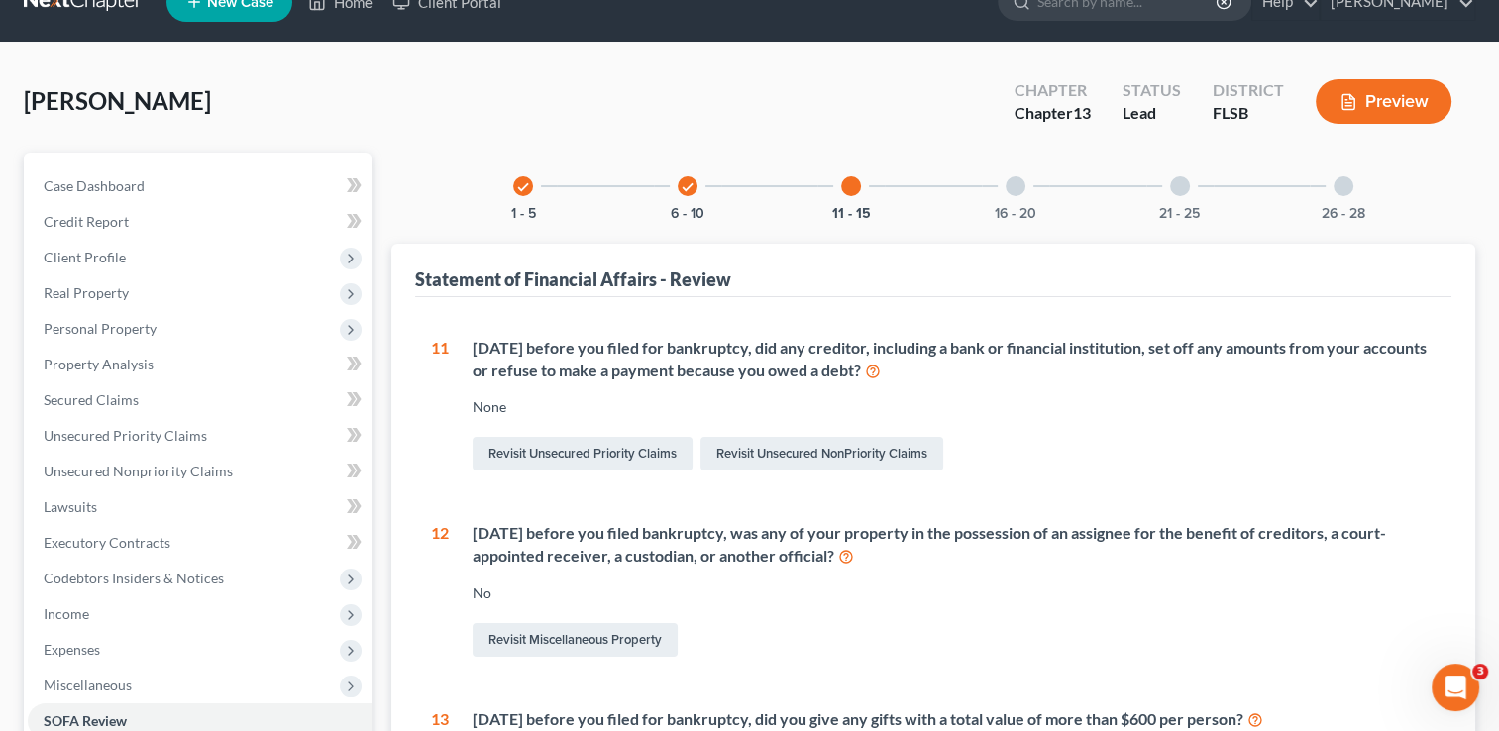
scroll to position [36, 0]
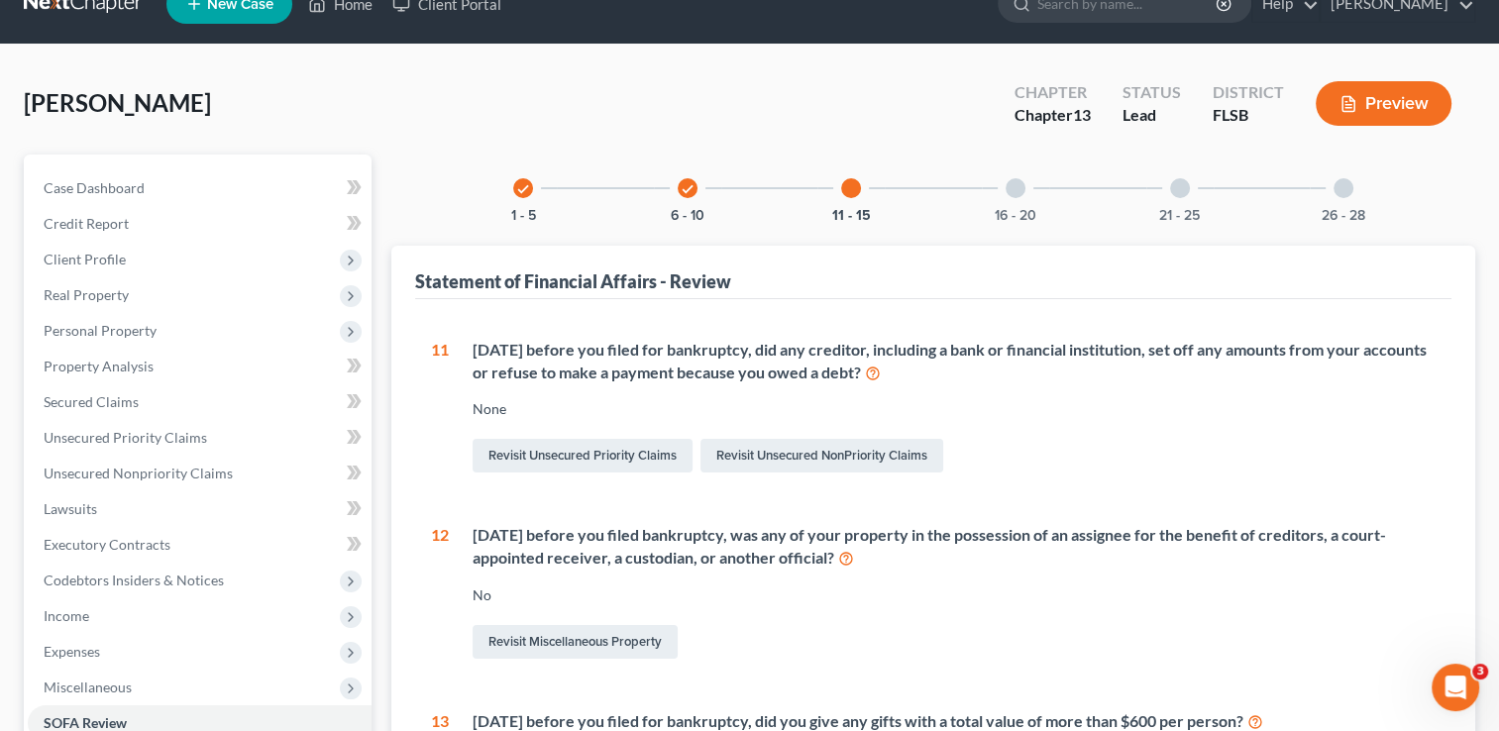
click at [1010, 188] on div at bounding box center [1016, 188] width 20 height 20
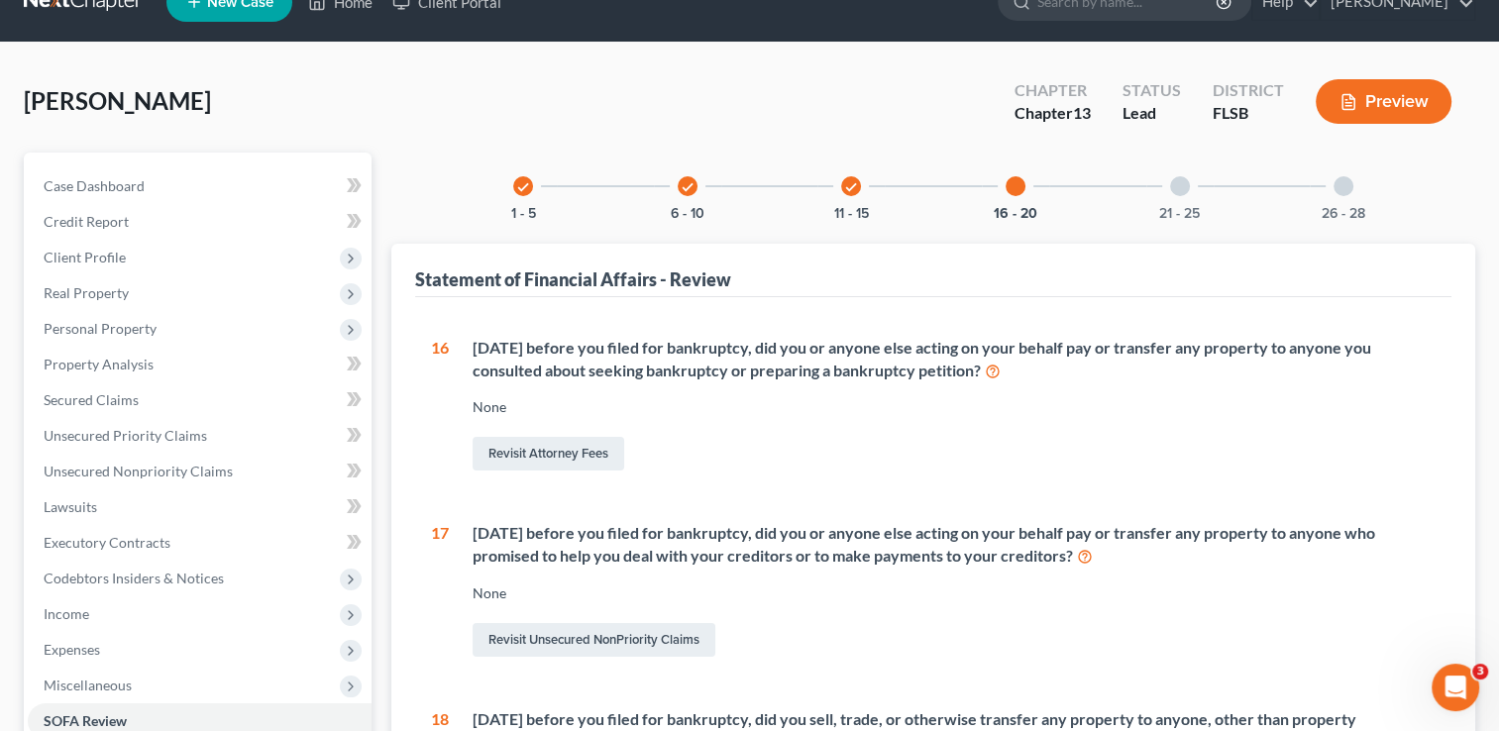
scroll to position [0, 0]
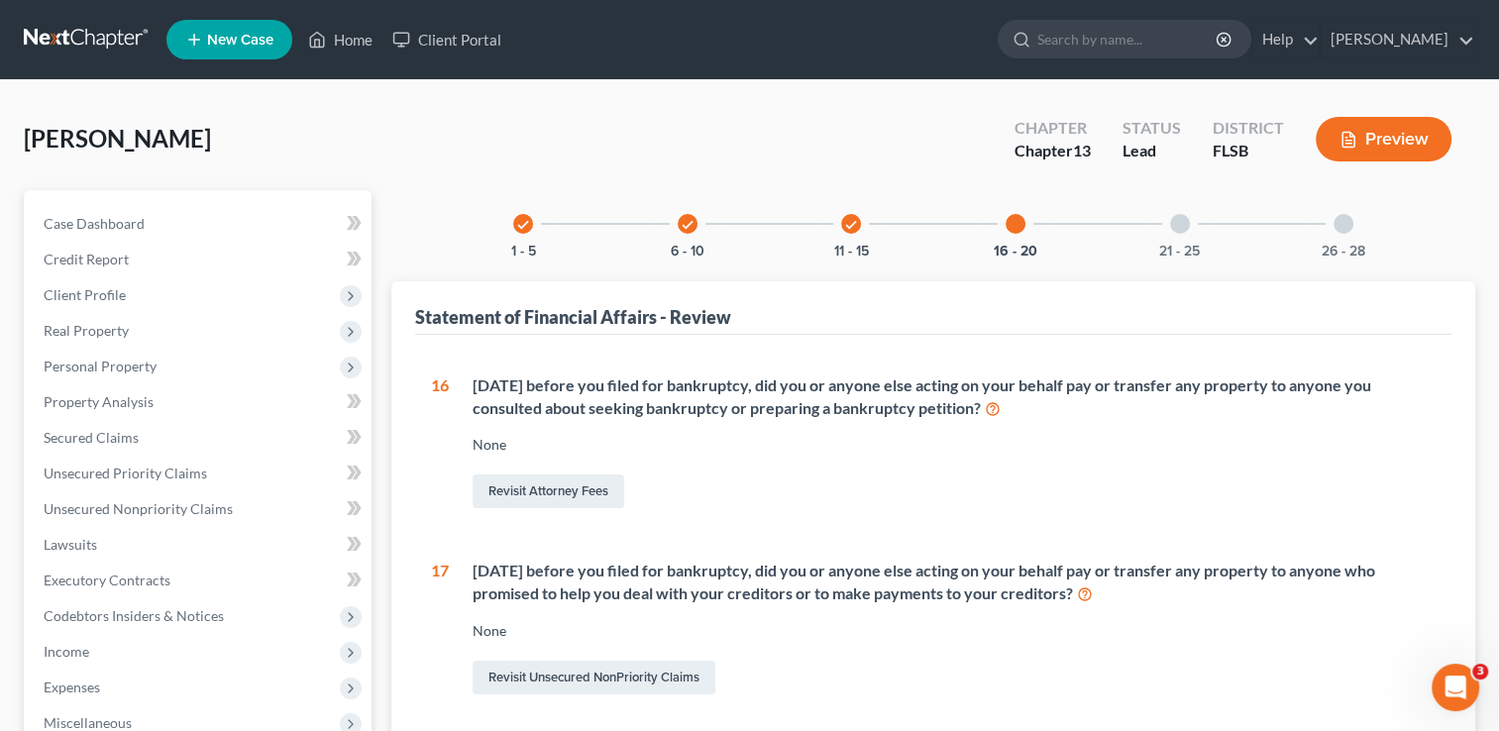
click at [1181, 226] on div at bounding box center [1180, 224] width 20 height 20
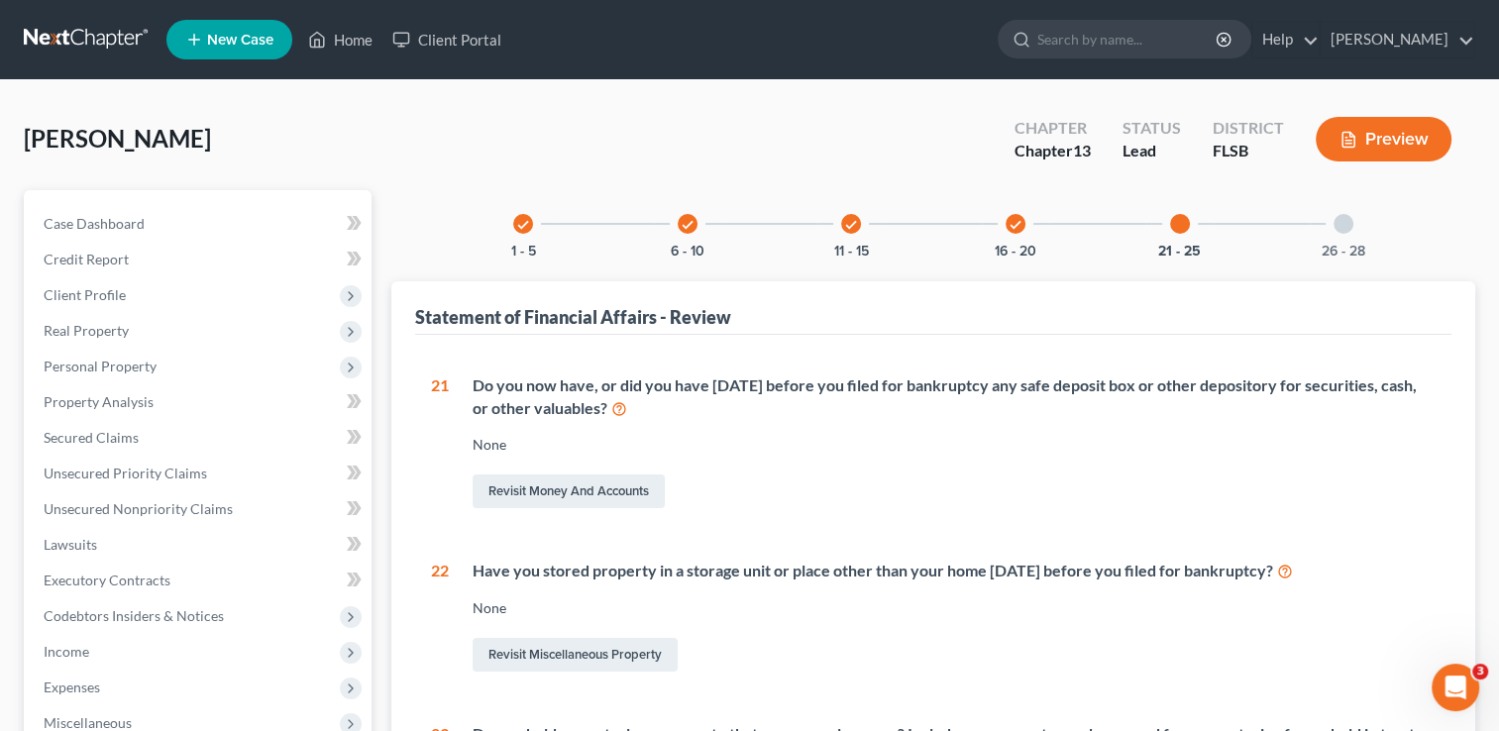
click at [687, 226] on icon "check" at bounding box center [688, 225] width 14 height 14
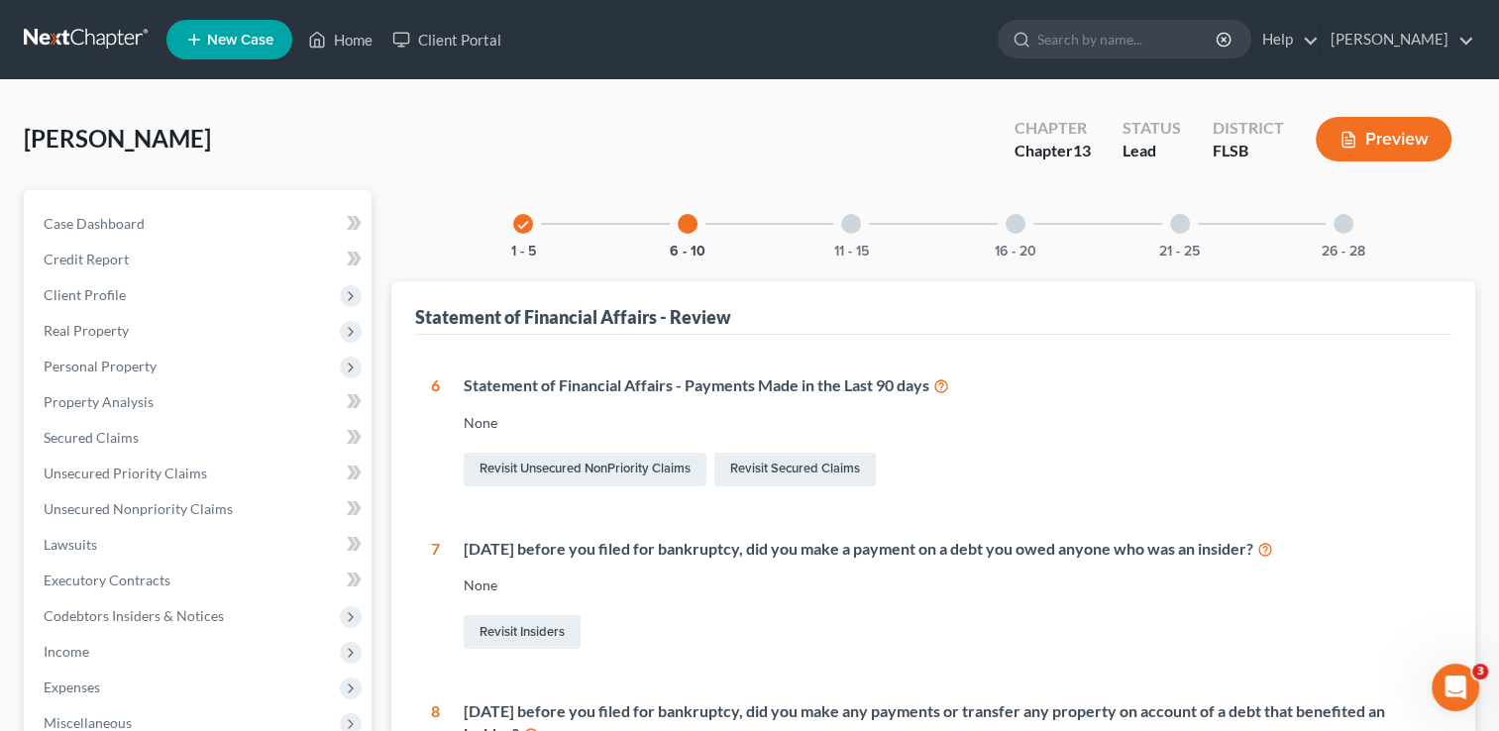
click at [527, 228] on icon "check" at bounding box center [523, 225] width 14 height 14
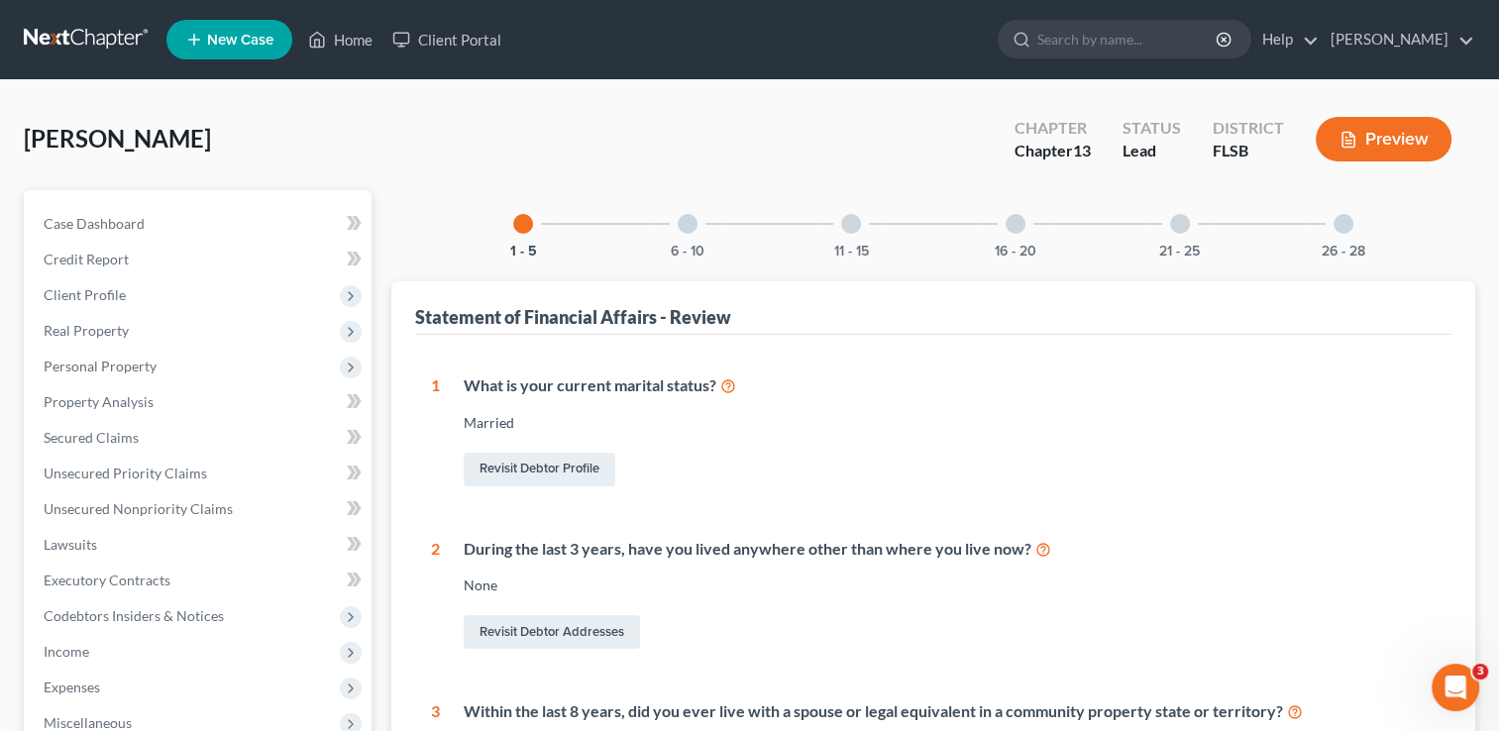
click at [686, 224] on div at bounding box center [688, 224] width 20 height 20
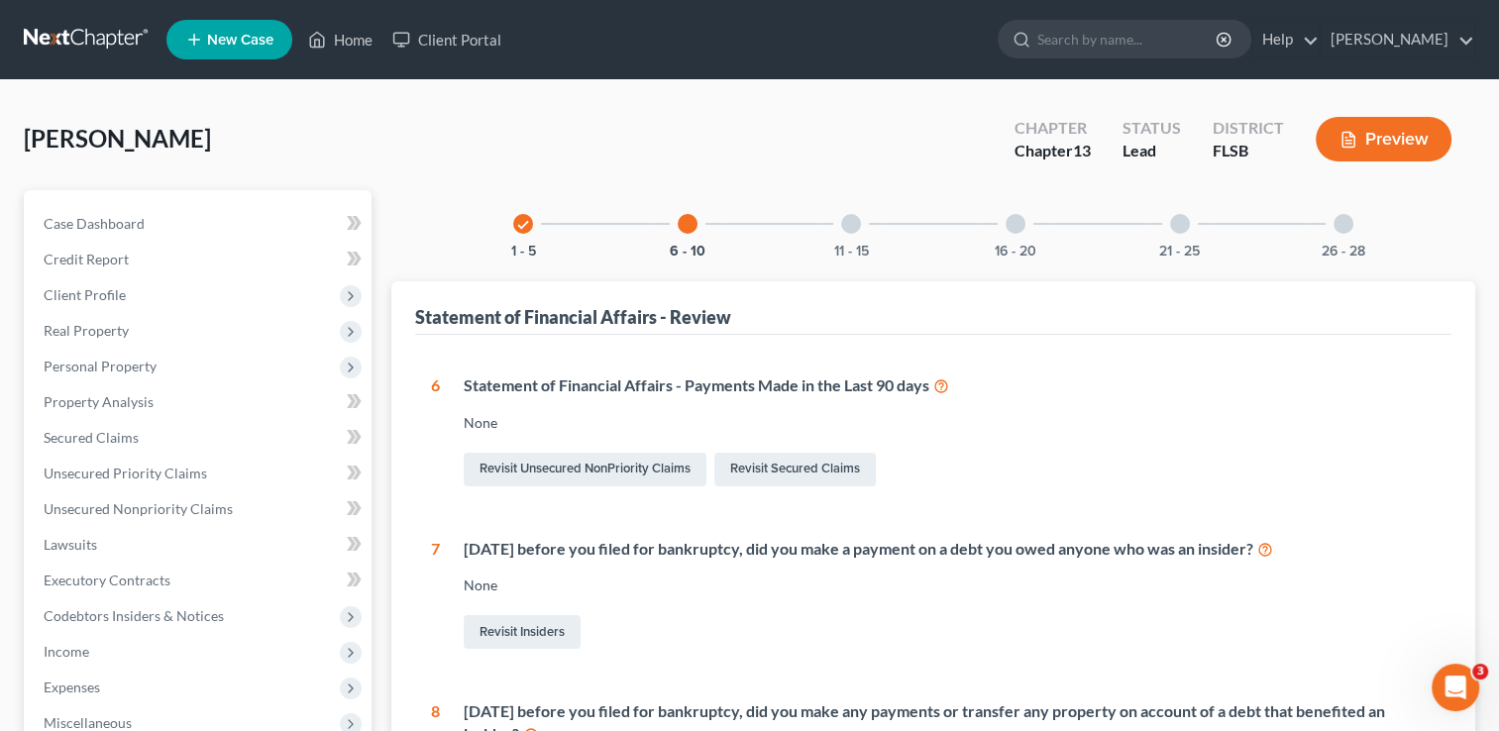
click at [853, 224] on div at bounding box center [851, 224] width 20 height 20
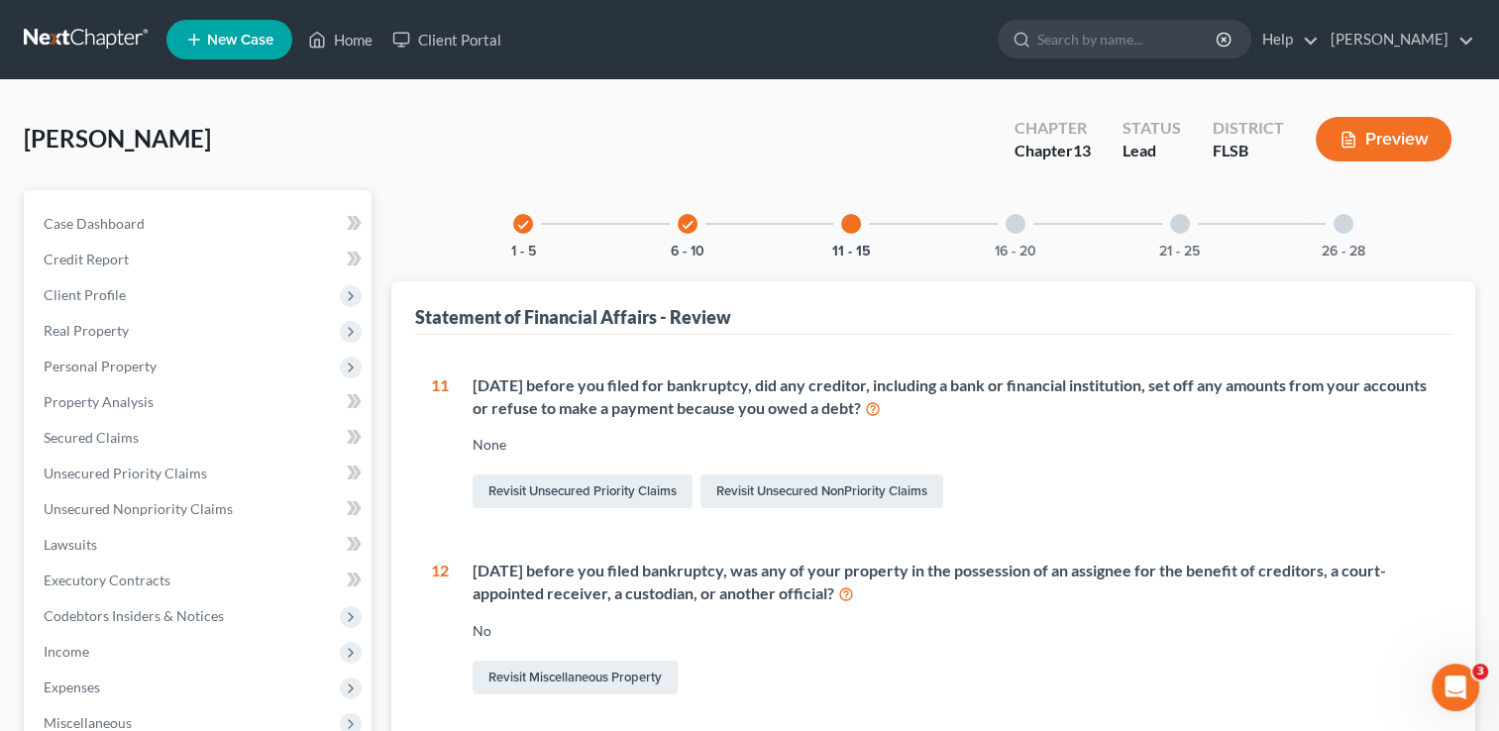
click at [1018, 216] on div at bounding box center [1016, 224] width 20 height 20
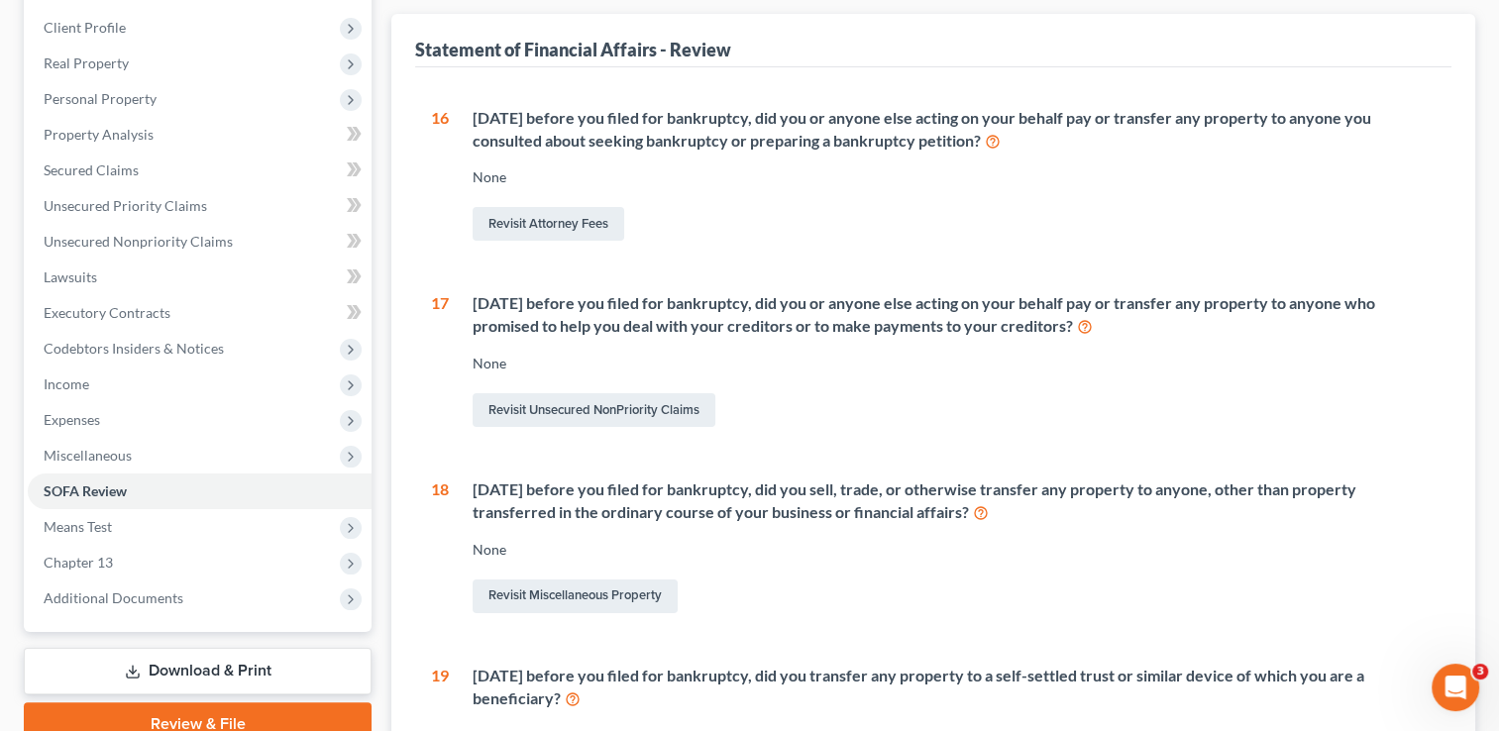
scroll to position [269, 0]
click at [541, 226] on link "Revisit Attorney Fees" at bounding box center [549, 223] width 152 height 34
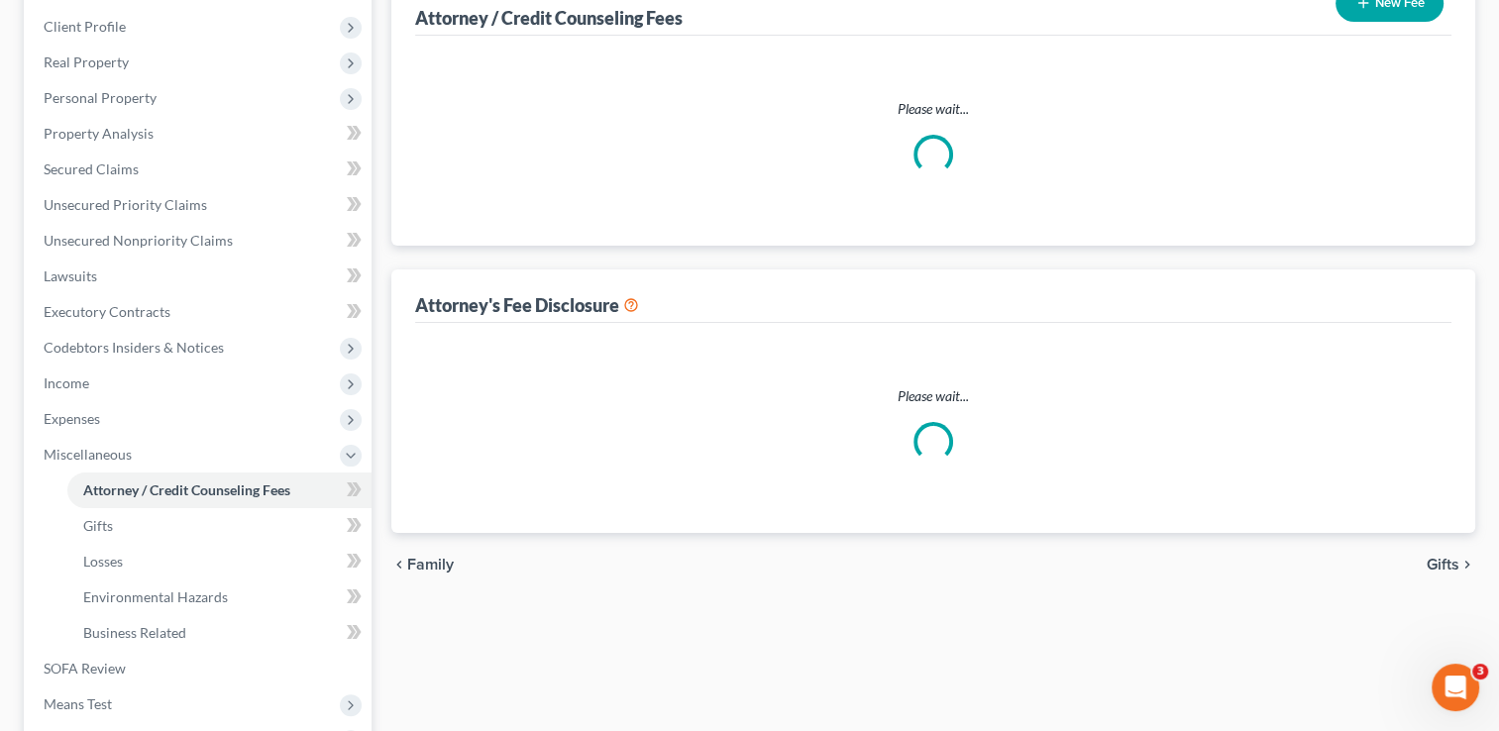
scroll to position [187, 0]
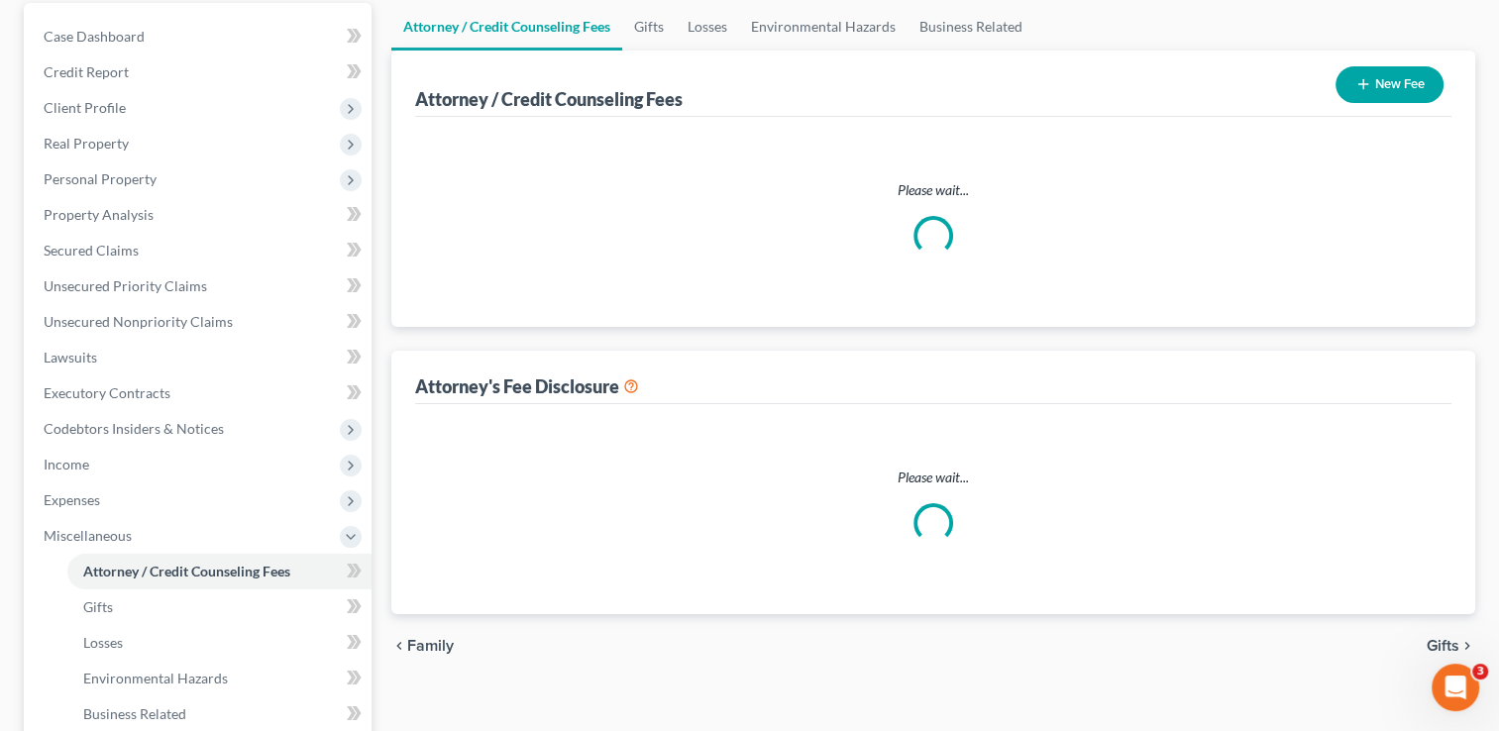
select select "0"
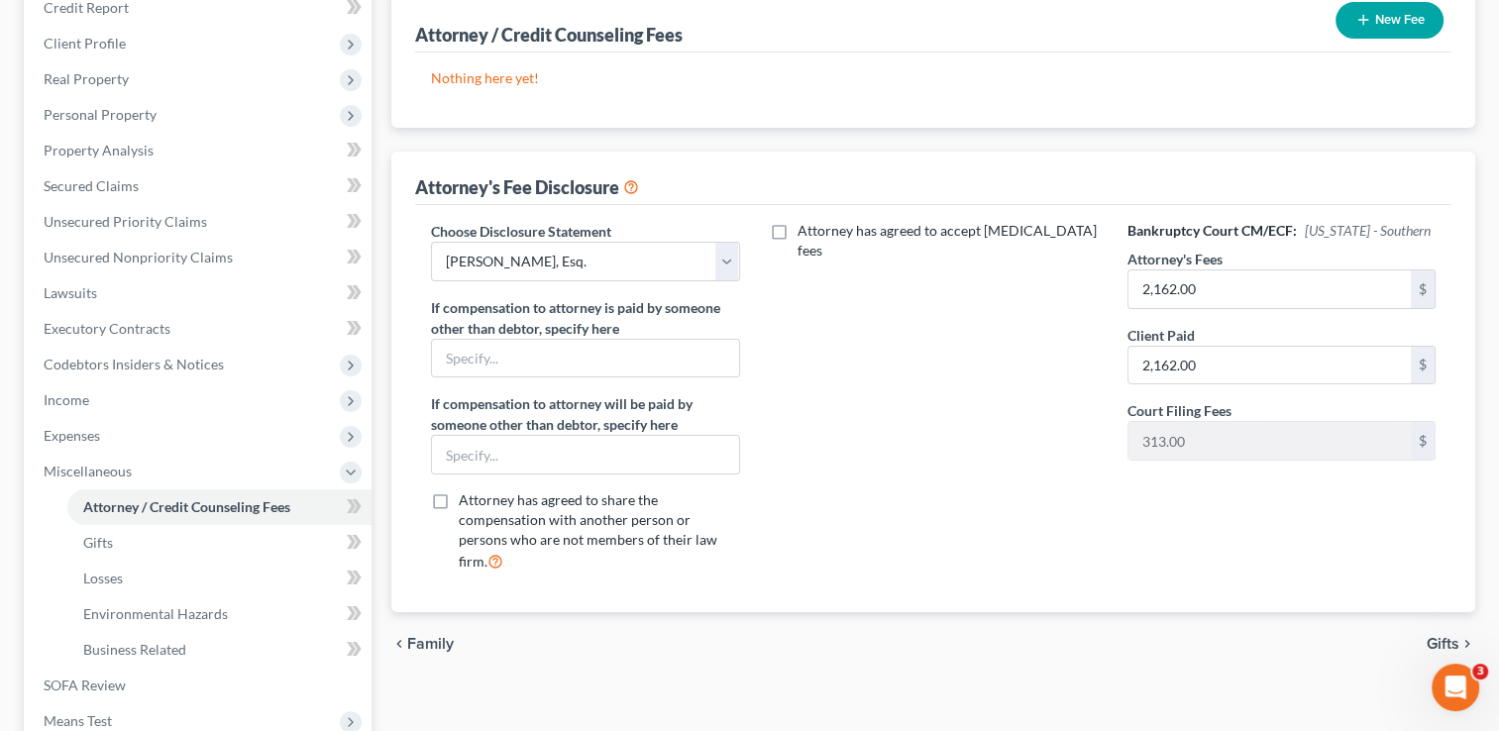
scroll to position [258, 0]
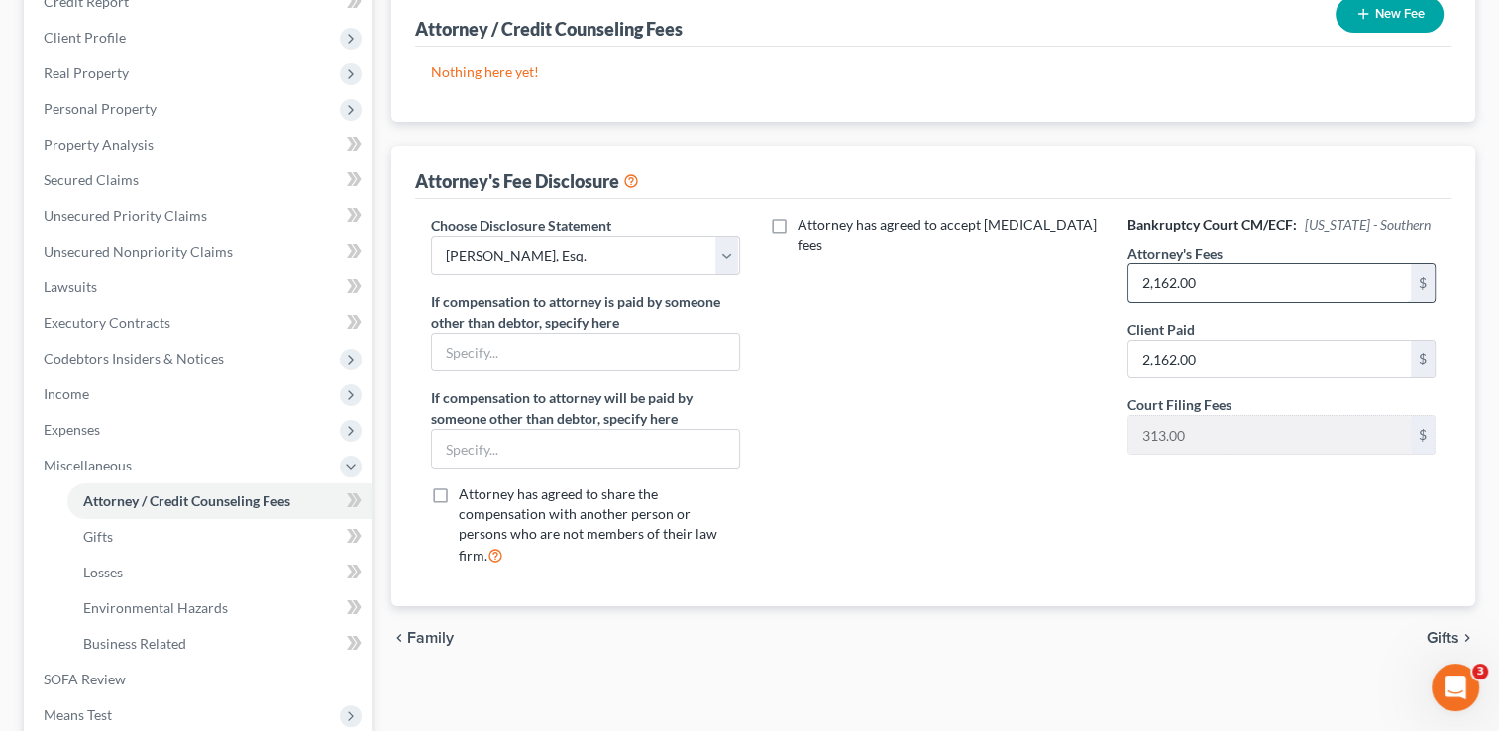
click at [1211, 268] on input "2,162.00" at bounding box center [1270, 284] width 282 height 38
type input "5,000"
click at [1207, 361] on input "2,162.00" at bounding box center [1270, 360] width 282 height 38
type input "2,187"
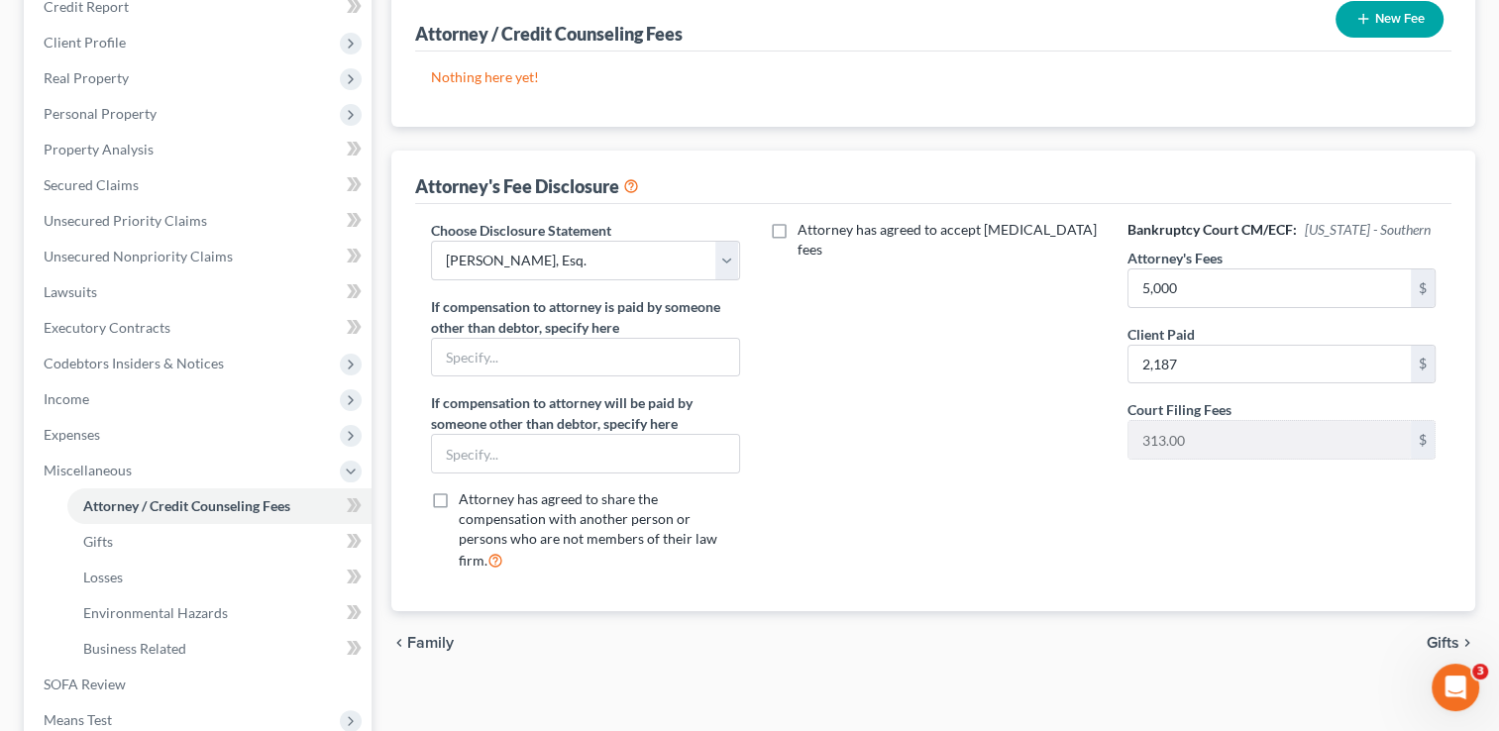
scroll to position [0, 0]
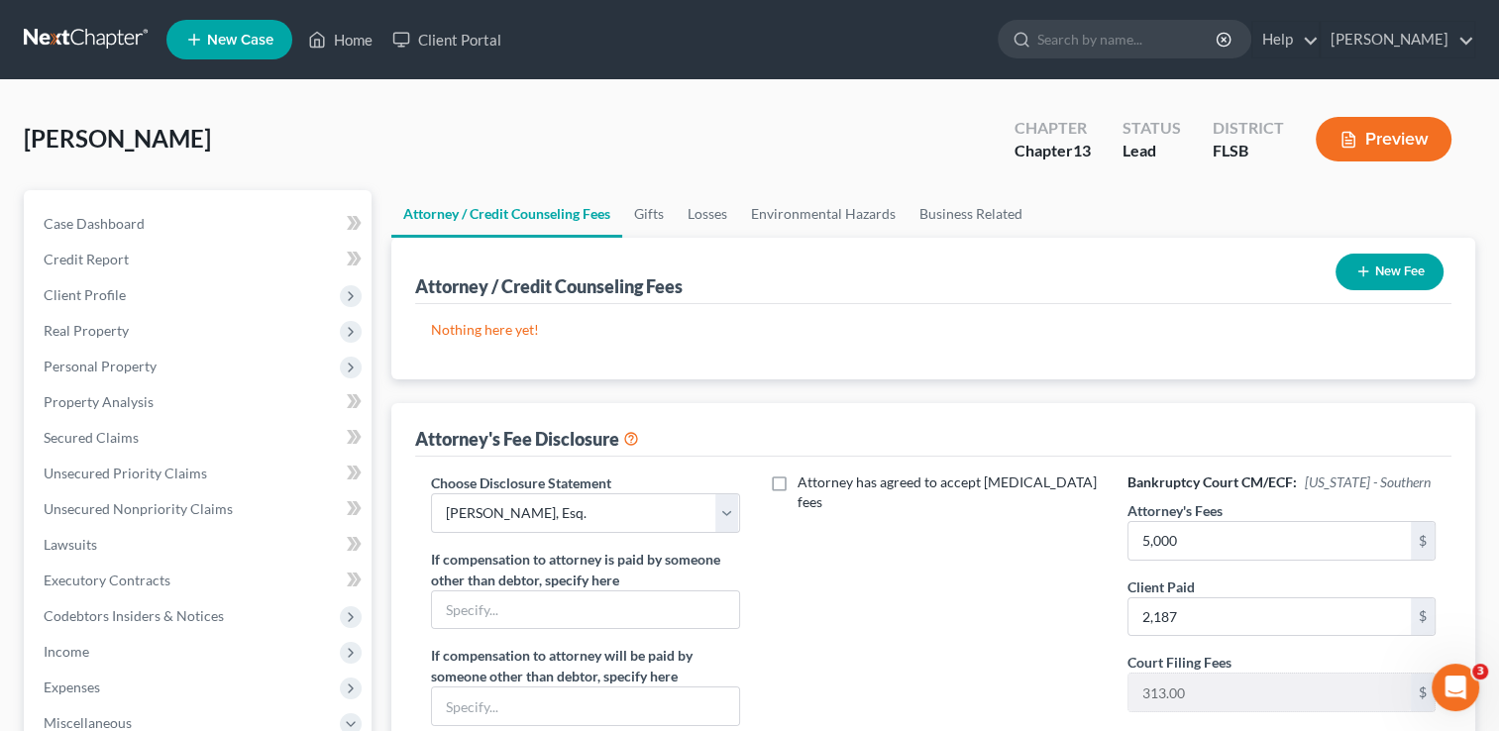
click at [1366, 292] on div "New Fee" at bounding box center [1390, 272] width 124 height 53
click at [1365, 279] on button "New Fee" at bounding box center [1390, 272] width 108 height 37
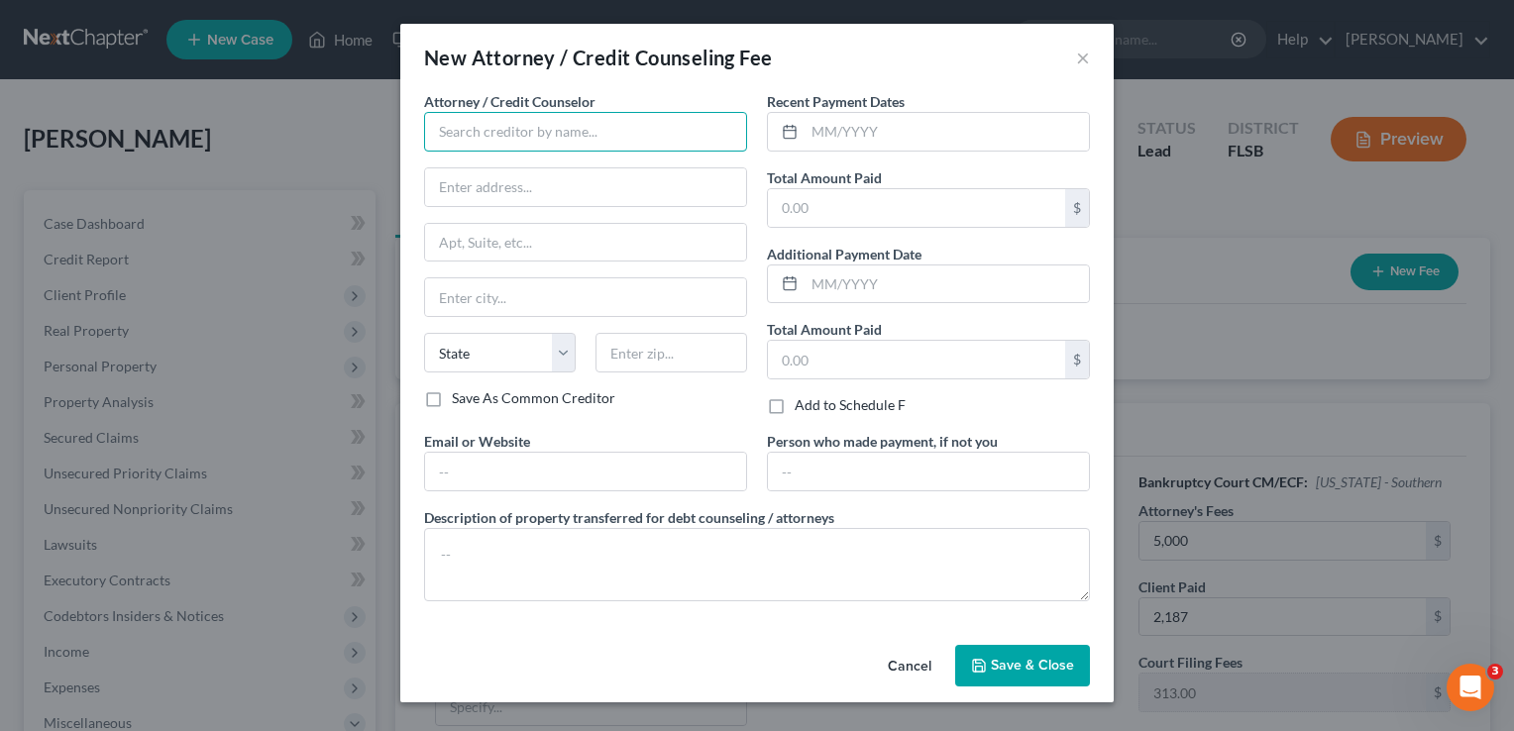
click at [565, 129] on input "text" at bounding box center [585, 132] width 323 height 40
type input "[PERSON_NAME] ESQ."
type input "[STREET_ADDRESS]"
type input "[GEOGRAPHIC_DATA], [US_STATE], U.S.A."
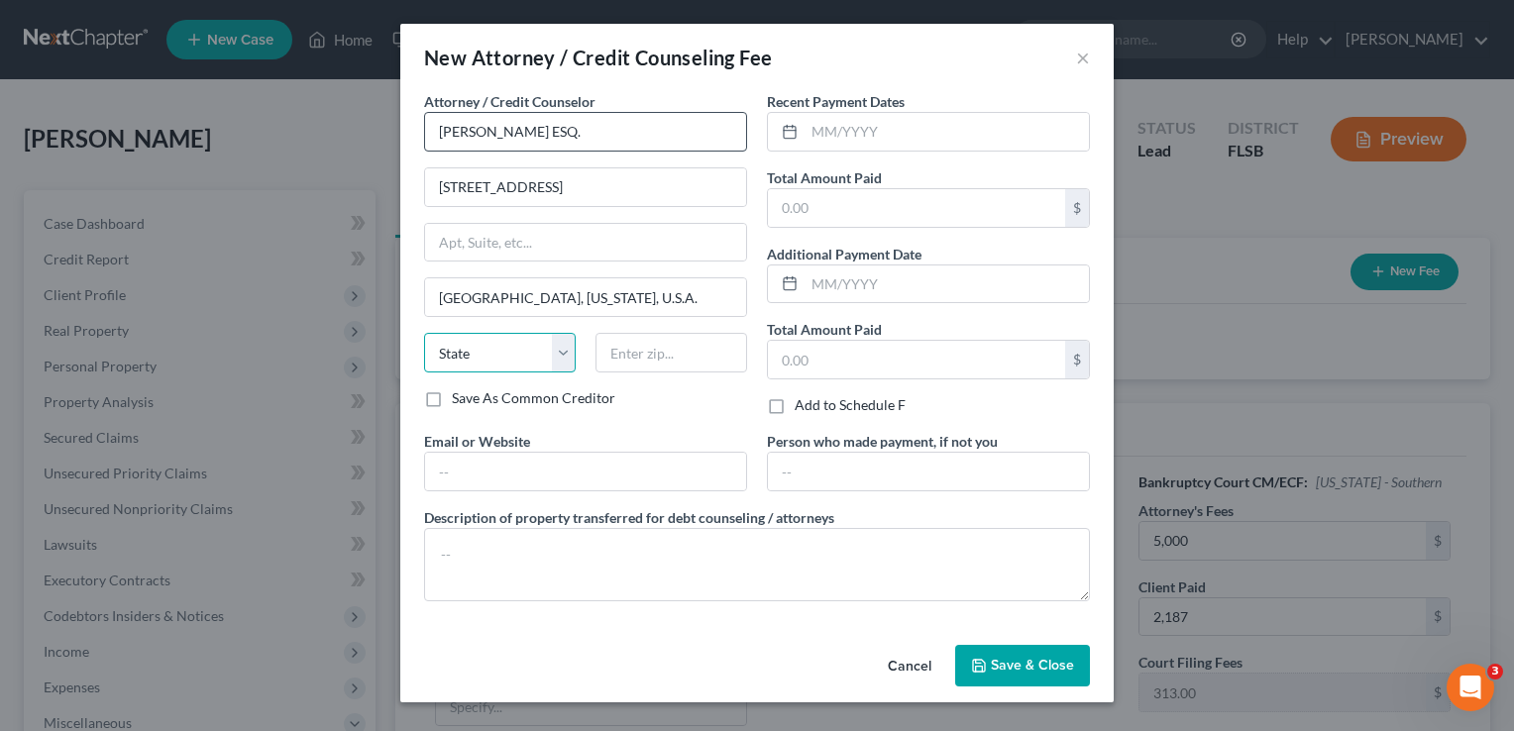
select select "9"
type input "33328"
type input "[EMAIL_ADDRESS][DOMAIN_NAME]"
type input "[GEOGRAPHIC_DATA]"
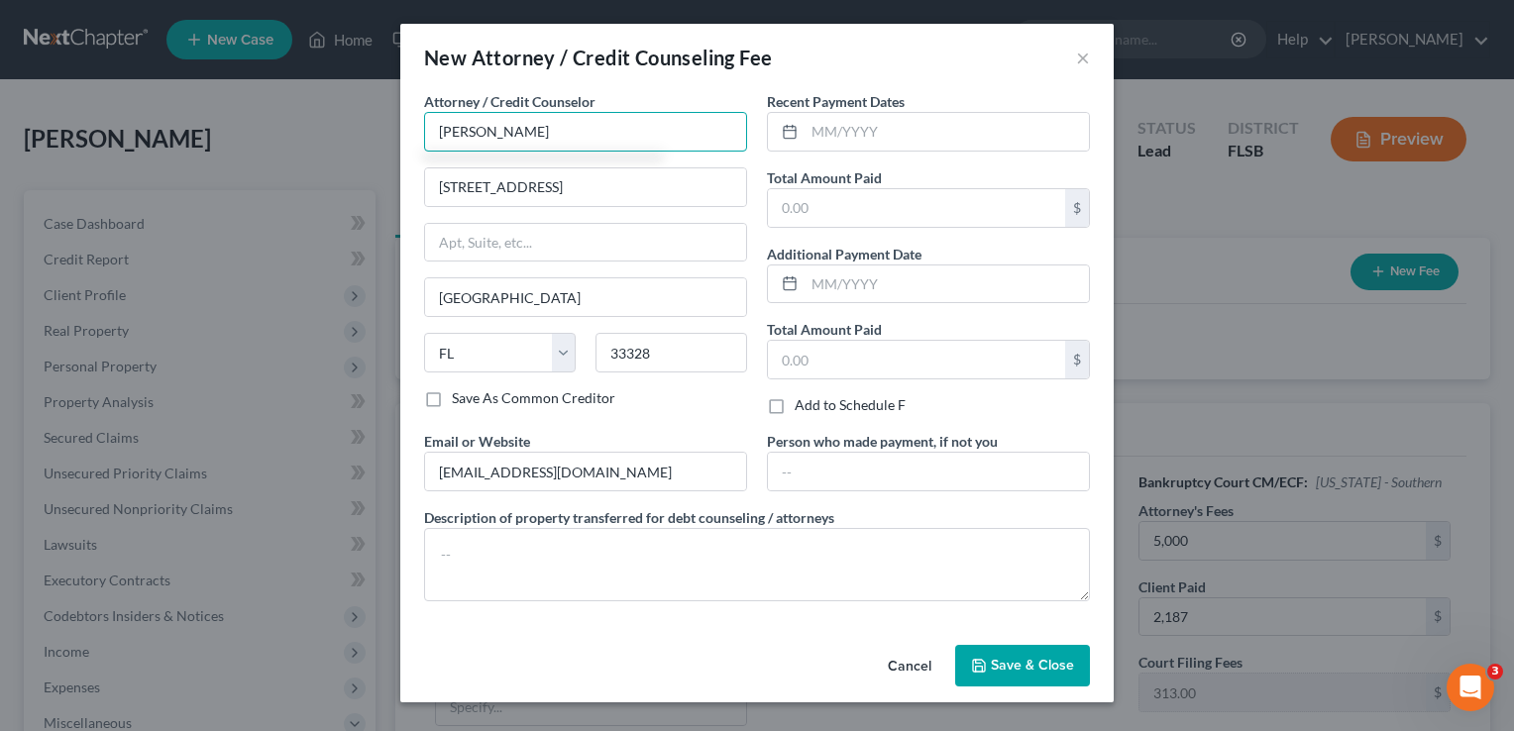
type input "J"
click at [594, 134] on input "text" at bounding box center [585, 132] width 323 height 40
type input "[PERSON_NAME] ESQ."
click at [600, 192] on input "[STREET_ADDRESS]" at bounding box center [585, 187] width 321 height 38
type input "3"
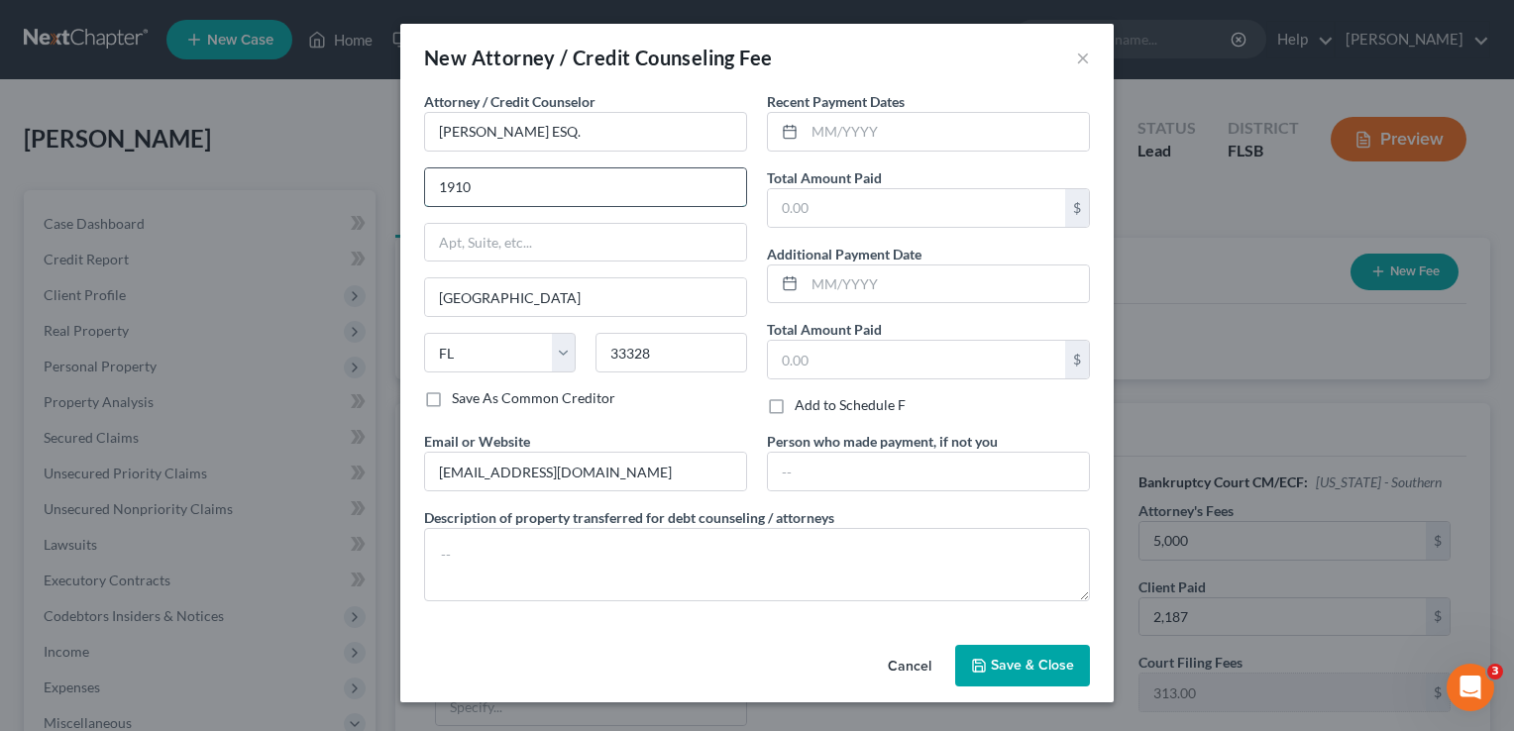
type input "[STREET_ADDRESS]"
click at [562, 303] on input "[GEOGRAPHIC_DATA]" at bounding box center [585, 297] width 321 height 38
type input "F"
type input "MIRAMAR"
click at [795, 395] on label "Add to Schedule F" at bounding box center [850, 405] width 111 height 20
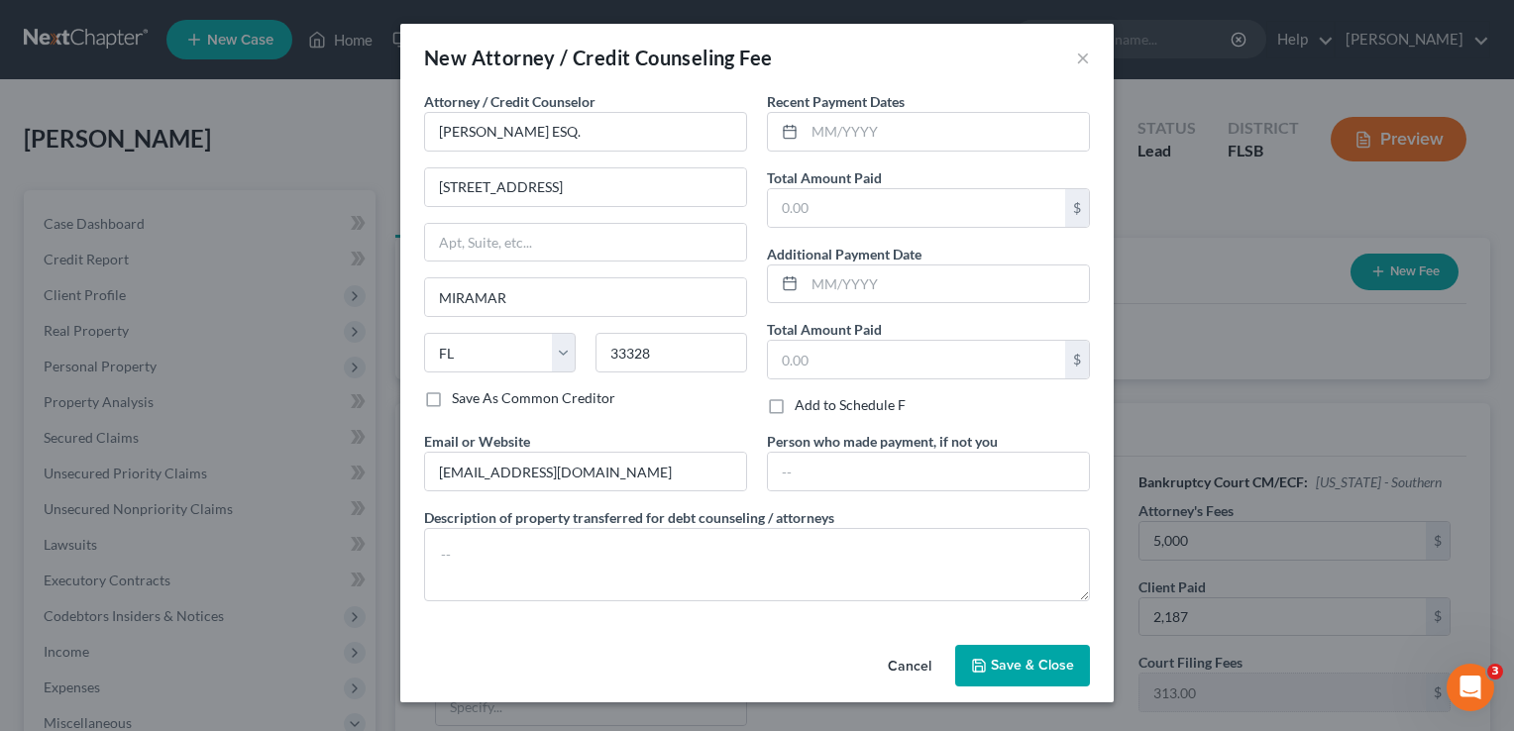
click at [803, 395] on input "Add to Schedule F" at bounding box center [809, 401] width 13 height 13
checkbox input "true"
click at [667, 347] on input "33328" at bounding box center [672, 353] width 152 height 40
type input "33023"
type input "Hollywood"
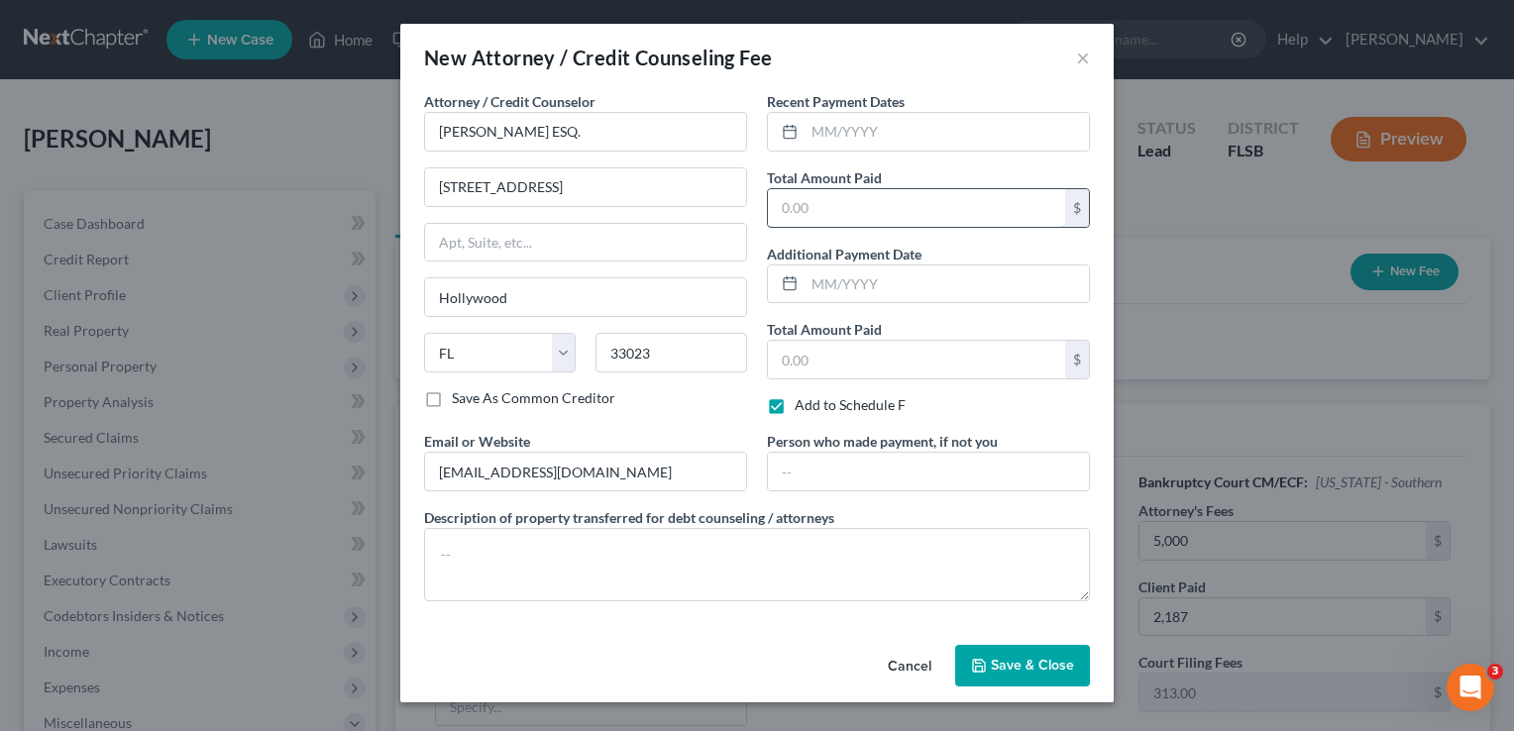
click at [866, 202] on input "text" at bounding box center [916, 208] width 297 height 38
type input "2,187"
click at [998, 665] on span "Save & Close" at bounding box center [1032, 665] width 83 height 17
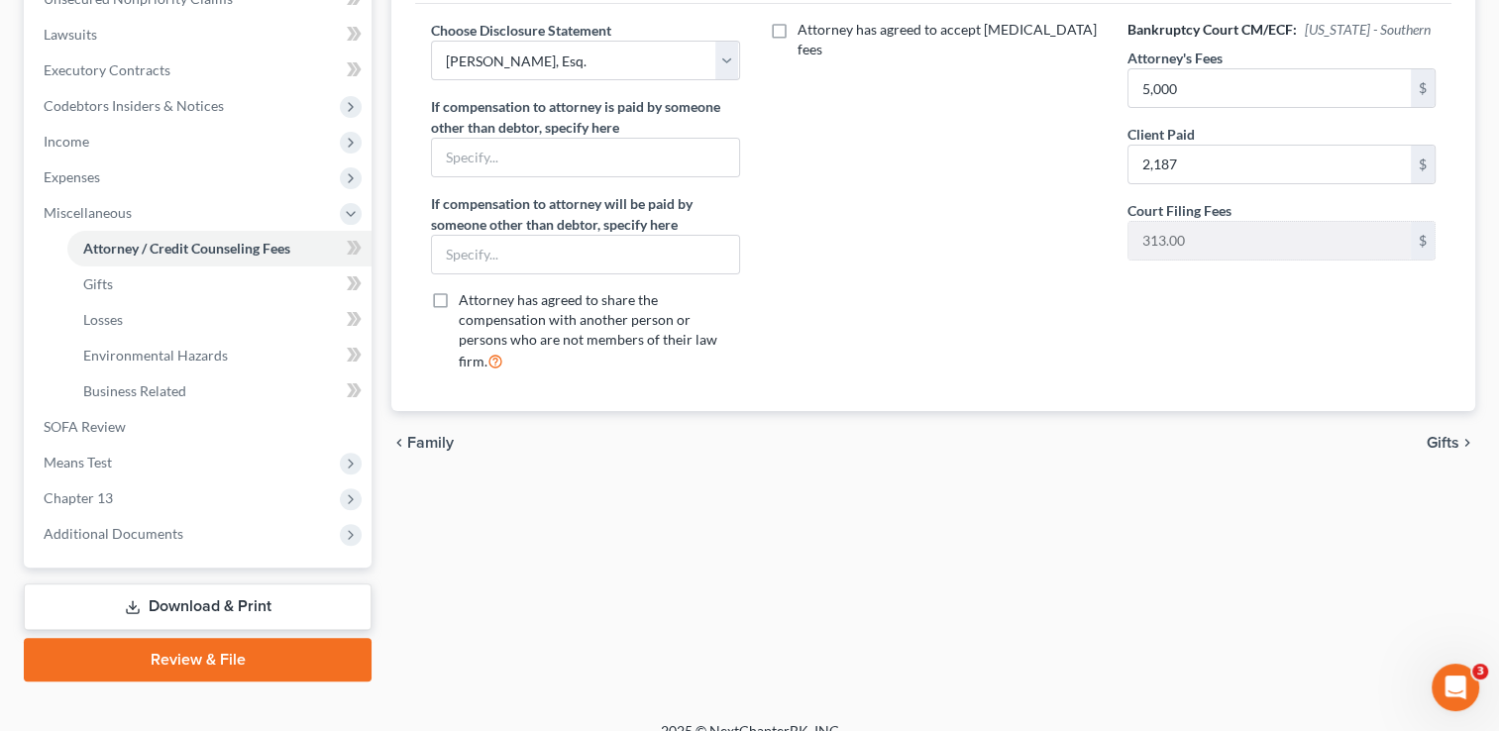
scroll to position [534, 0]
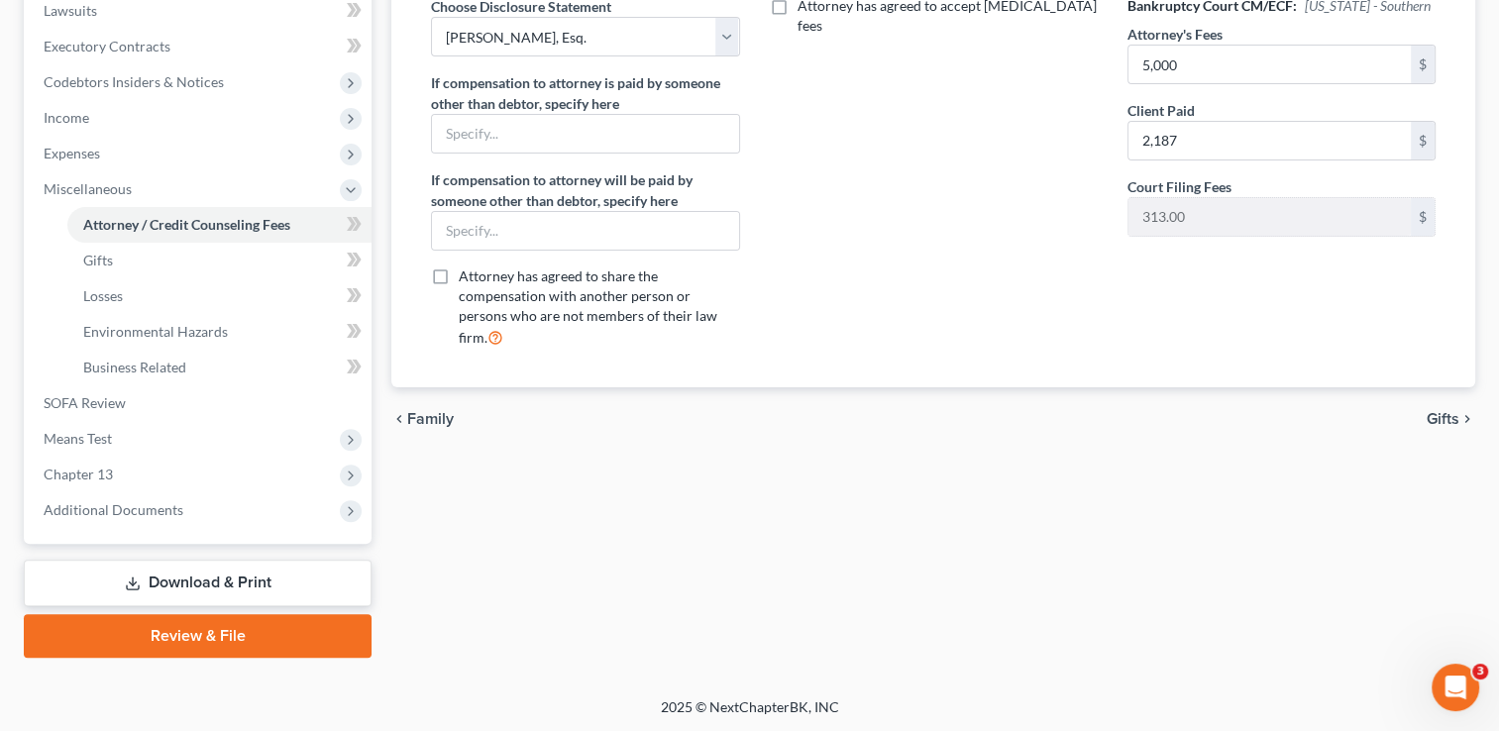
click at [226, 585] on link "Download & Print" at bounding box center [198, 583] width 348 height 47
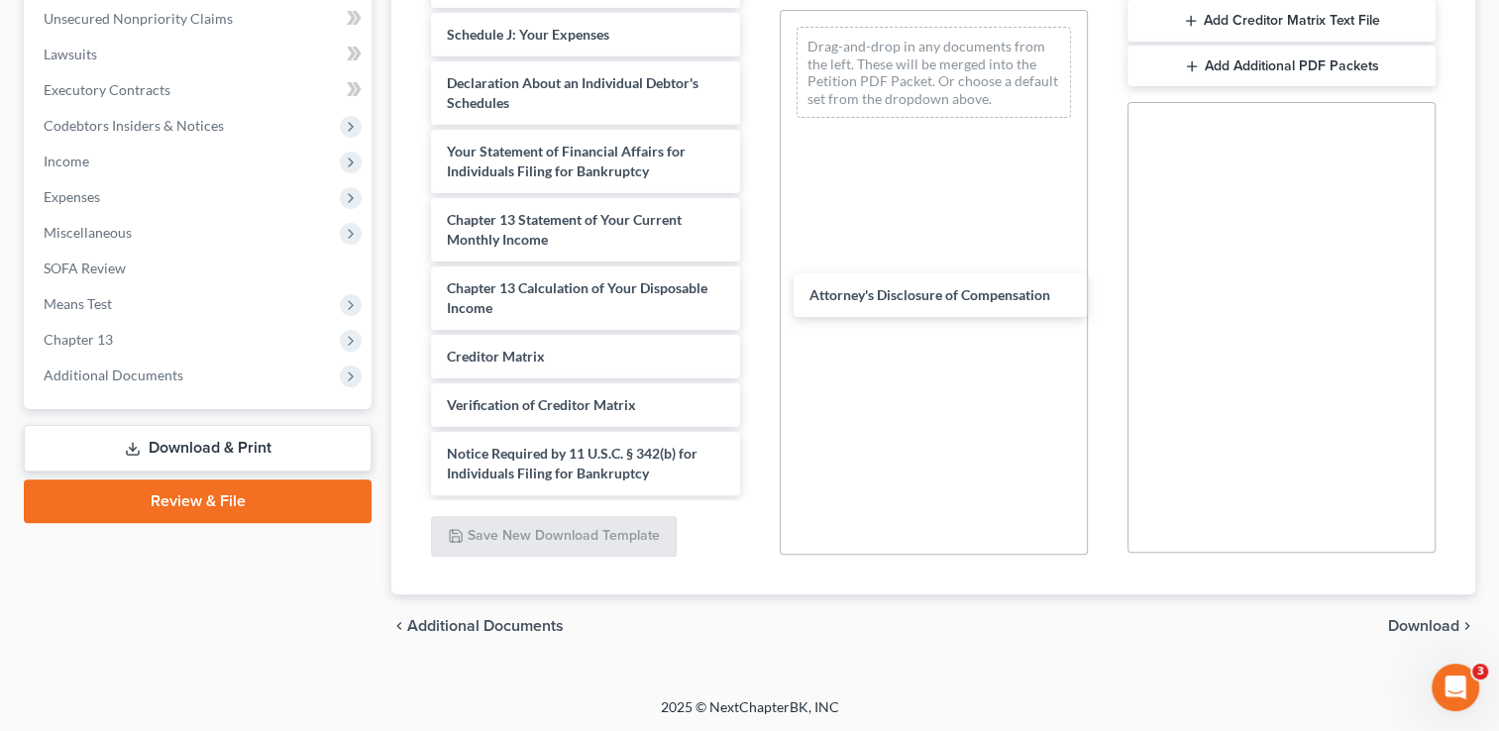
scroll to position [484, 0]
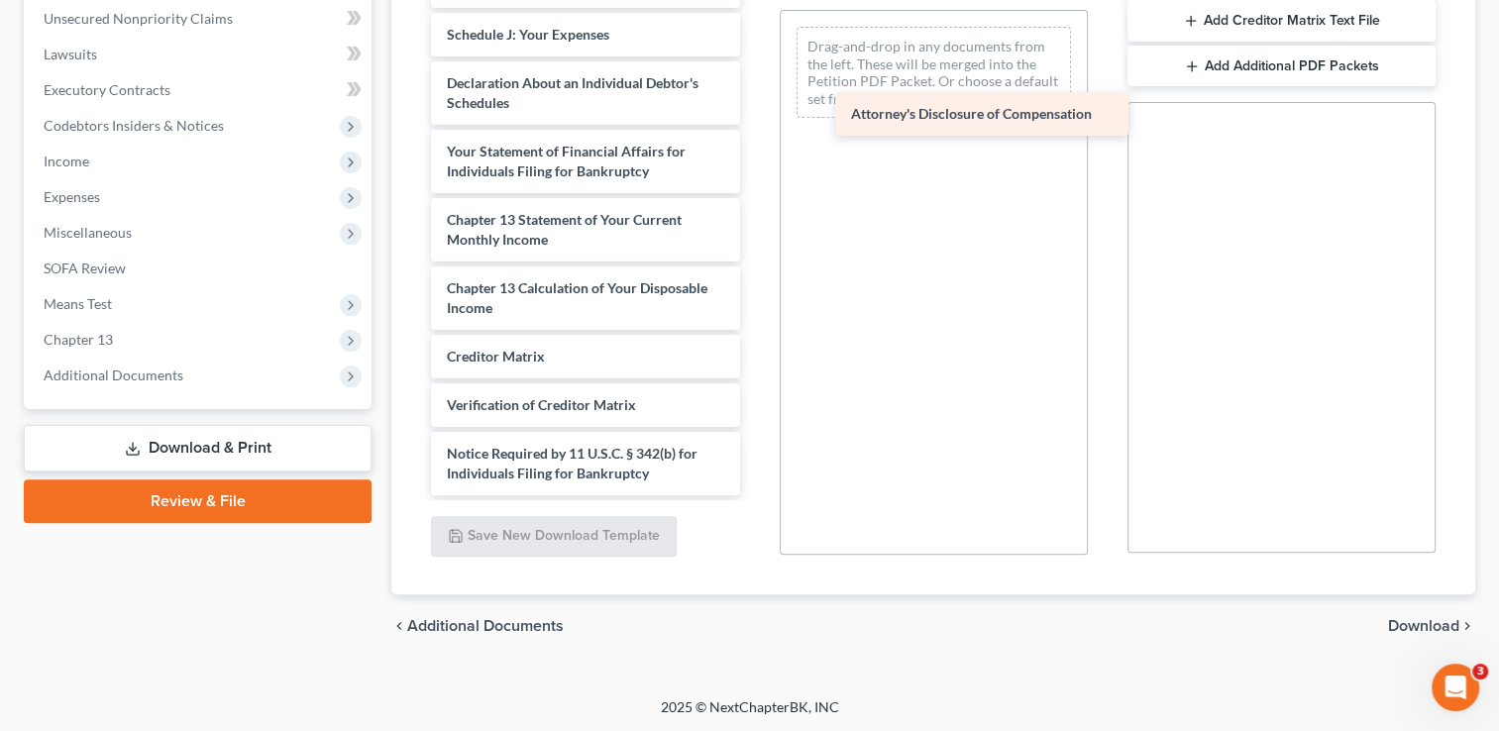
drag, startPoint x: 563, startPoint y: 464, endPoint x: 975, endPoint y: 85, distance: 559.7
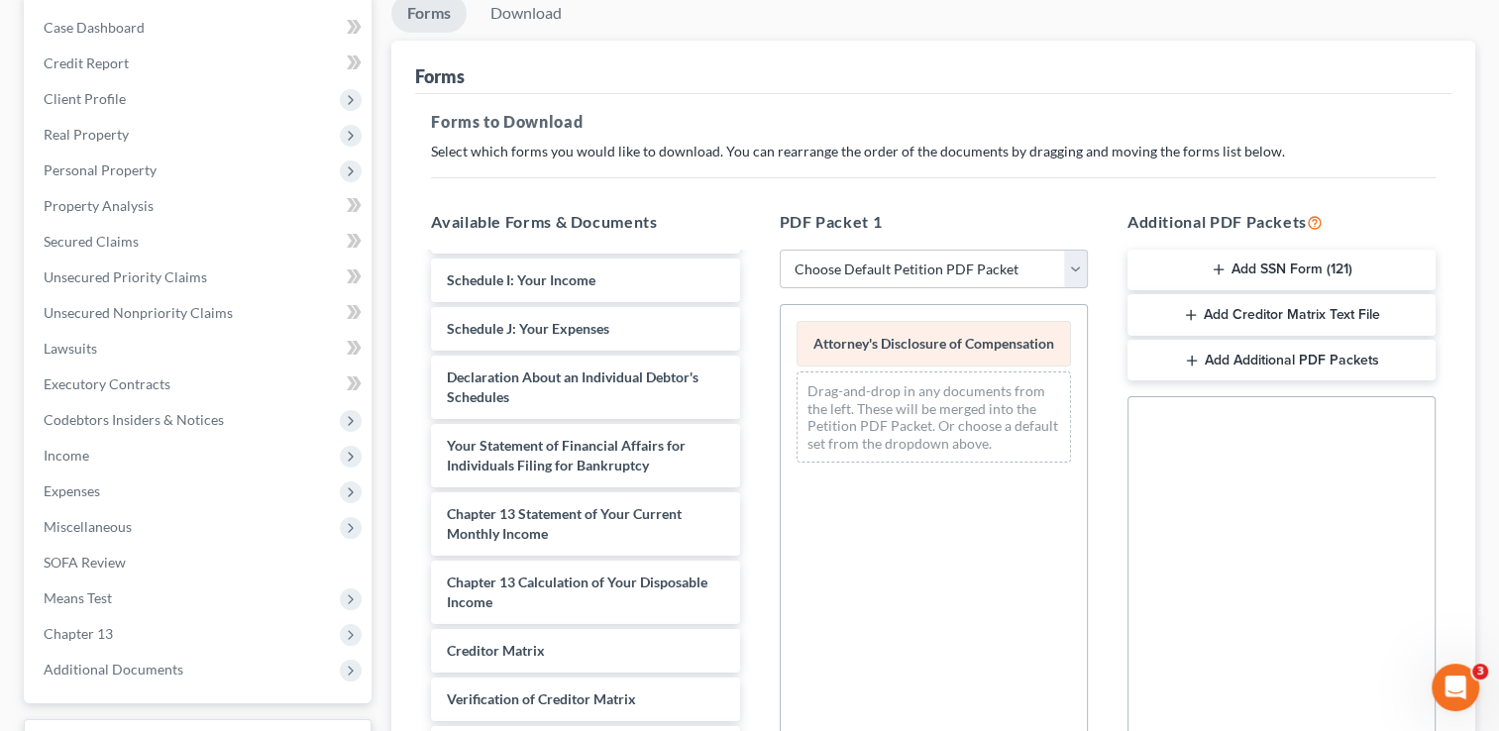
scroll to position [183, 0]
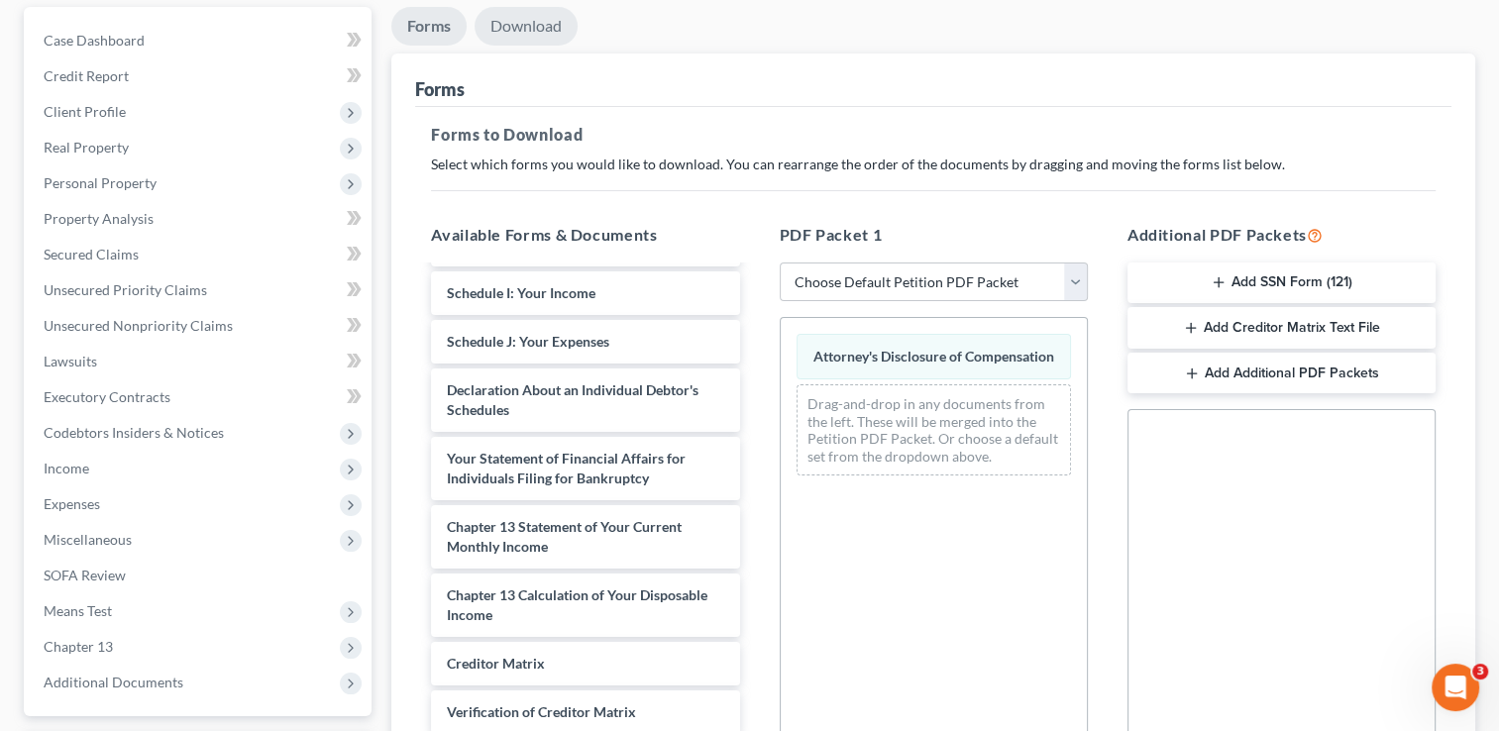
click at [503, 26] on link "Download" at bounding box center [526, 26] width 103 height 39
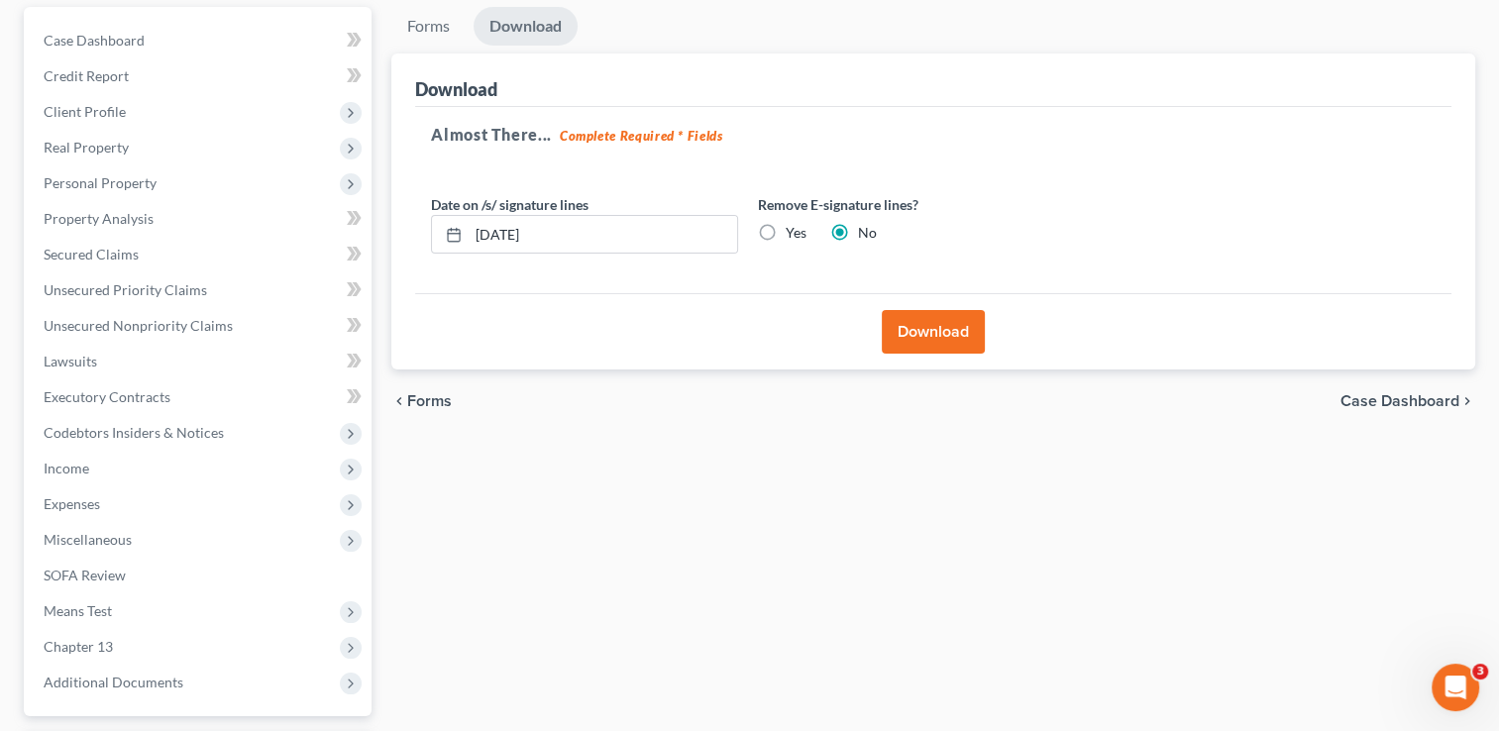
click at [967, 315] on button "Download" at bounding box center [933, 332] width 103 height 44
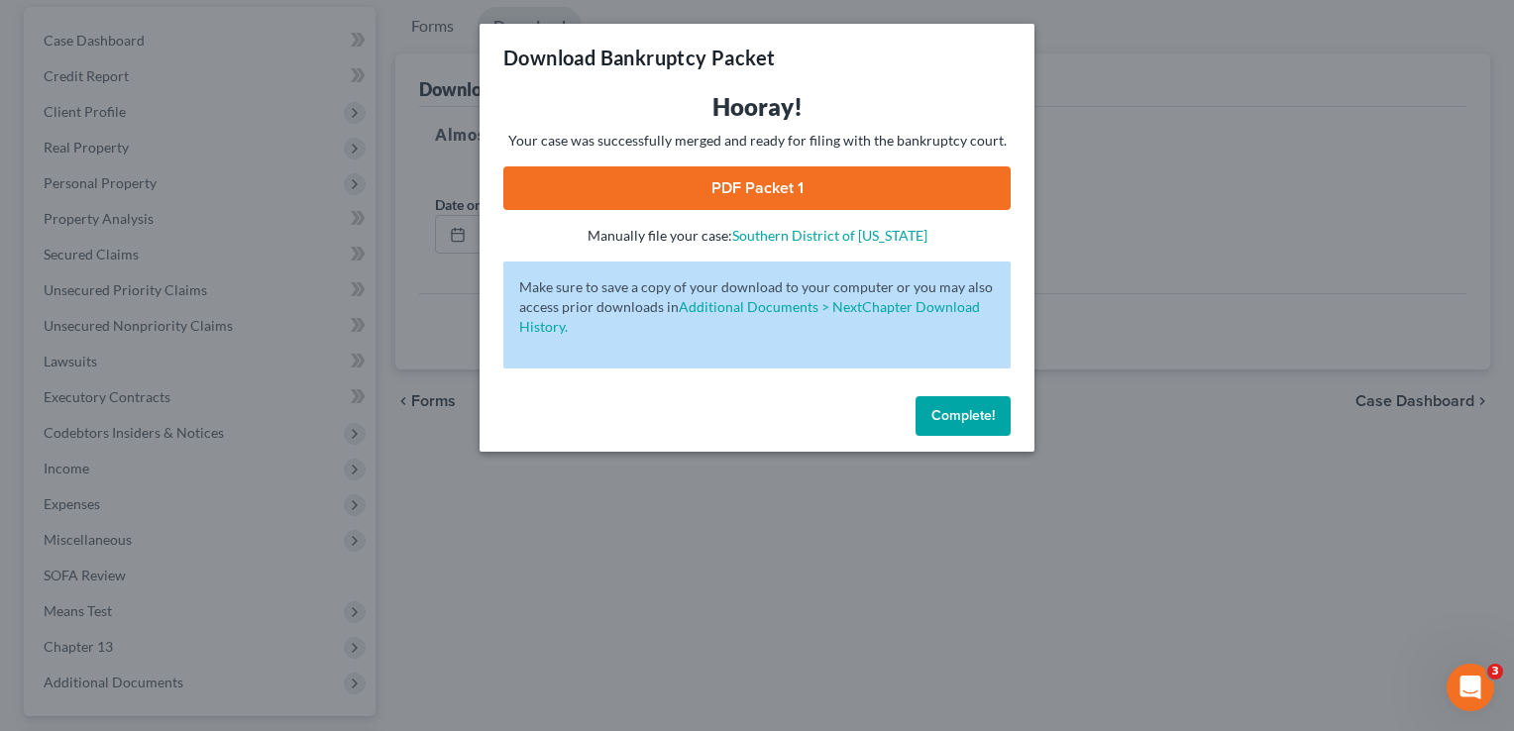
click at [746, 193] on link "PDF Packet 1" at bounding box center [756, 188] width 507 height 44
click at [956, 418] on span "Complete!" at bounding box center [963, 415] width 63 height 17
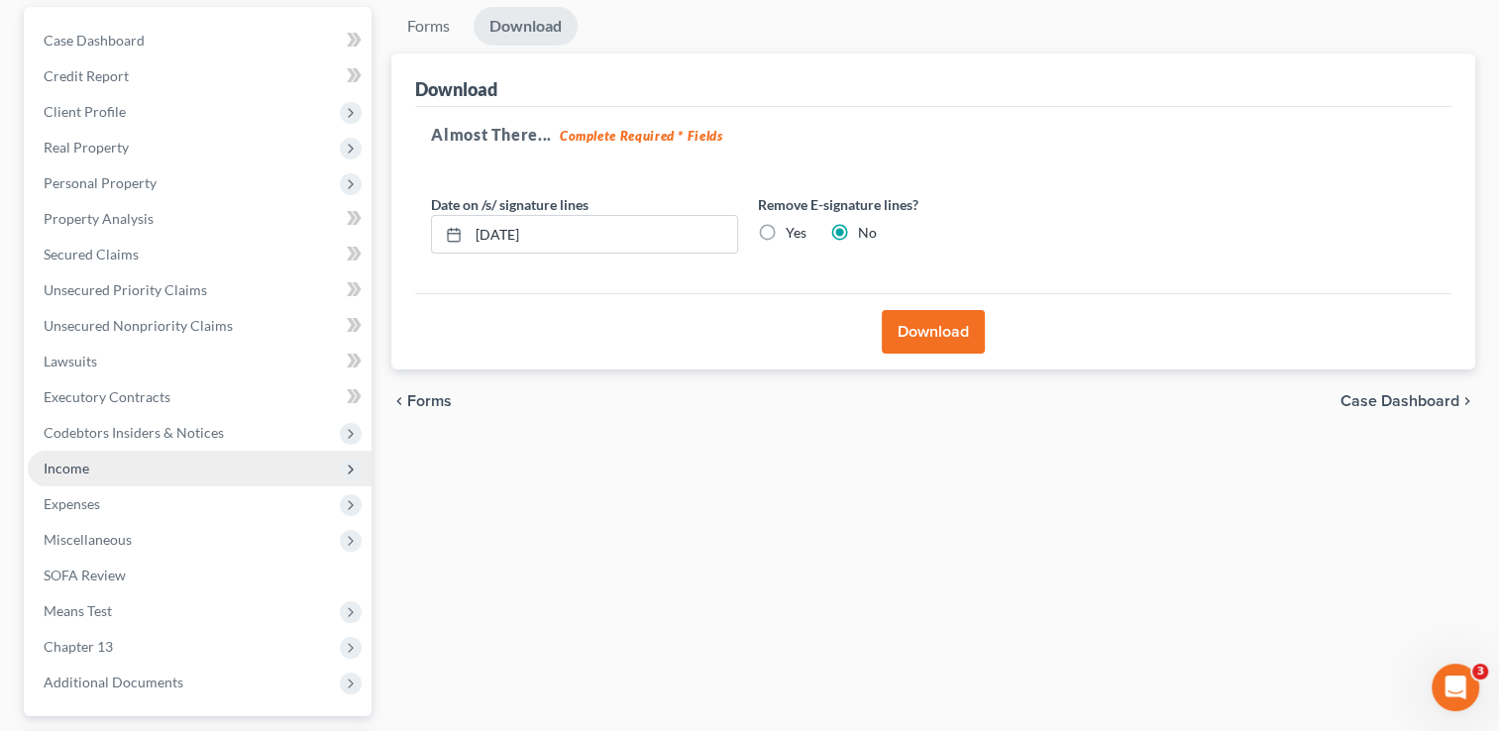
click at [73, 469] on span "Income" at bounding box center [67, 468] width 46 height 17
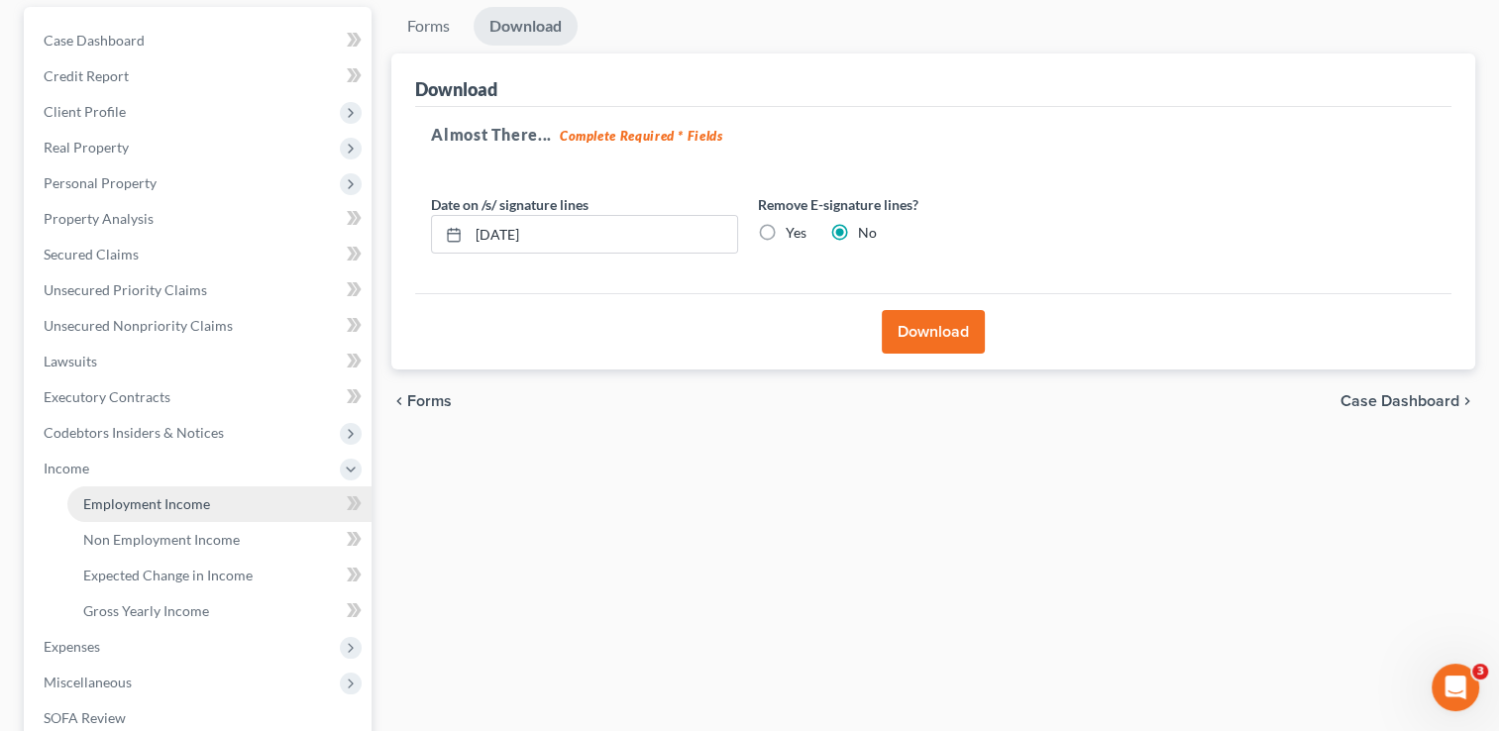
click at [93, 507] on span "Employment Income" at bounding box center [146, 503] width 127 height 17
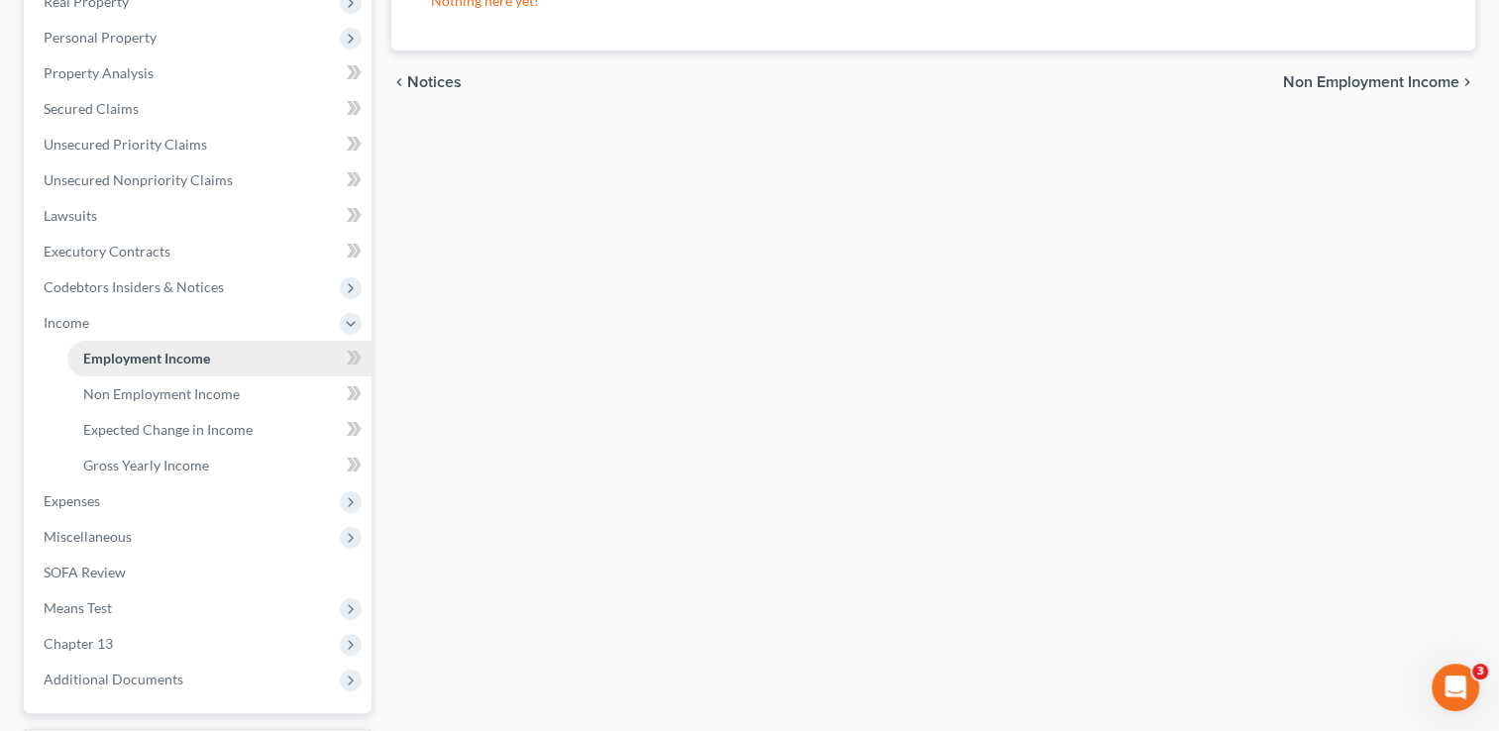
scroll to position [498, 0]
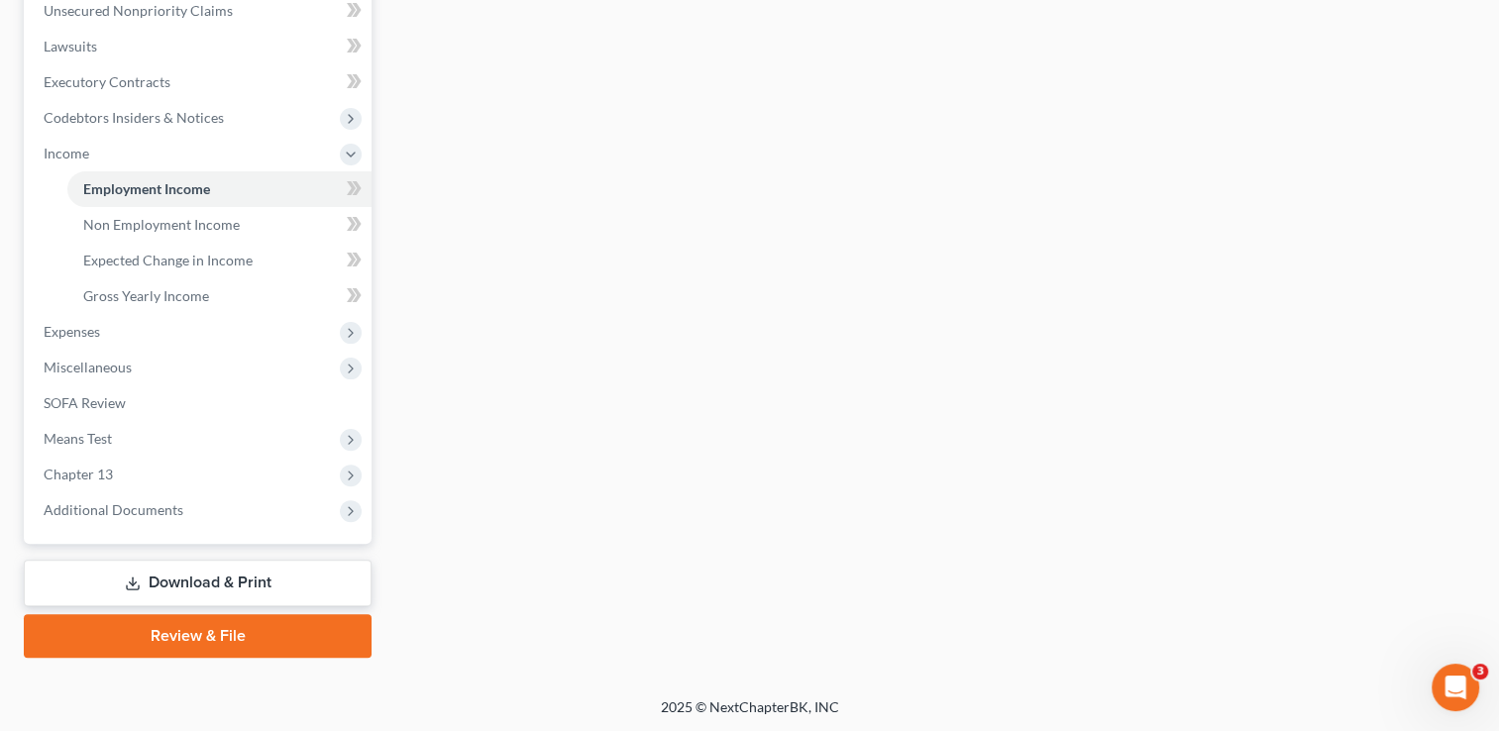
click at [189, 586] on link "Download & Print" at bounding box center [198, 583] width 348 height 47
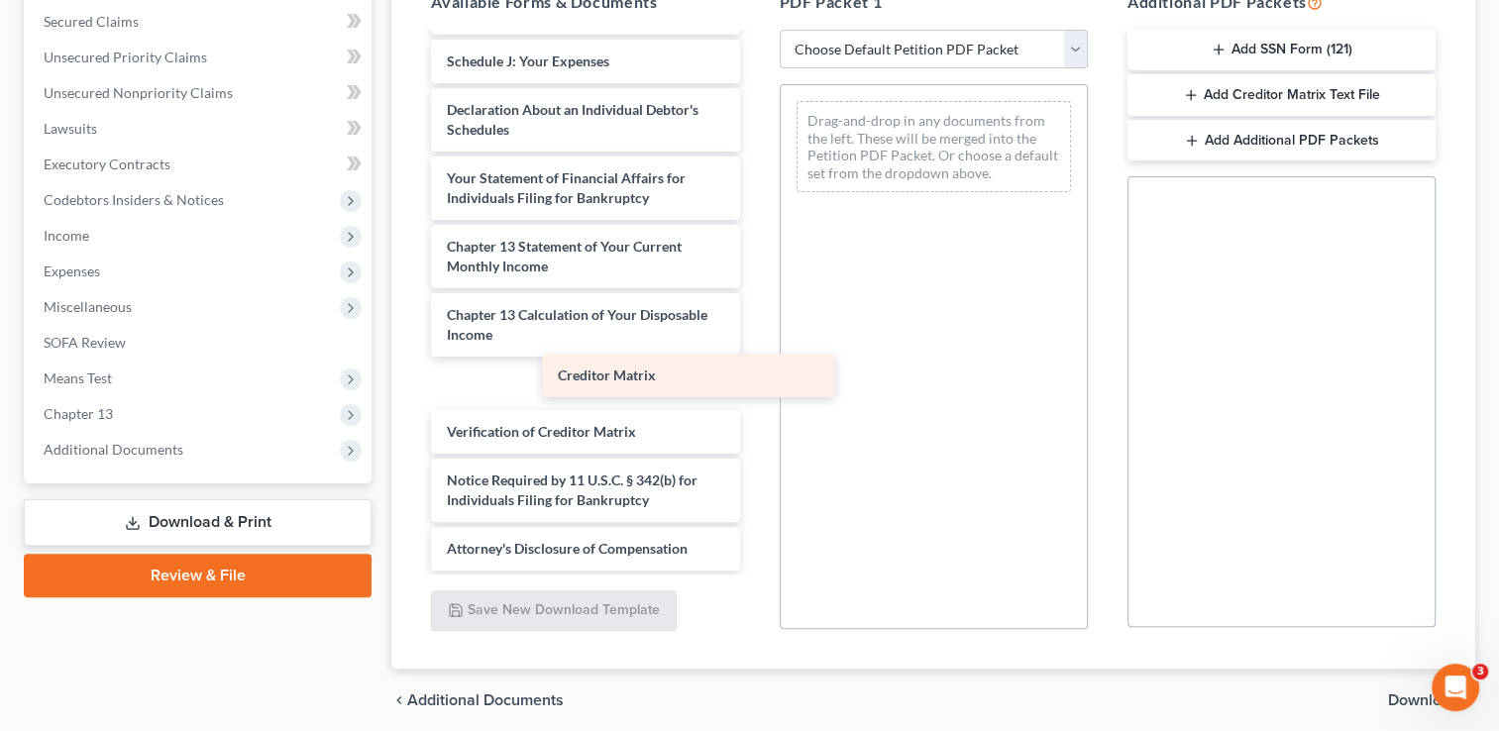
scroll to position [484, 0]
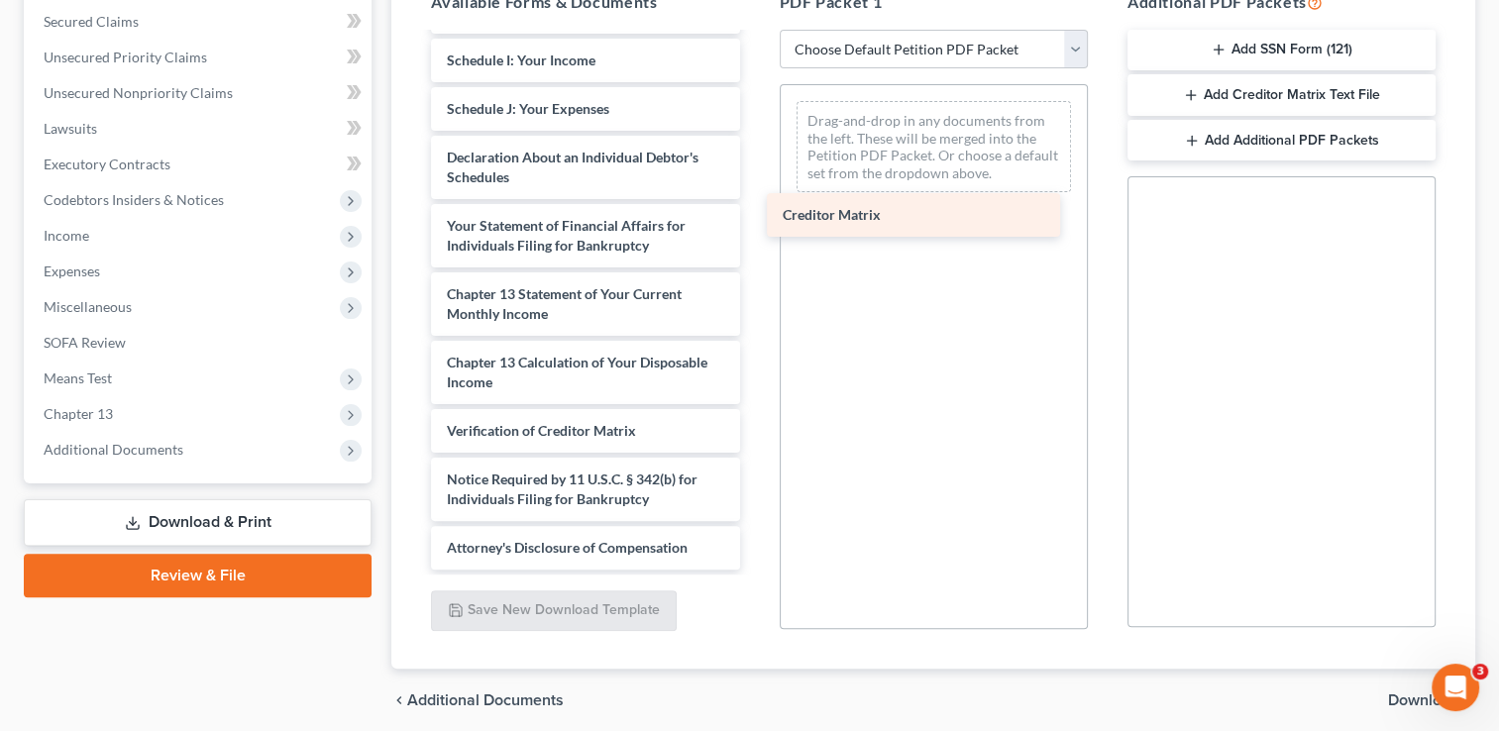
drag, startPoint x: 495, startPoint y: 372, endPoint x: 844, endPoint y: 158, distance: 409.3
click at [755, 158] on div "Creditor Matrix Voluntary Petition for Individuals Filing for Bankruptcy Summar…" at bounding box center [585, 60] width 340 height 1019
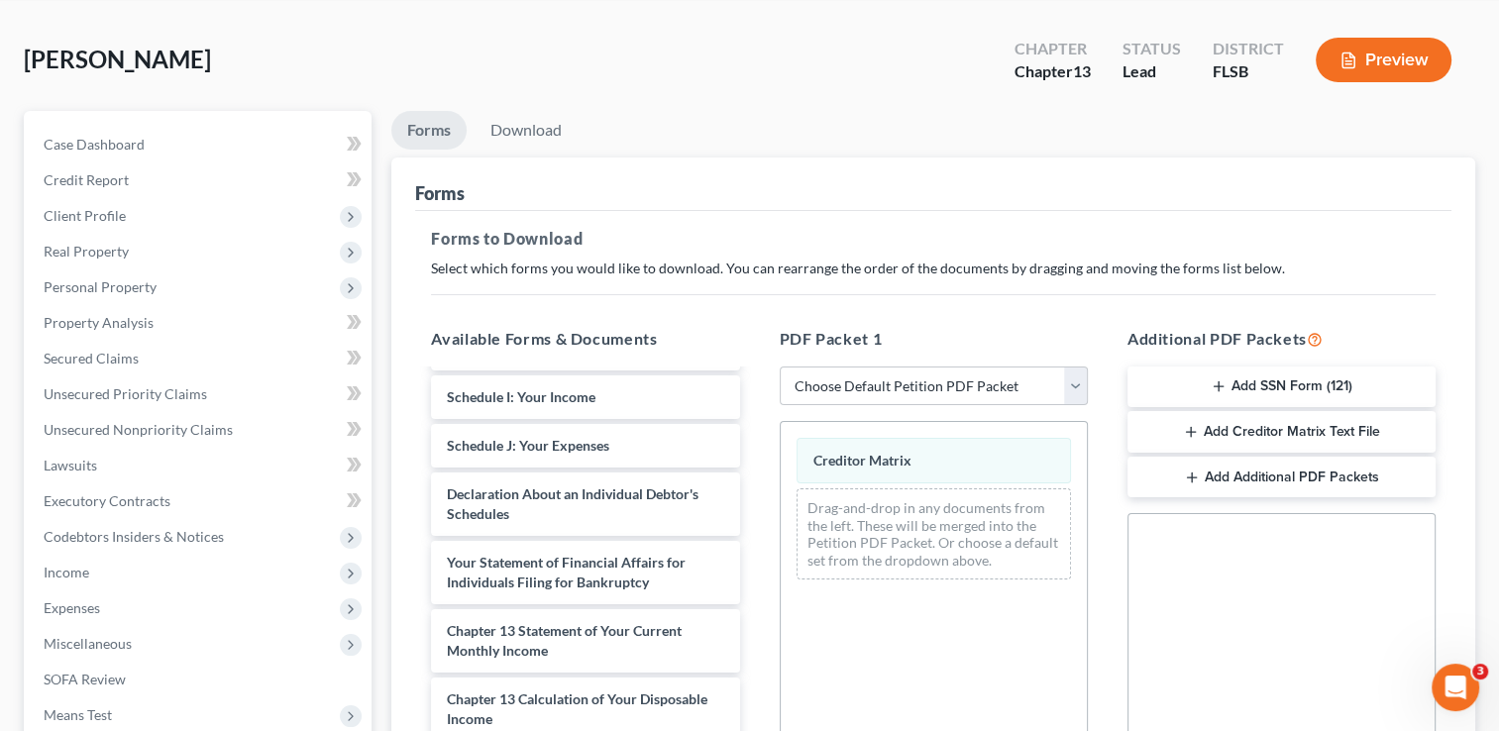
scroll to position [0, 0]
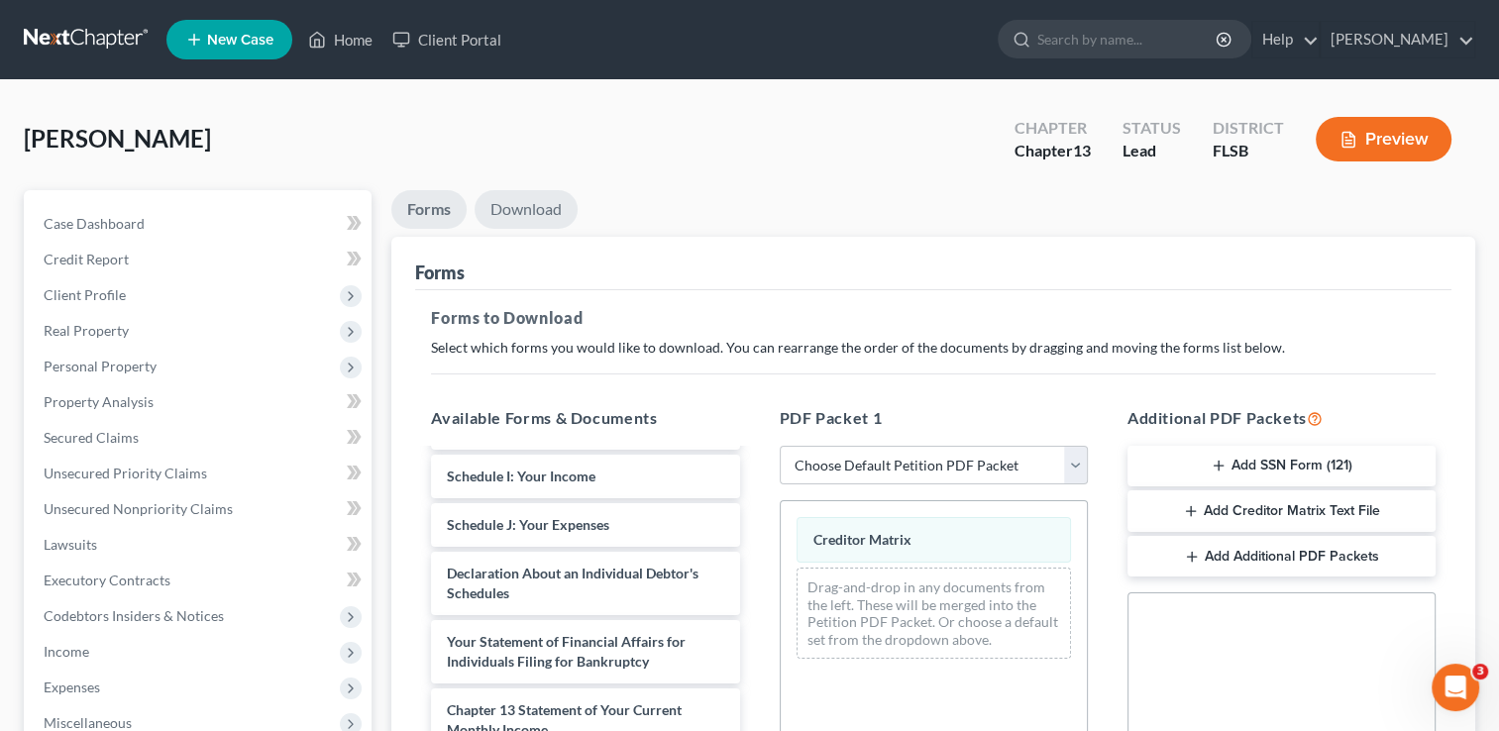
click at [512, 203] on link "Download" at bounding box center [526, 209] width 103 height 39
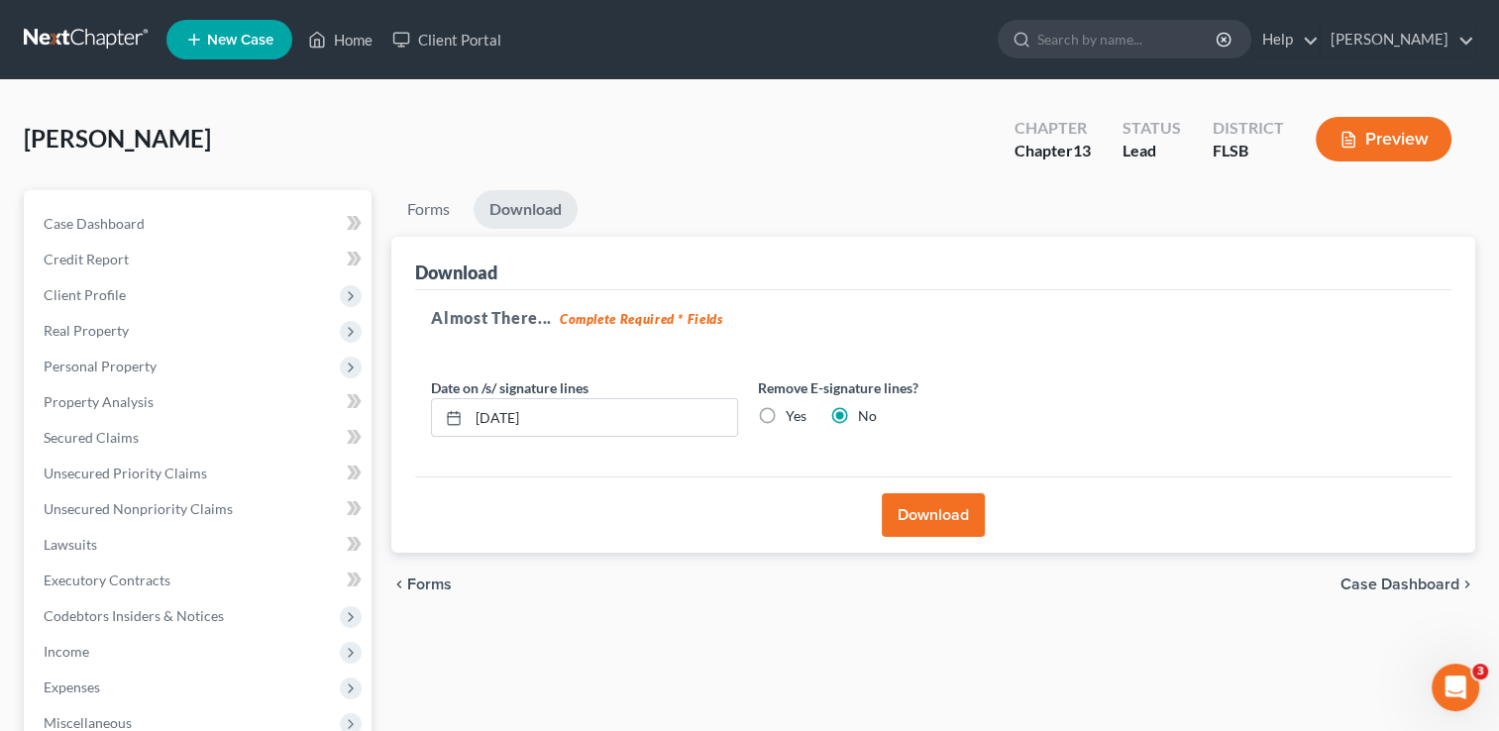
click at [951, 525] on button "Download" at bounding box center [933, 516] width 103 height 44
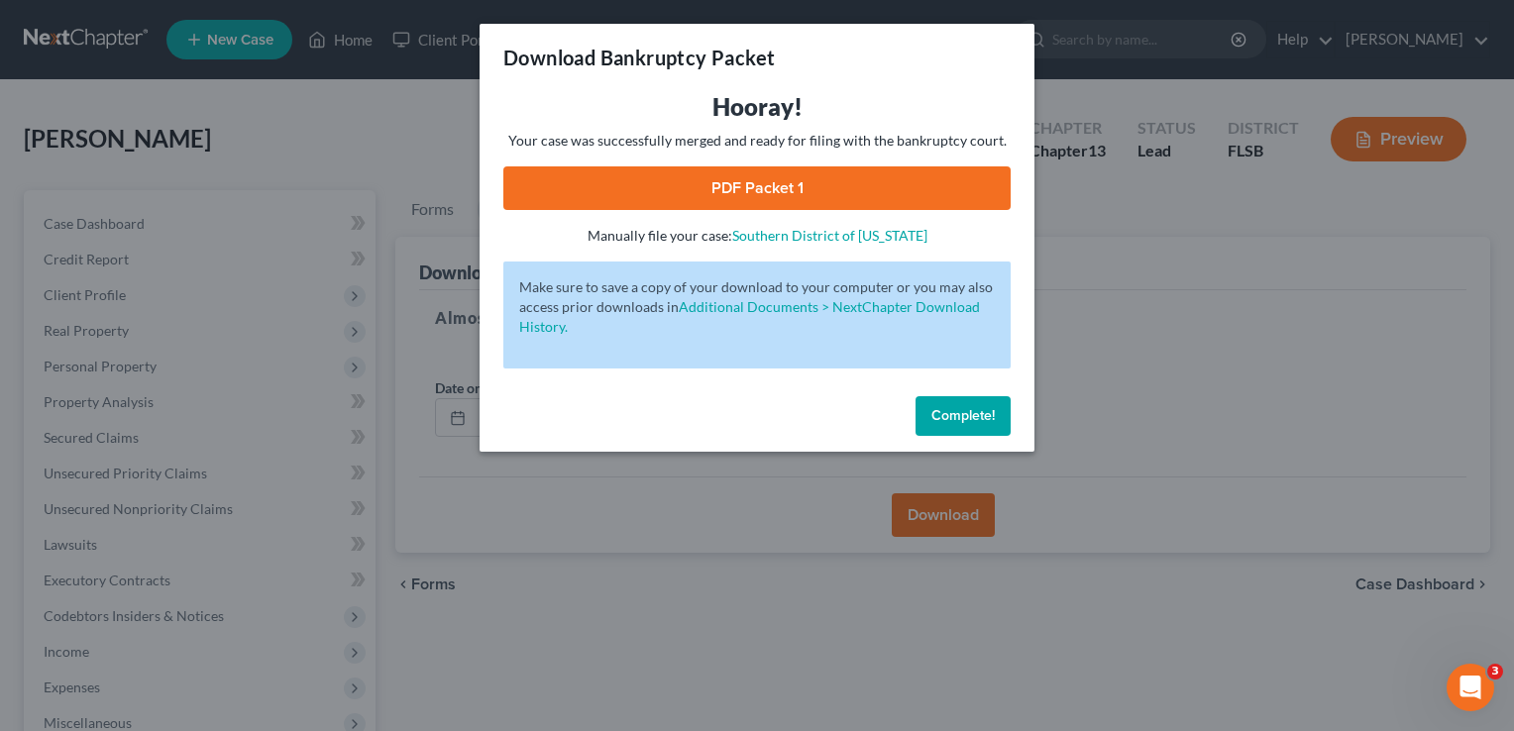
click at [795, 198] on link "PDF Packet 1" at bounding box center [756, 188] width 507 height 44
click at [945, 416] on span "Complete!" at bounding box center [963, 415] width 63 height 17
